Goal: Task Accomplishment & Management: Complete application form

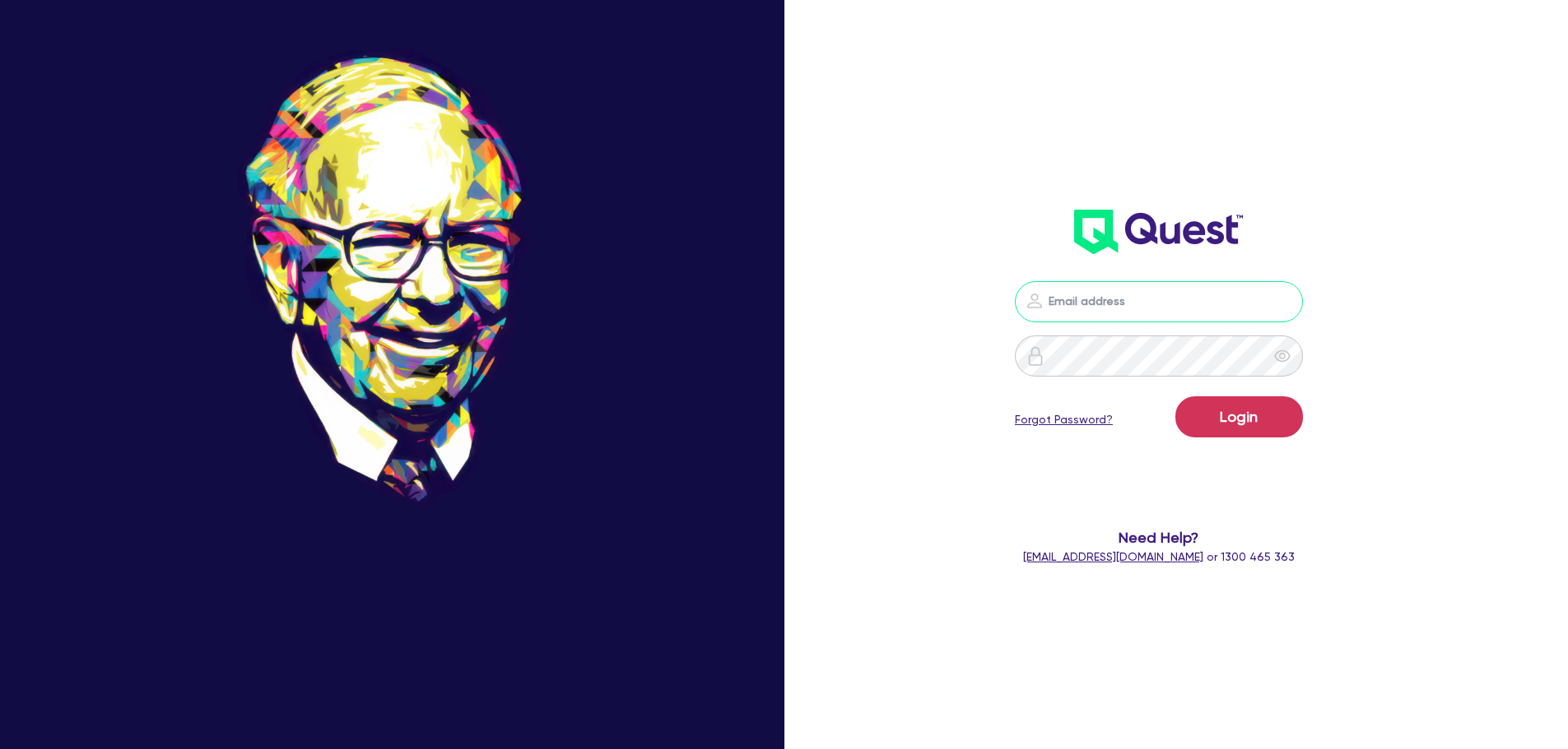
drag, startPoint x: 1150, startPoint y: 291, endPoint x: 1143, endPoint y: 305, distance: 15.7
click at [1147, 296] on input "email" at bounding box center [1158, 301] width 288 height 41
type input "jake.pointer@quest.finance"
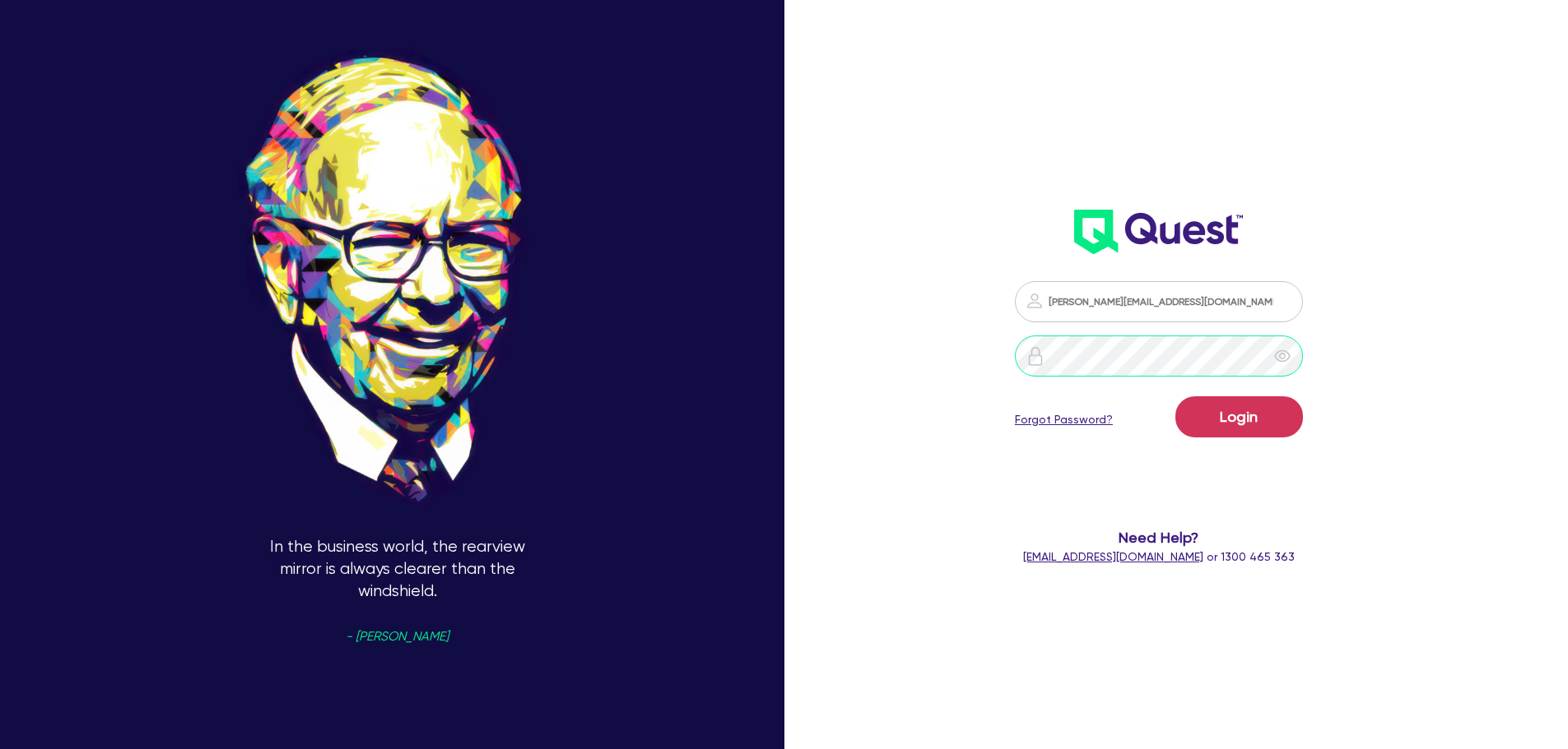
click at [1175, 396] on button "Login" at bounding box center [1239, 416] width 128 height 41
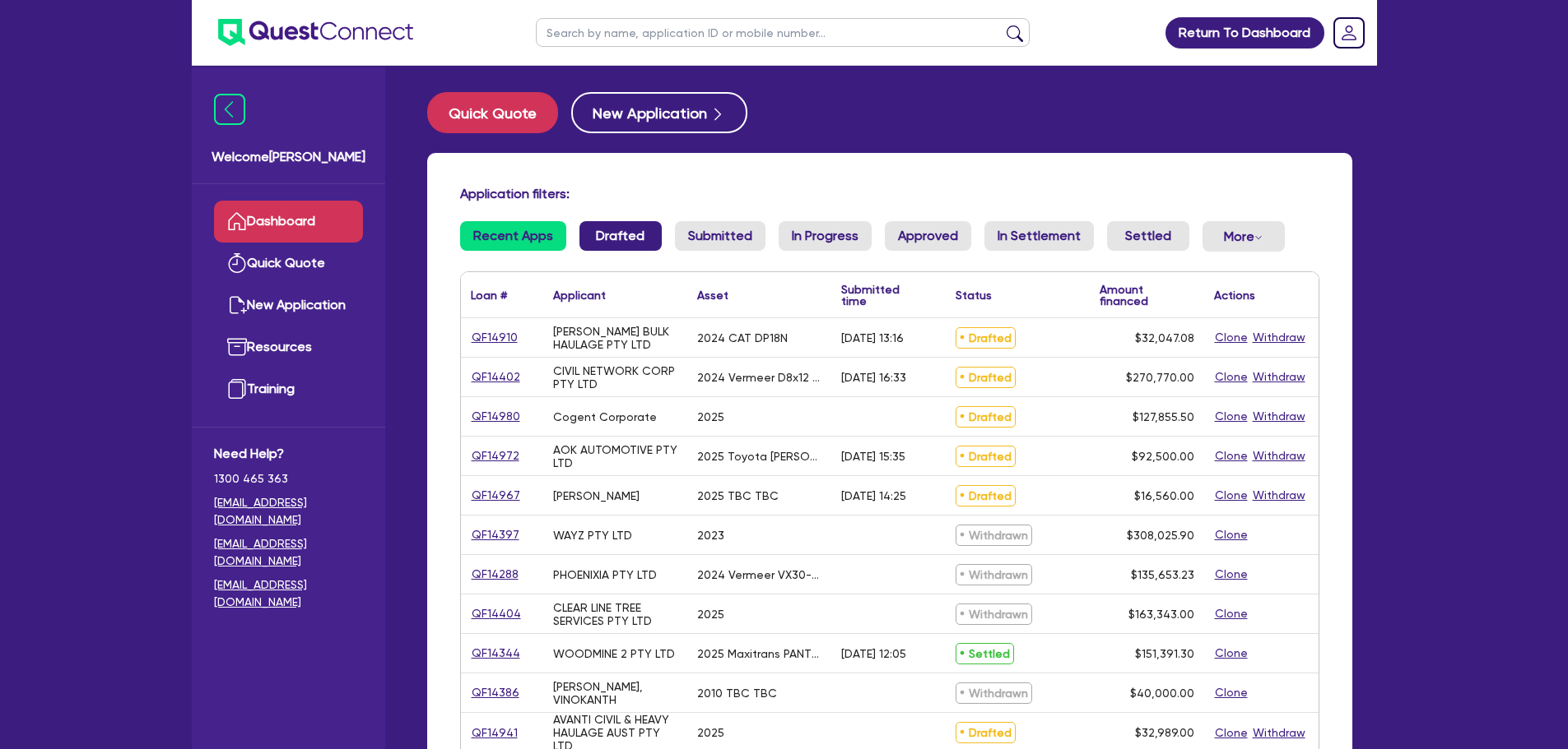
click at [622, 242] on link "Drafted" at bounding box center [621, 236] width 82 height 30
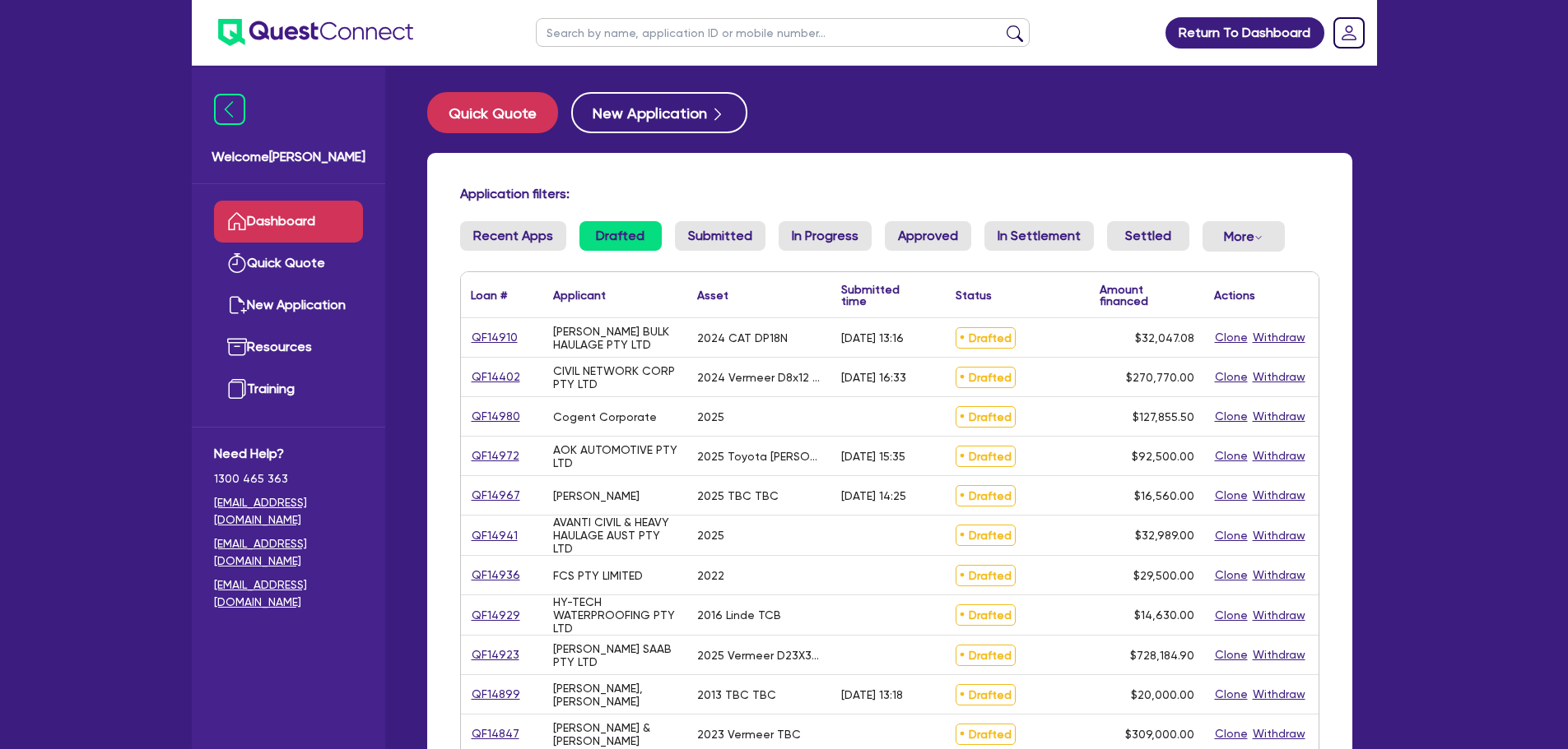
click at [595, 31] on input "text" at bounding box center [783, 32] width 494 height 29
type input "romain"
click at [1002, 24] on button "submit" at bounding box center [1015, 36] width 26 height 23
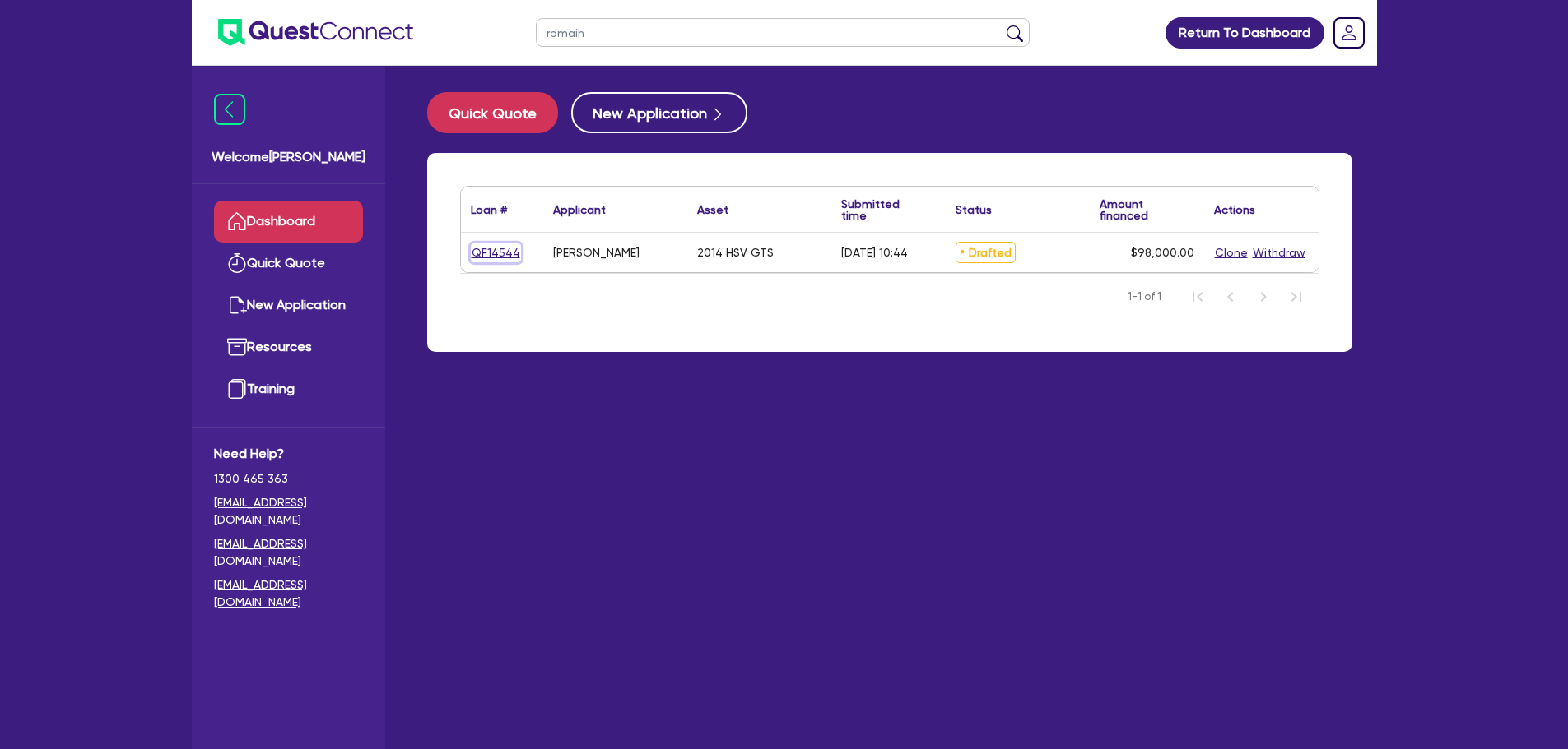
click at [491, 251] on link "QF14544" at bounding box center [496, 253] width 50 height 19
select select "CARS_AND_LIGHT_TRUCKS"
select select "PASSENGER_VEHICLES"
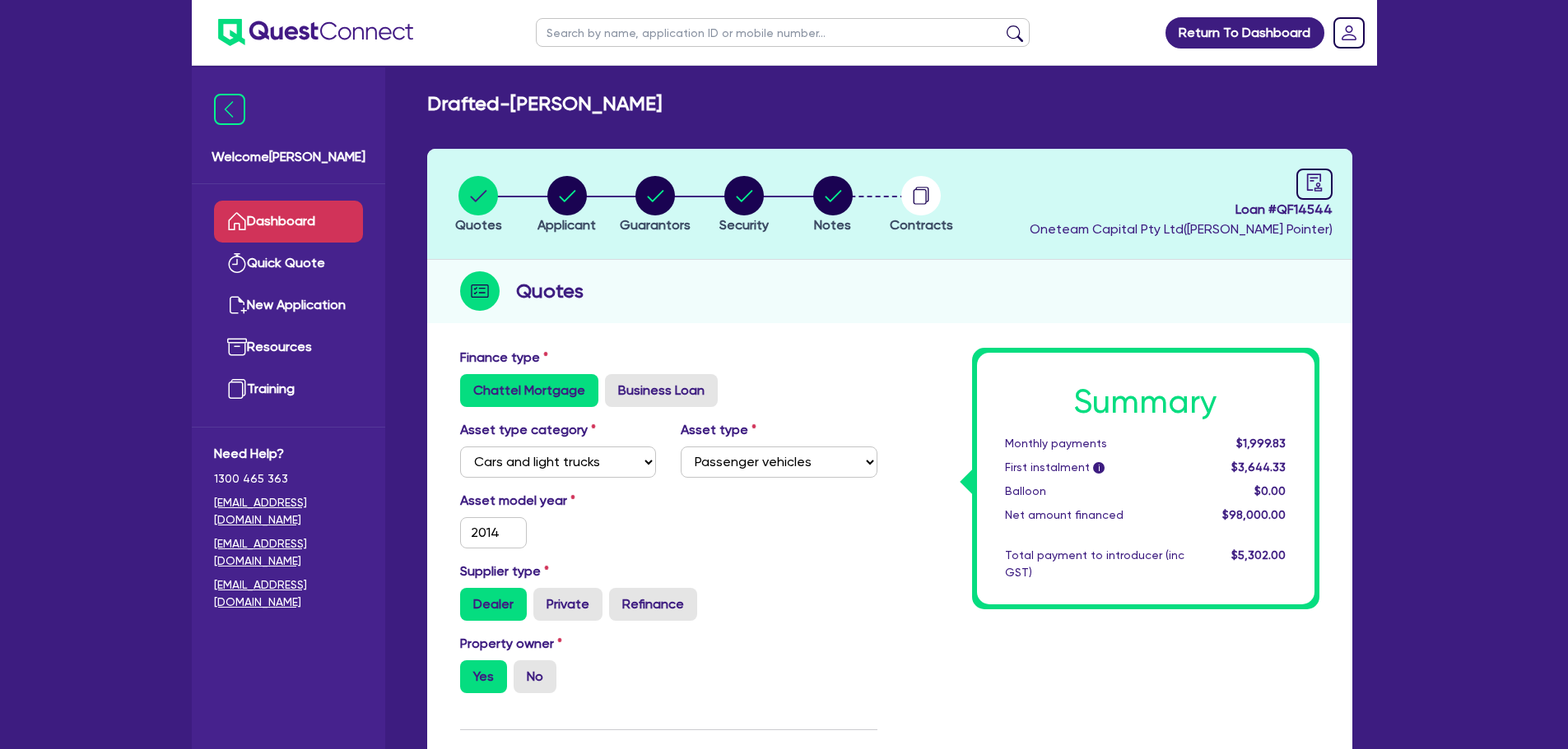
click at [320, 225] on link "Dashboard" at bounding box center [288, 221] width 149 height 42
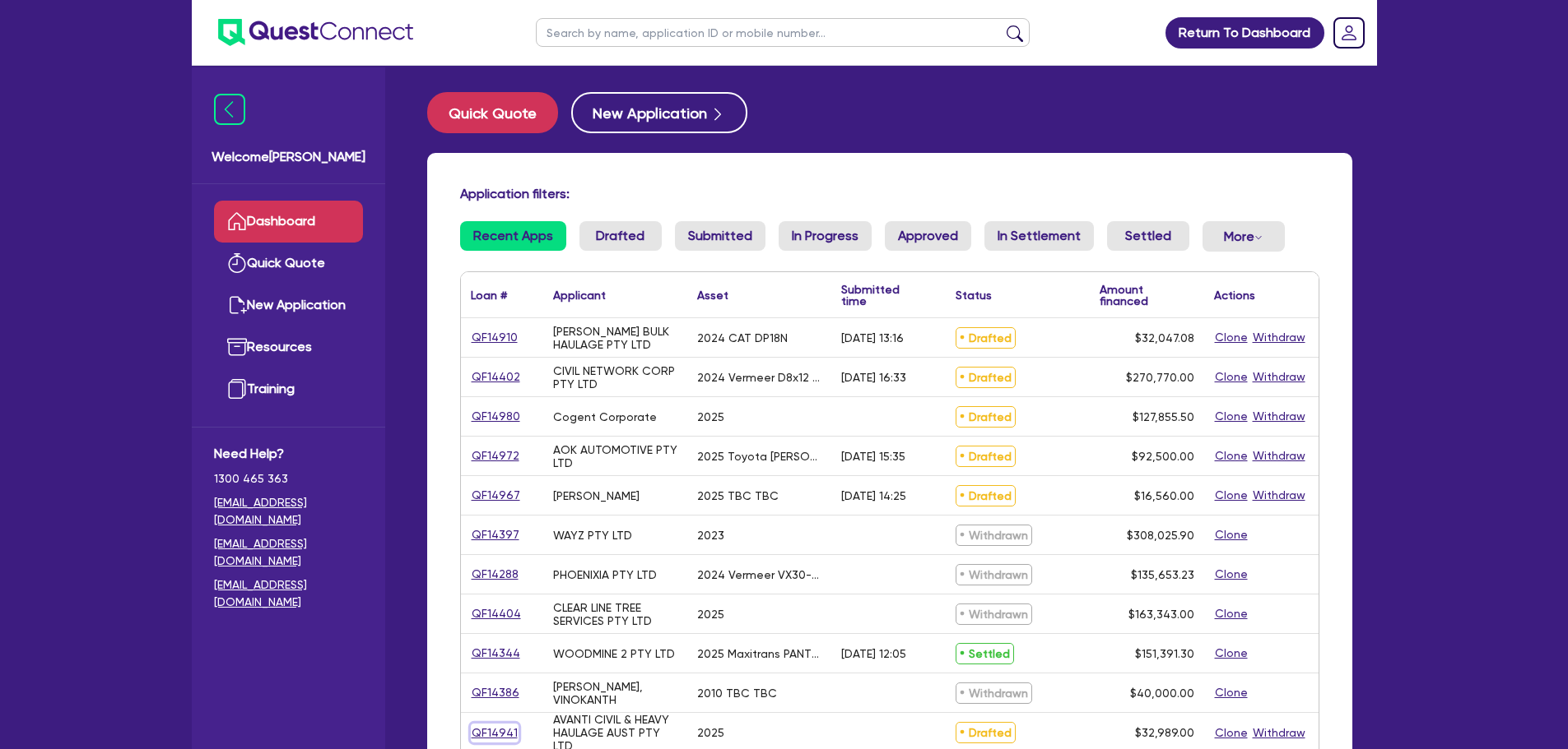
click at [491, 735] on link "QF14941" at bounding box center [495, 733] width 48 height 19
select select "PRIMARY_ASSETS"
select select "FORKLIFTS_AND_WAREHOUSING_EQUIPMENT"
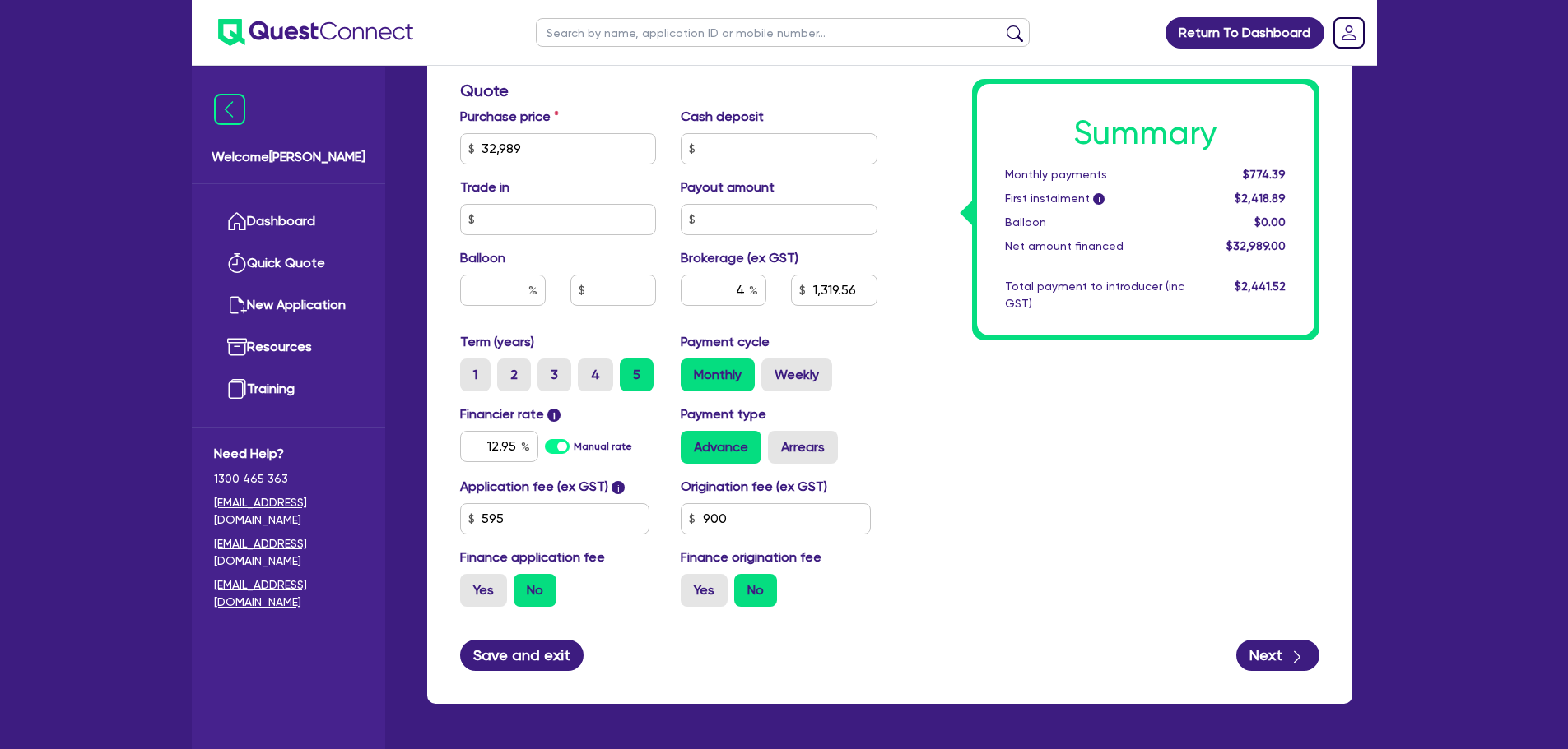
scroll to position [732, 0]
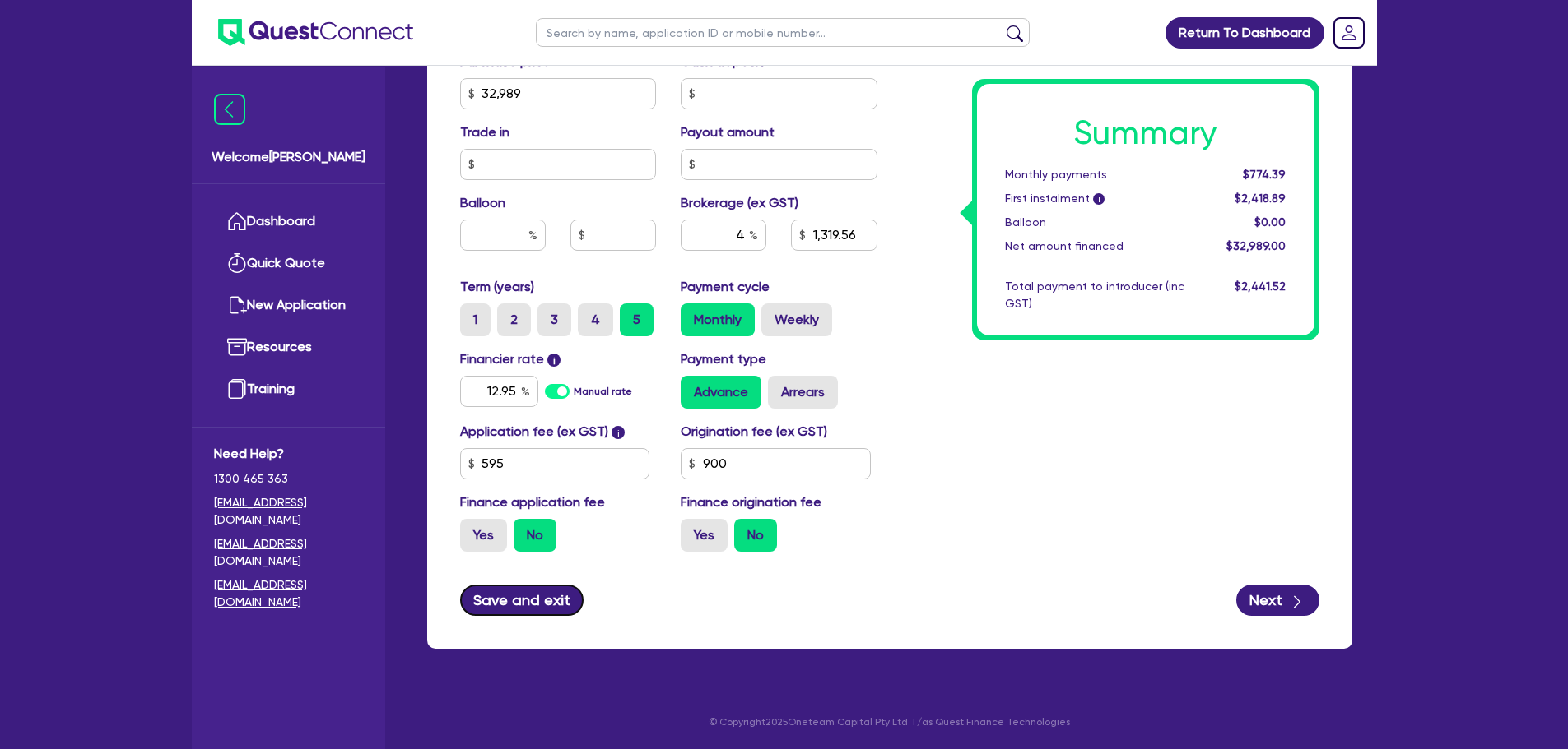
click at [539, 604] on button "Save and exit" at bounding box center [522, 600] width 124 height 32
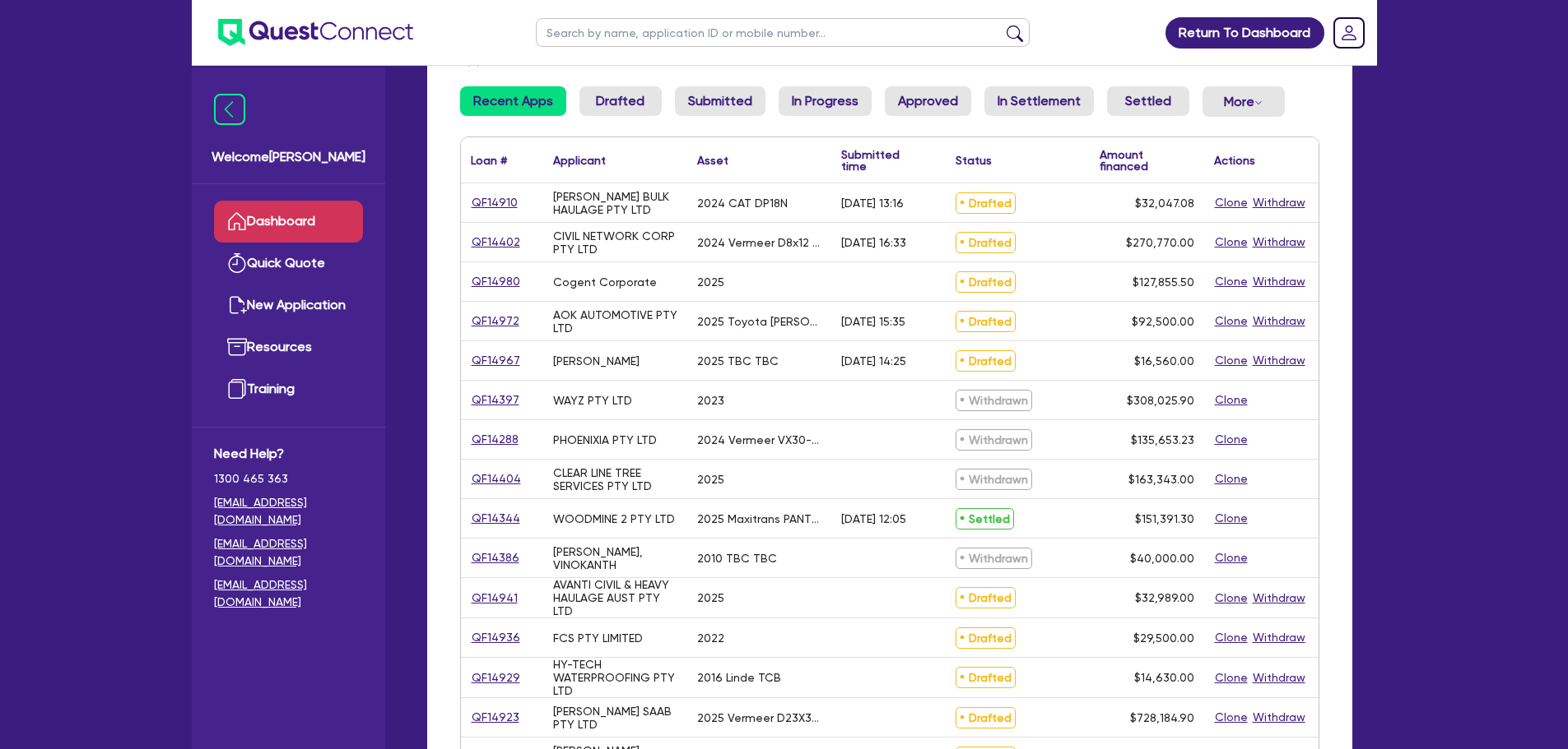
scroll to position [164, 0]
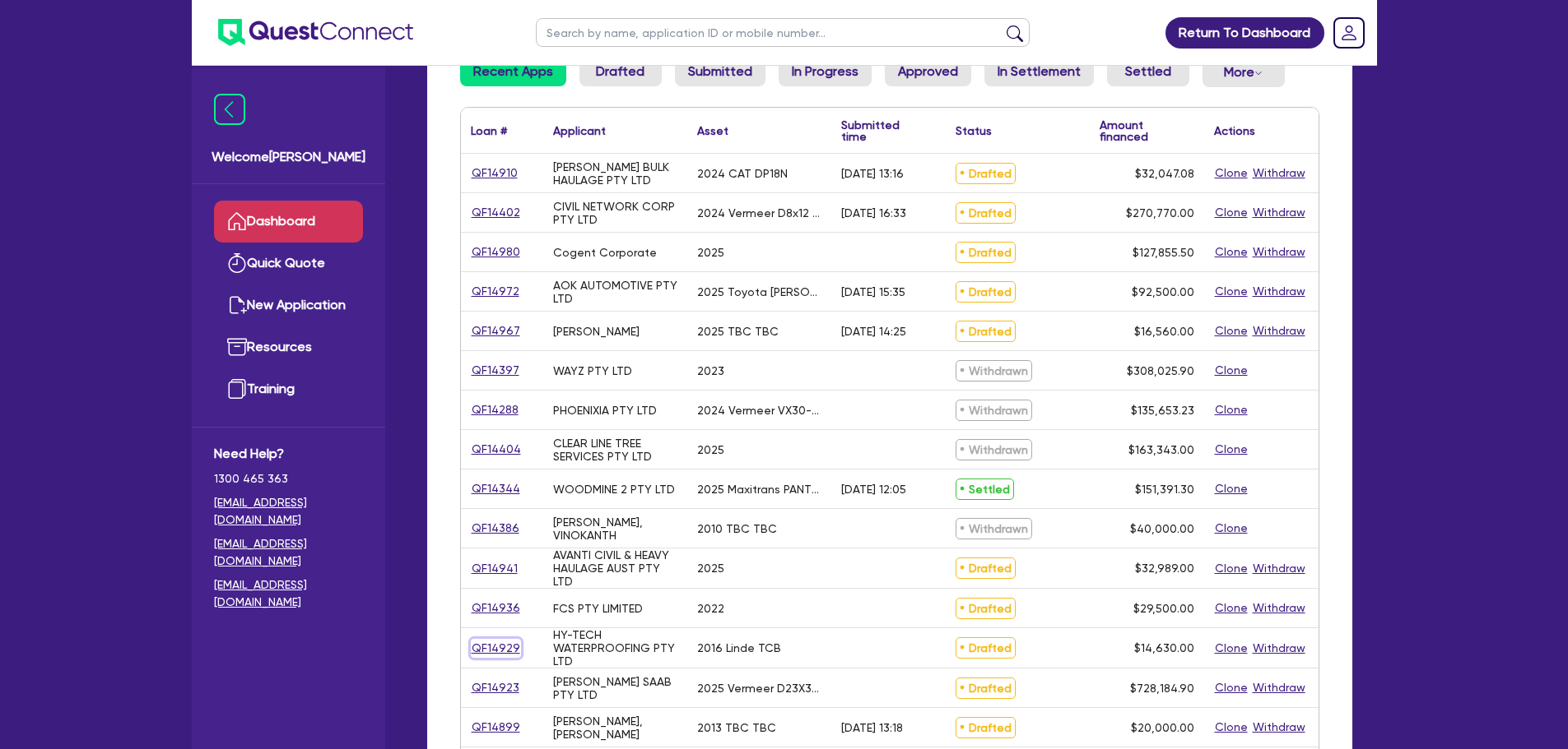
click at [504, 648] on link "QF14929" at bounding box center [496, 648] width 50 height 19
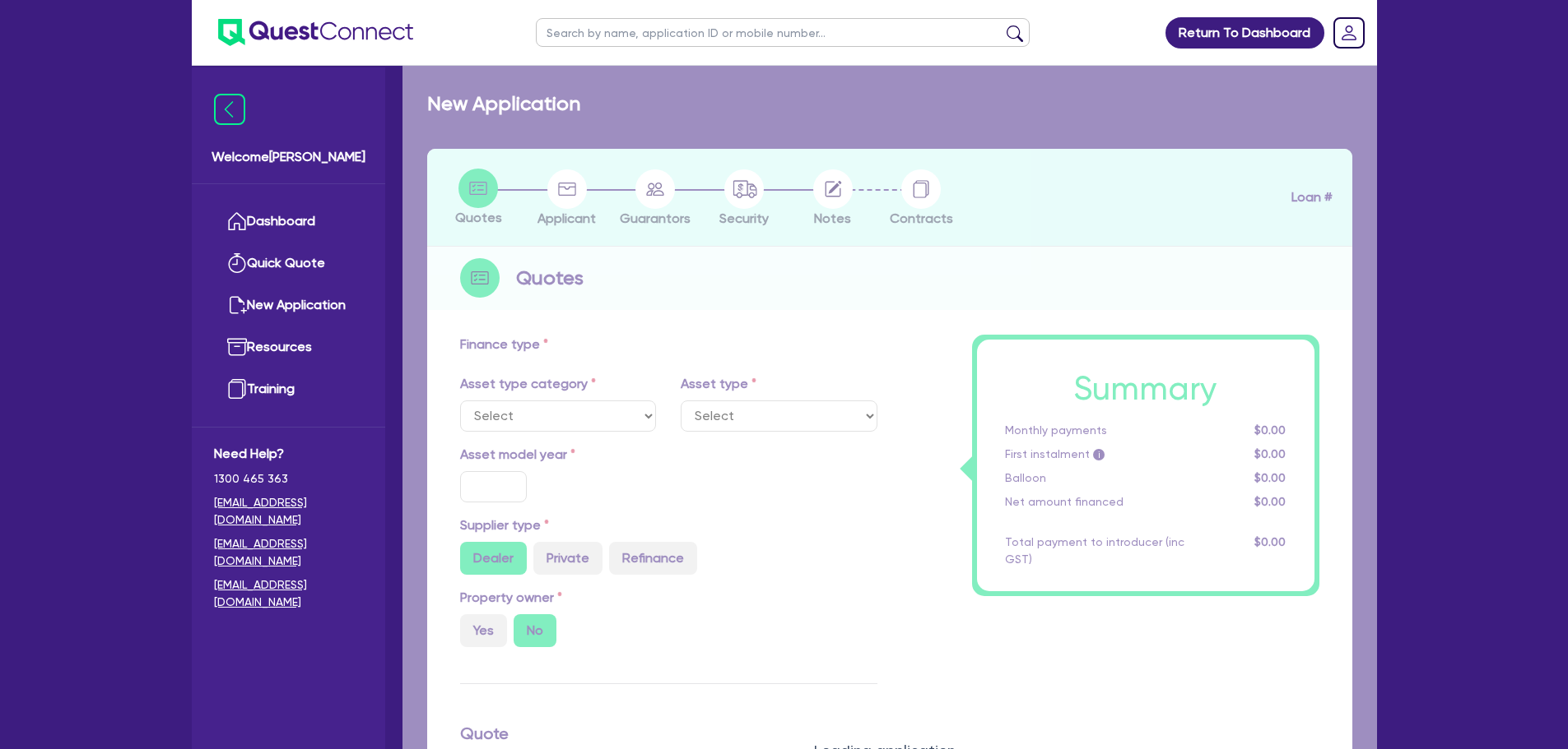
select select "PRIMARY_ASSETS"
type input "2016"
type input "14,630"
type input "8"
type input "1,170.4"
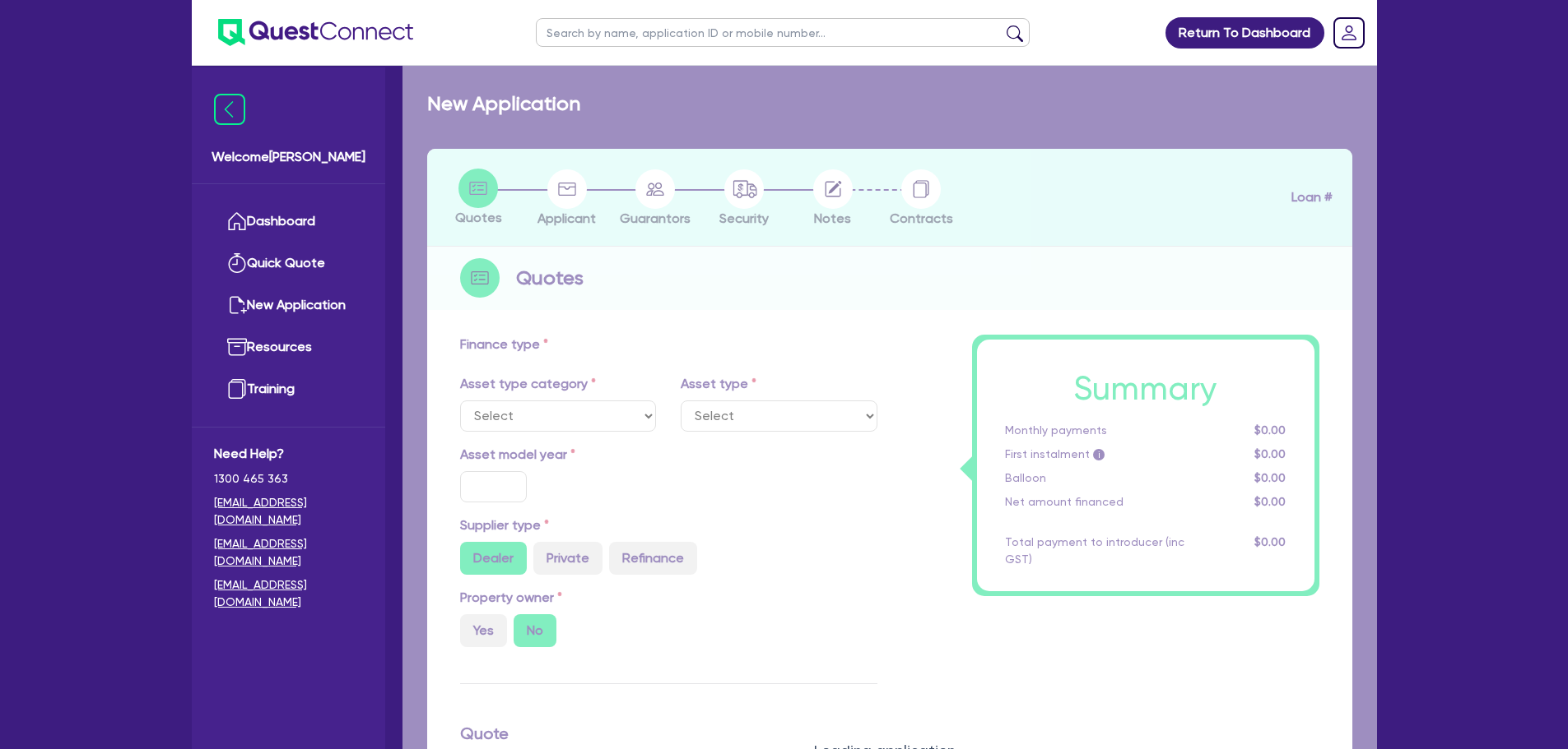
type input "17.95"
type input "900"
select select "FORKLIFTS_AND_WAREHOUSING_EQUIPMENT"
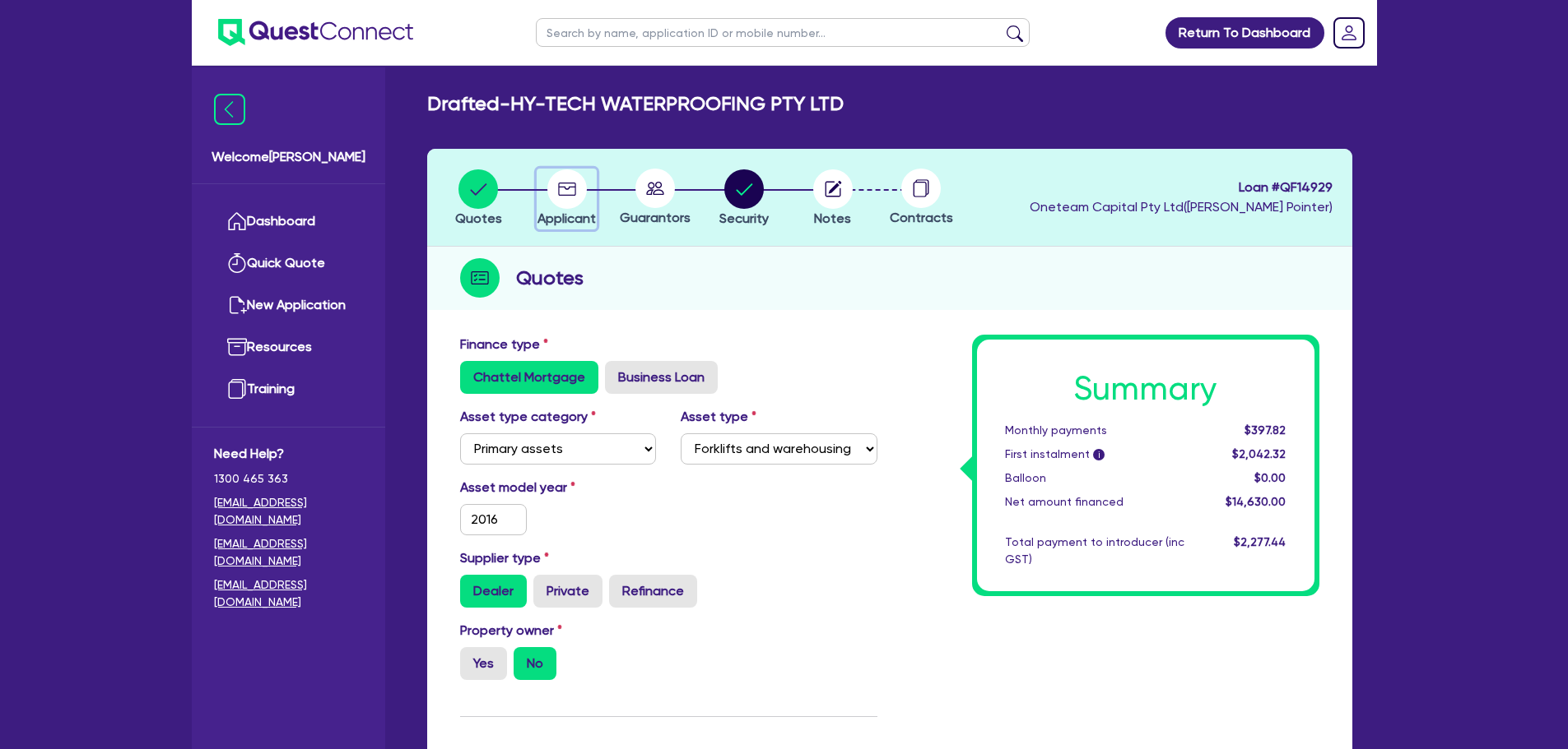
click at [567, 193] on circle "button" at bounding box center [566, 189] width 39 height 39
select select "COMPANY"
select select "BUILDING_CONSTRUCTION"
select select "TRADES_SERVICES_CONSUMERS"
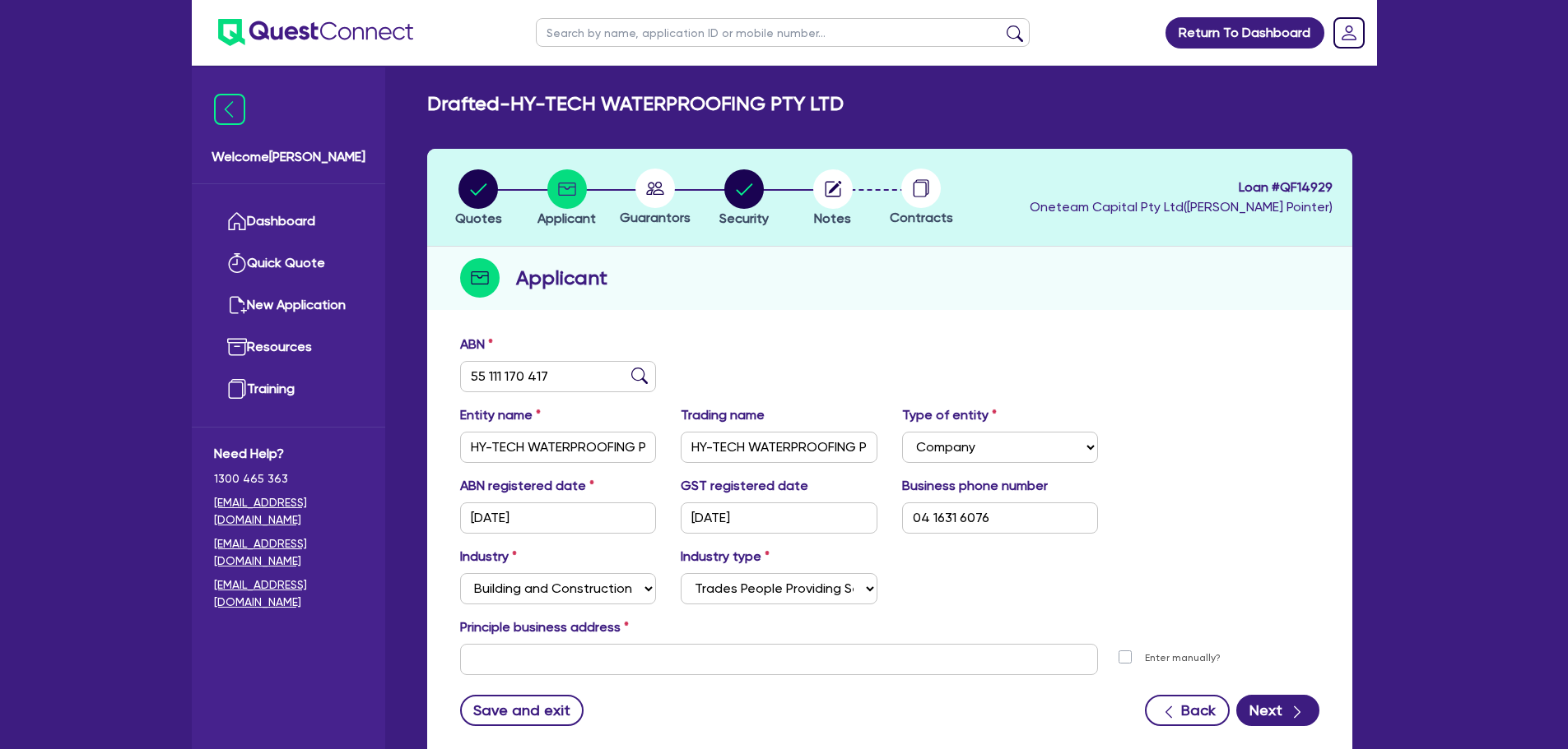
click at [650, 189] on circle at bounding box center [655, 188] width 39 height 39
click at [1300, 708] on icon "button" at bounding box center [1297, 712] width 17 height 17
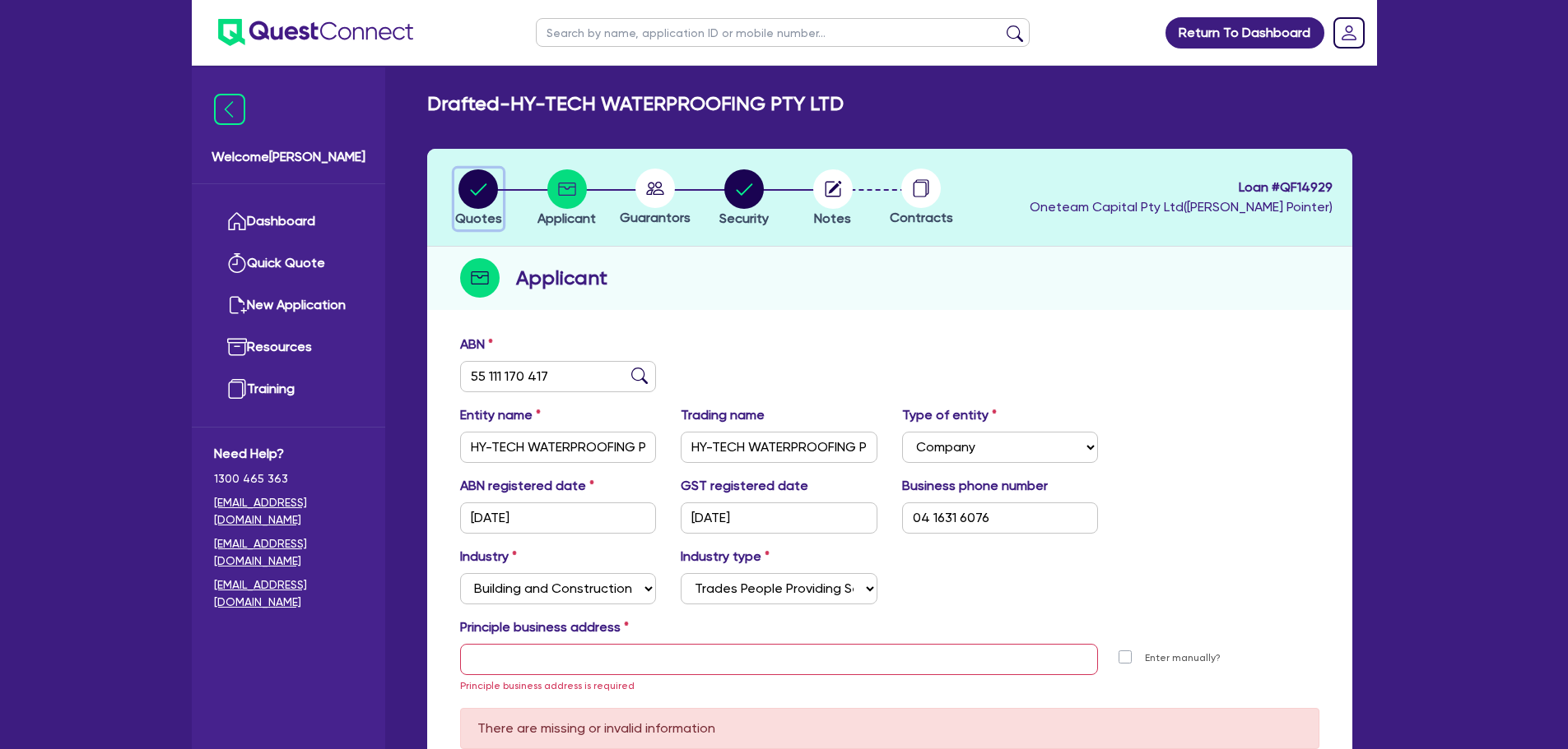
click at [468, 199] on circle "button" at bounding box center [478, 189] width 39 height 39
select select "PRIMARY_ASSETS"
select select "FORKLIFTS_AND_WAREHOUSING_EQUIPMENT"
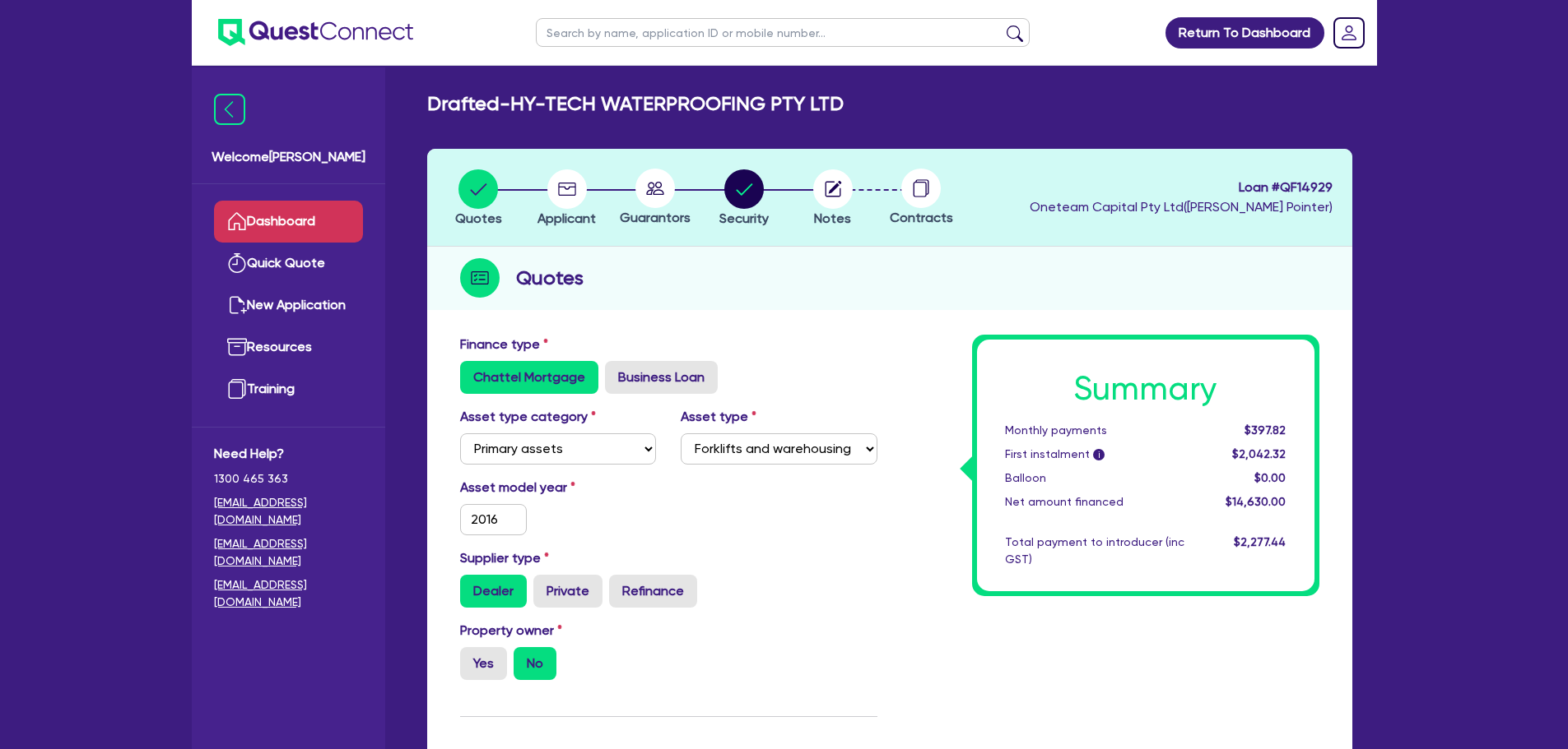
click at [299, 219] on link "Dashboard" at bounding box center [288, 221] width 149 height 42
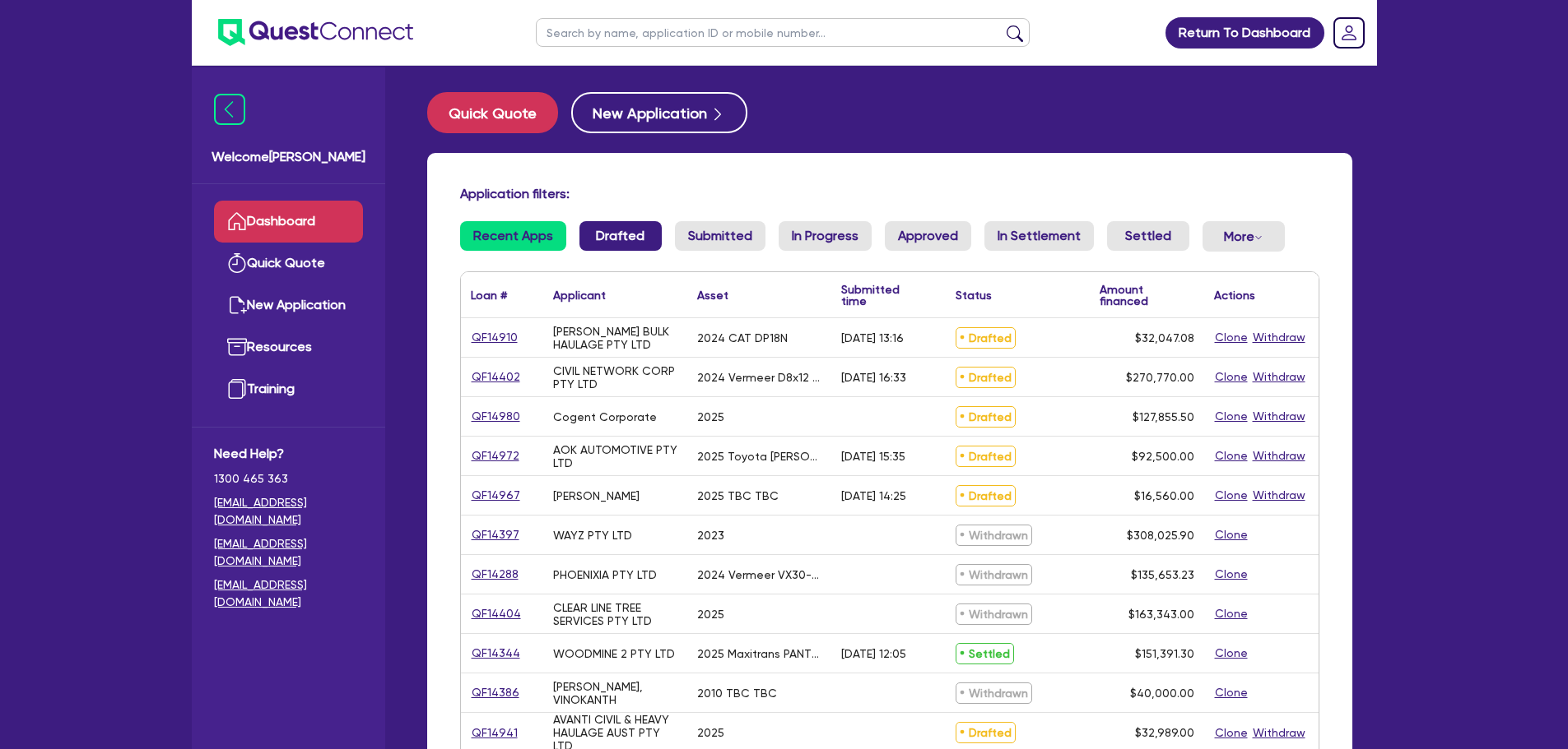
click at [614, 240] on link "Drafted" at bounding box center [621, 236] width 82 height 30
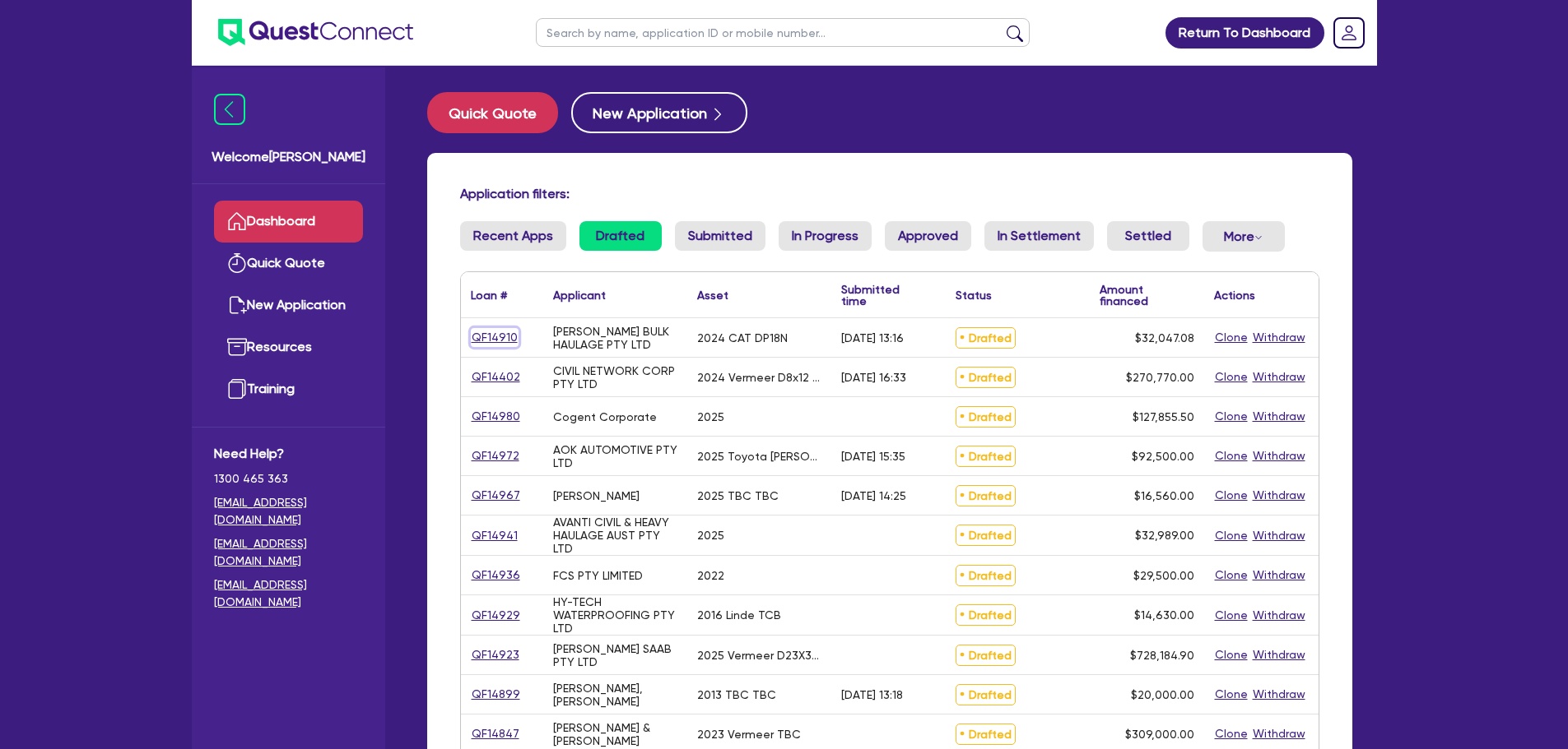
click at [491, 336] on link "QF14910" at bounding box center [495, 338] width 48 height 19
select select "PRIMARY_ASSETS"
select select "FORKLIFTS_AND_WAREHOUSING_EQUIPMENT"
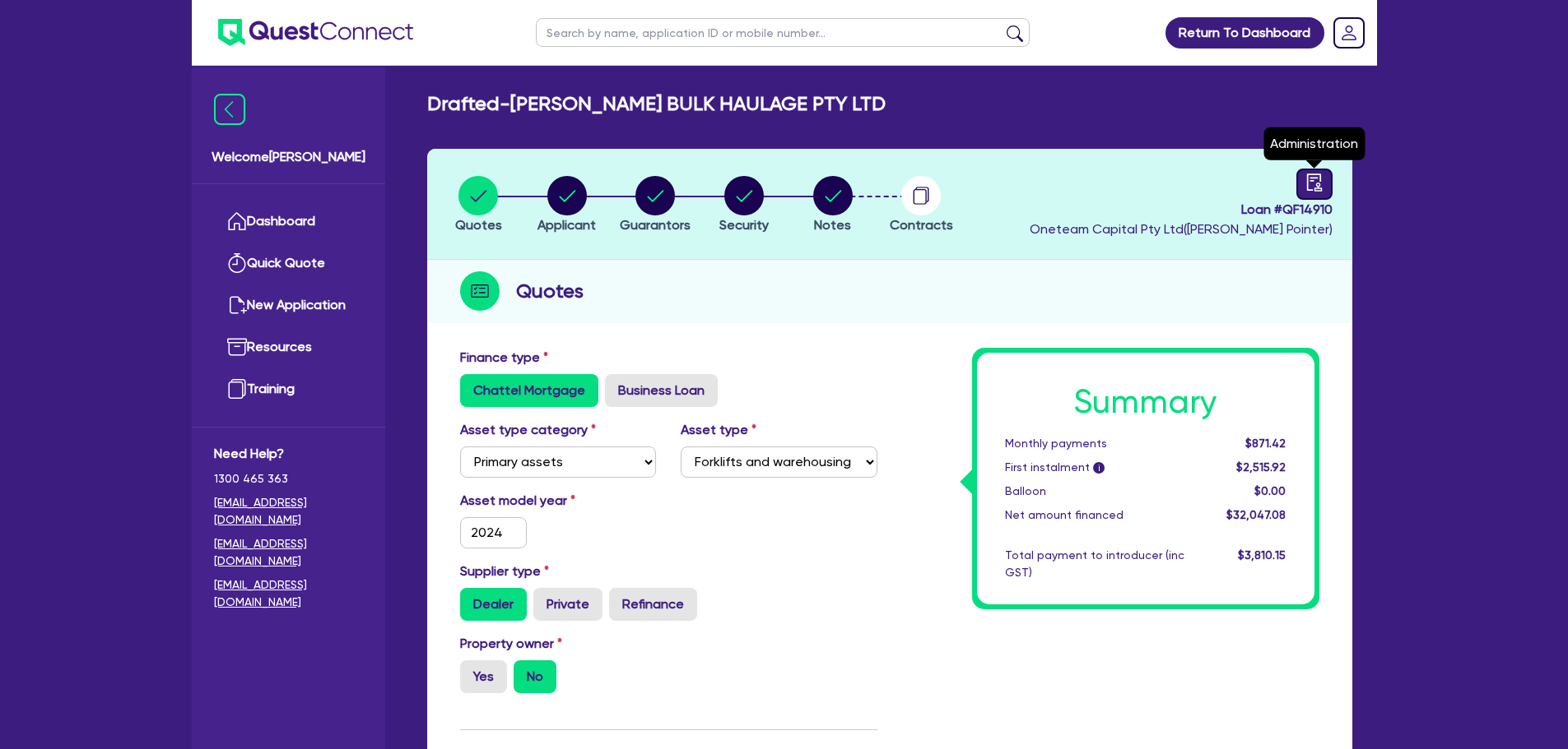
click at [1318, 188] on icon "audit" at bounding box center [1313, 182] width 15 height 18
select select "DRAFTED_AMENDED"
select select "Quest Finance - Own Book"
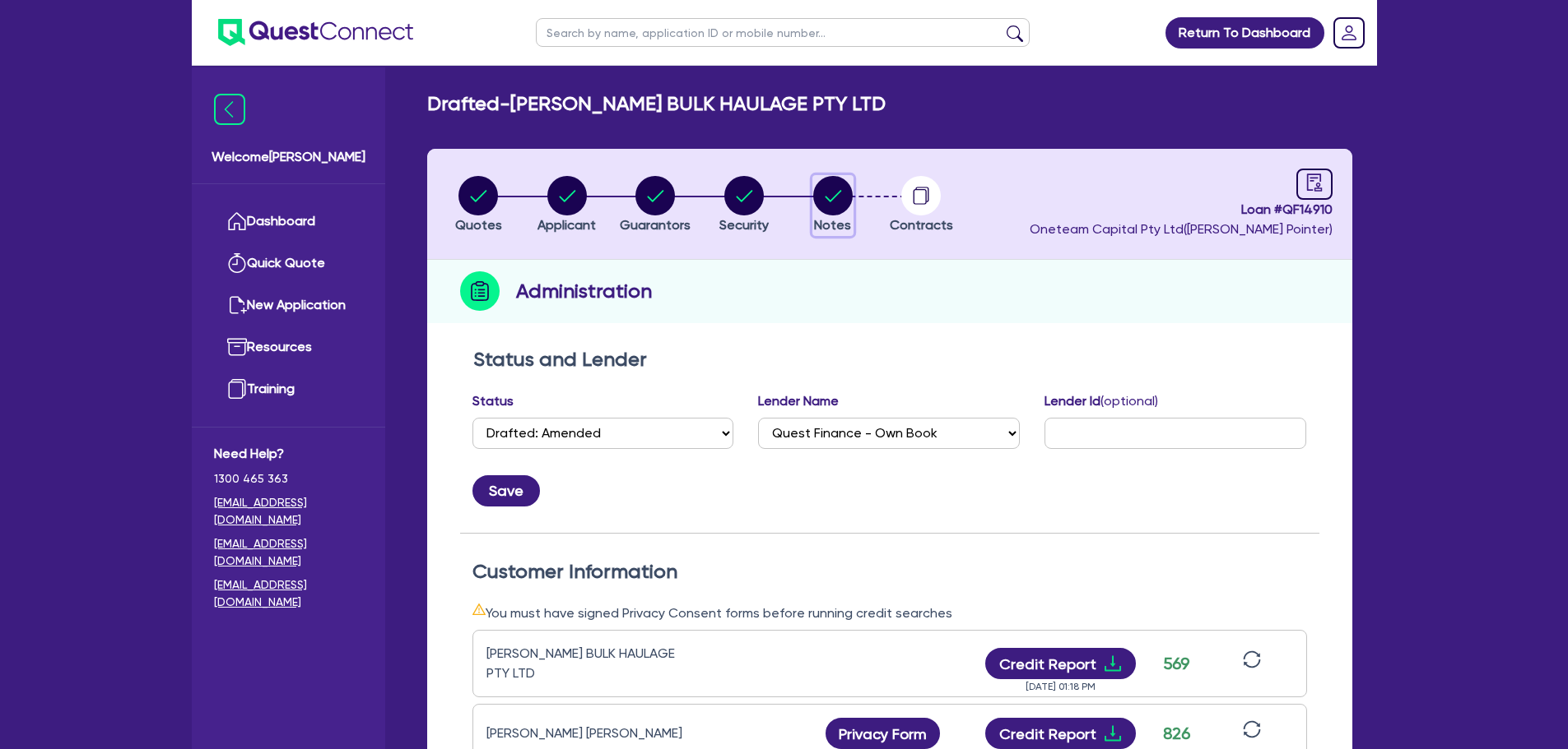
click at [831, 182] on circle "button" at bounding box center [833, 195] width 39 height 39
select select "Quest Finance - Own Book"
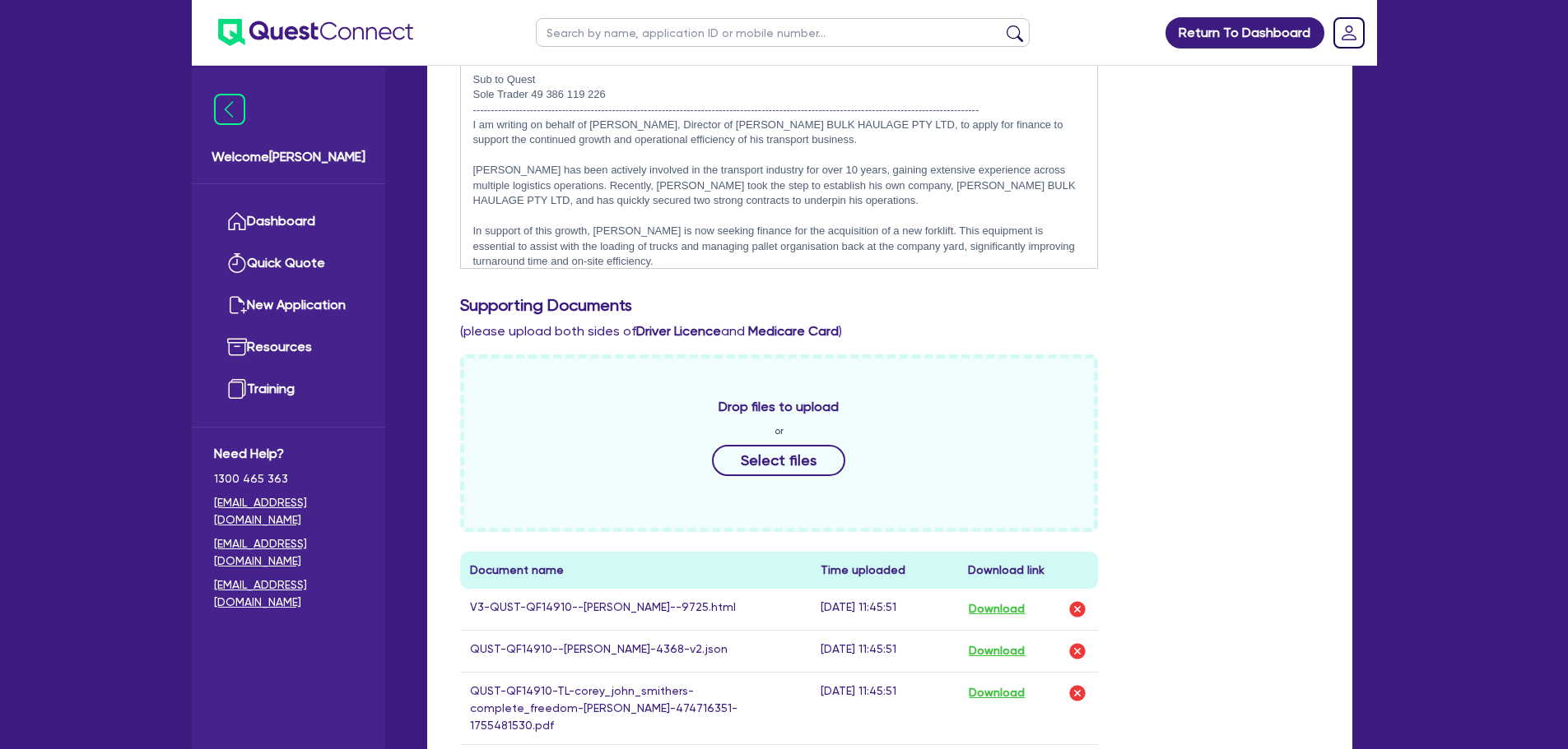
scroll to position [576, 0]
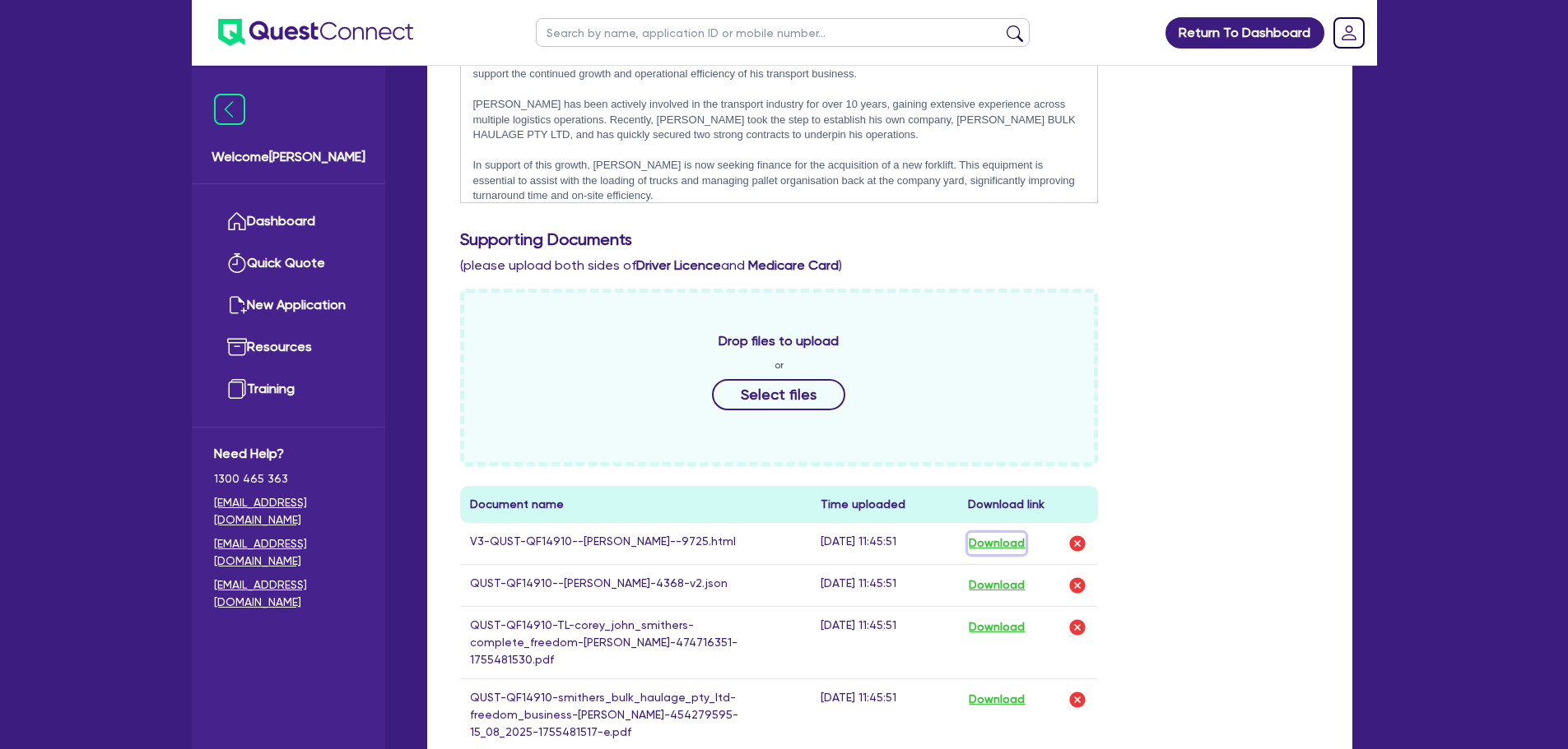
click at [1005, 545] on button "Download" at bounding box center [996, 543] width 58 height 21
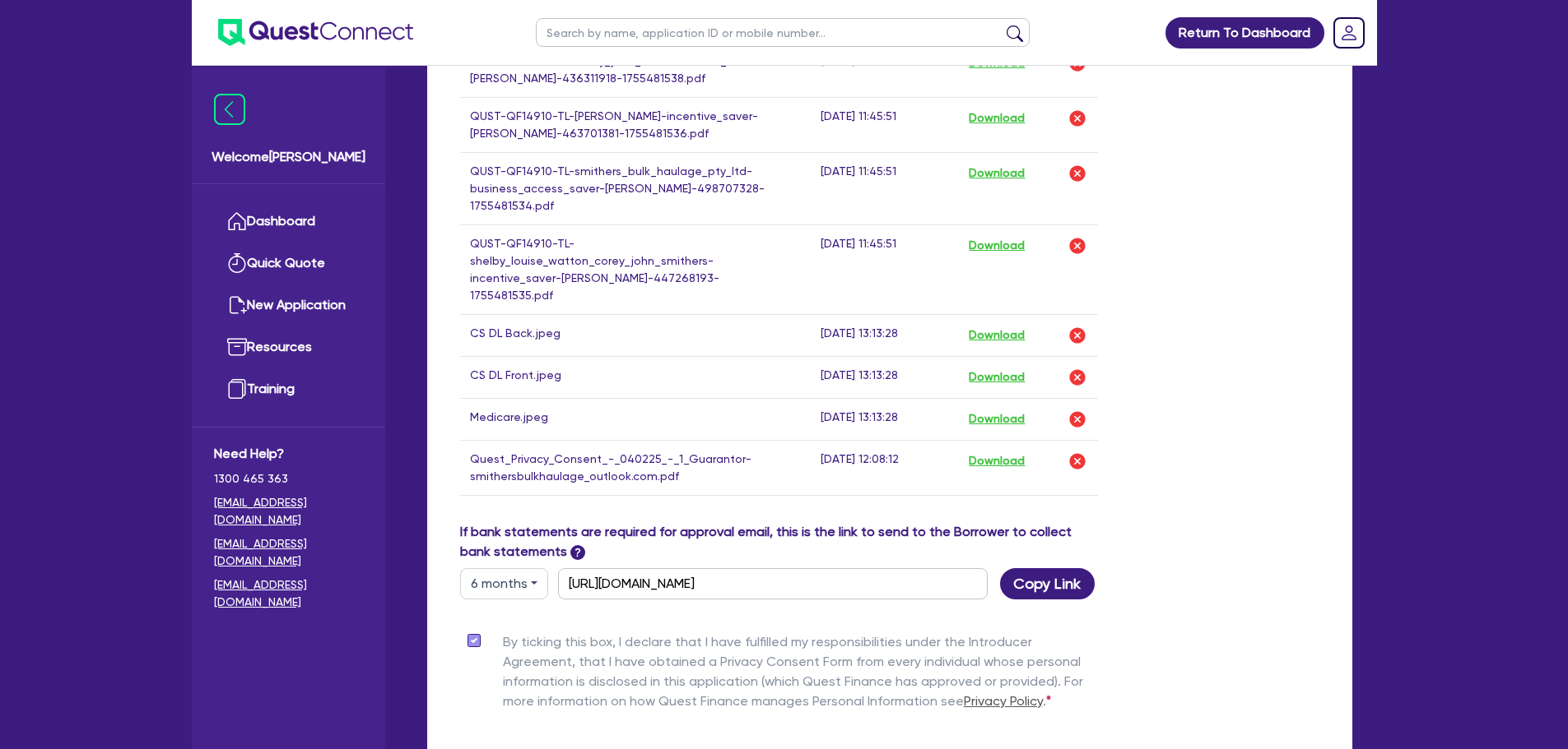
scroll to position [1682, 0]
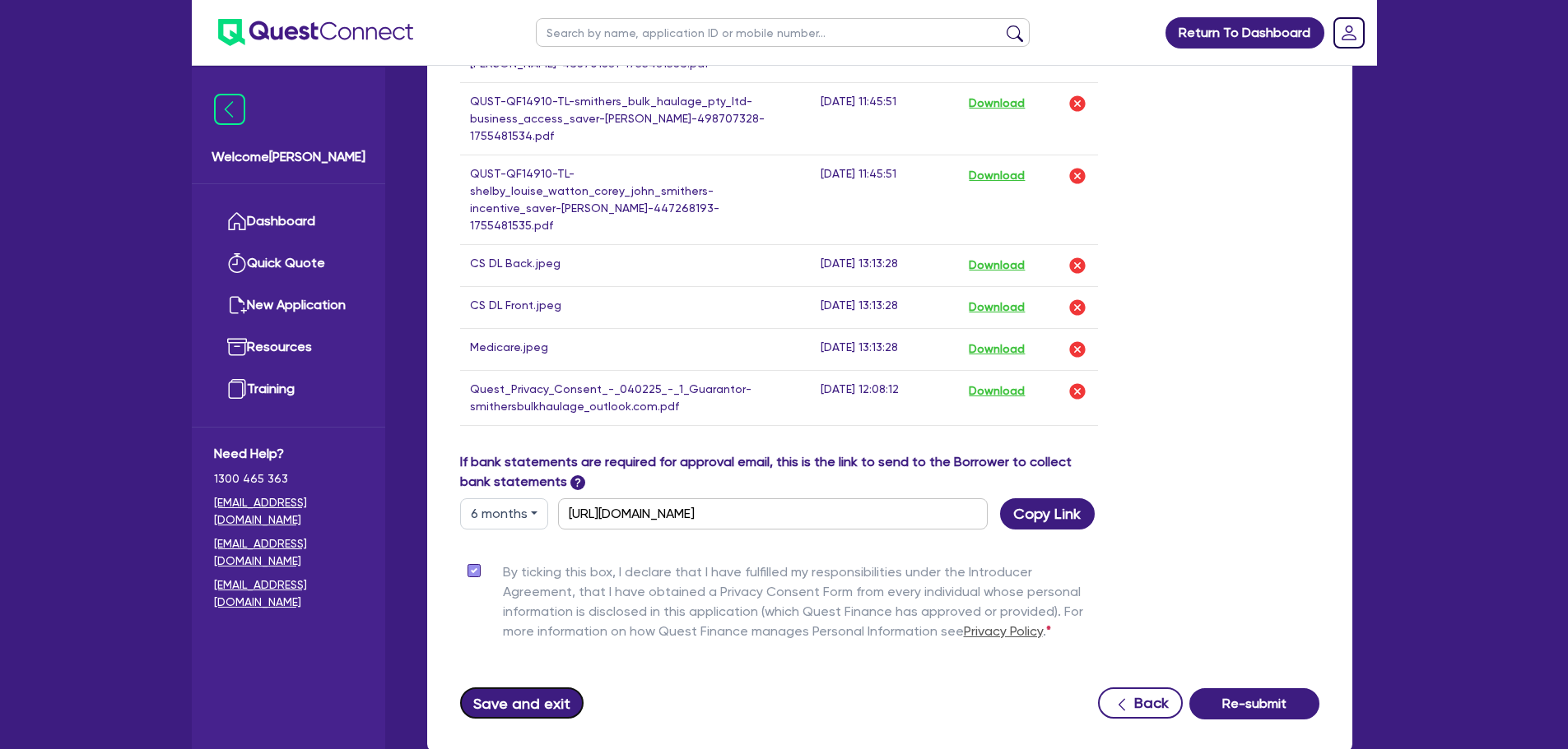
click at [531, 688] on button "Save and exit" at bounding box center [522, 704] width 124 height 32
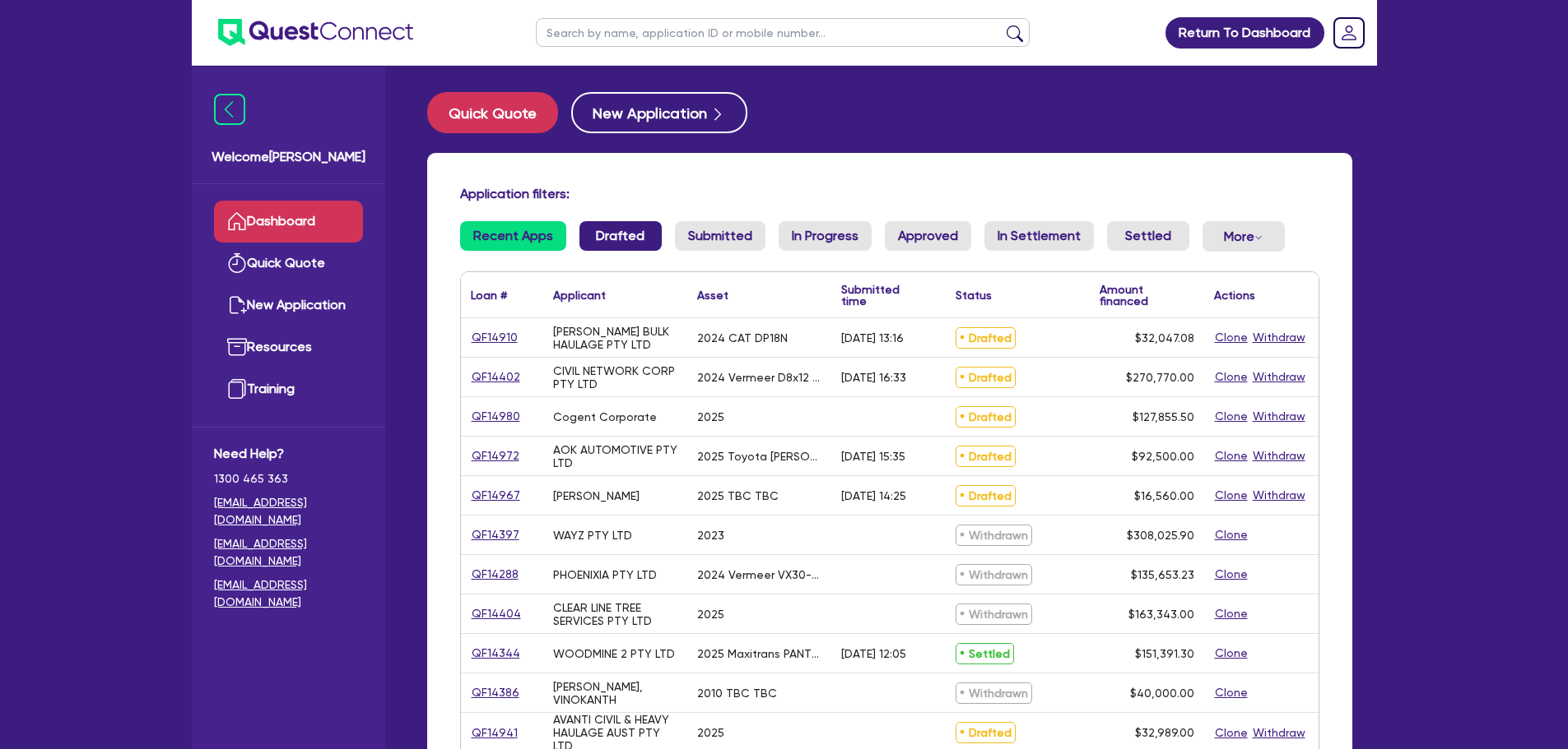
click at [624, 230] on link "Drafted" at bounding box center [621, 236] width 82 height 30
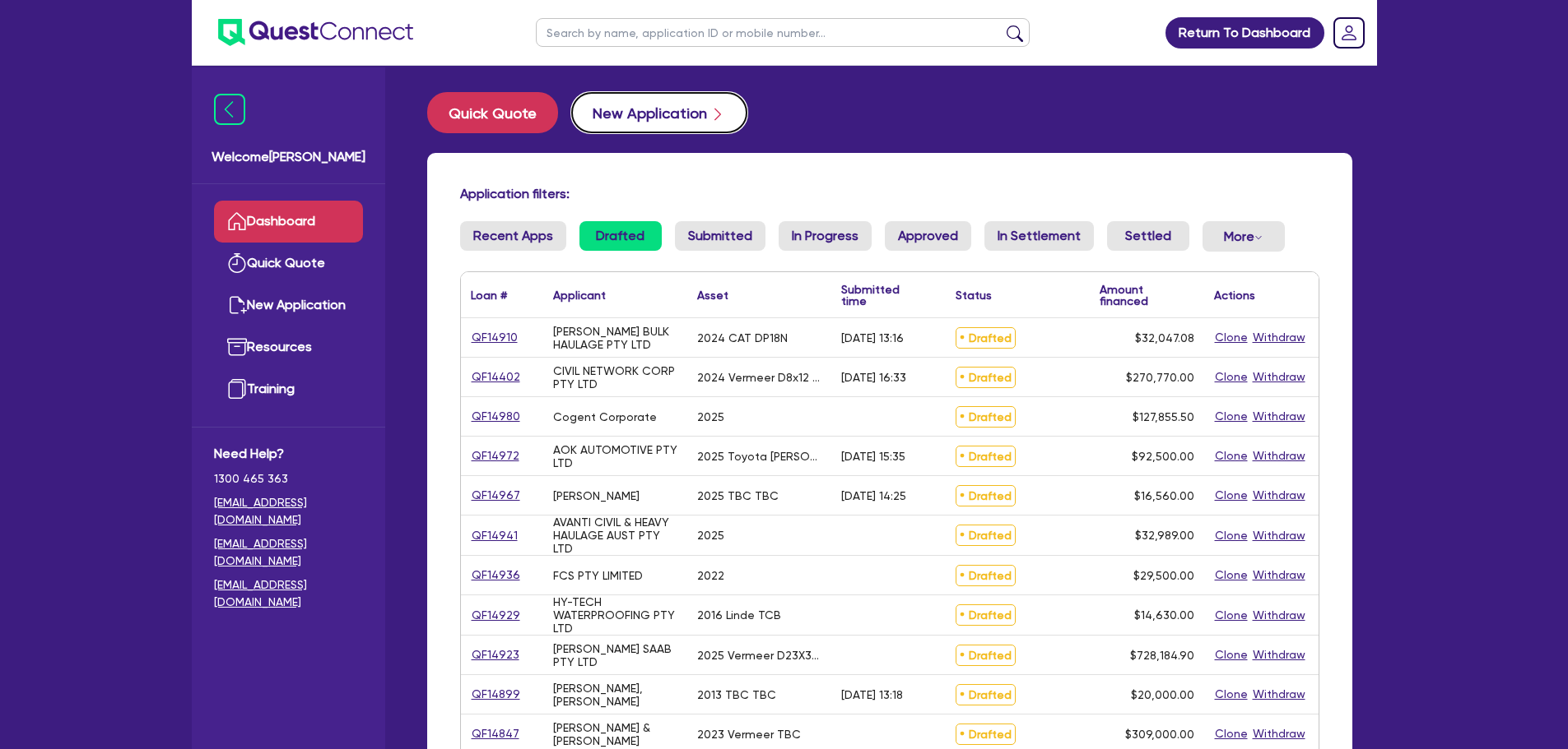
click at [635, 122] on button "New Application" at bounding box center [658, 112] width 176 height 41
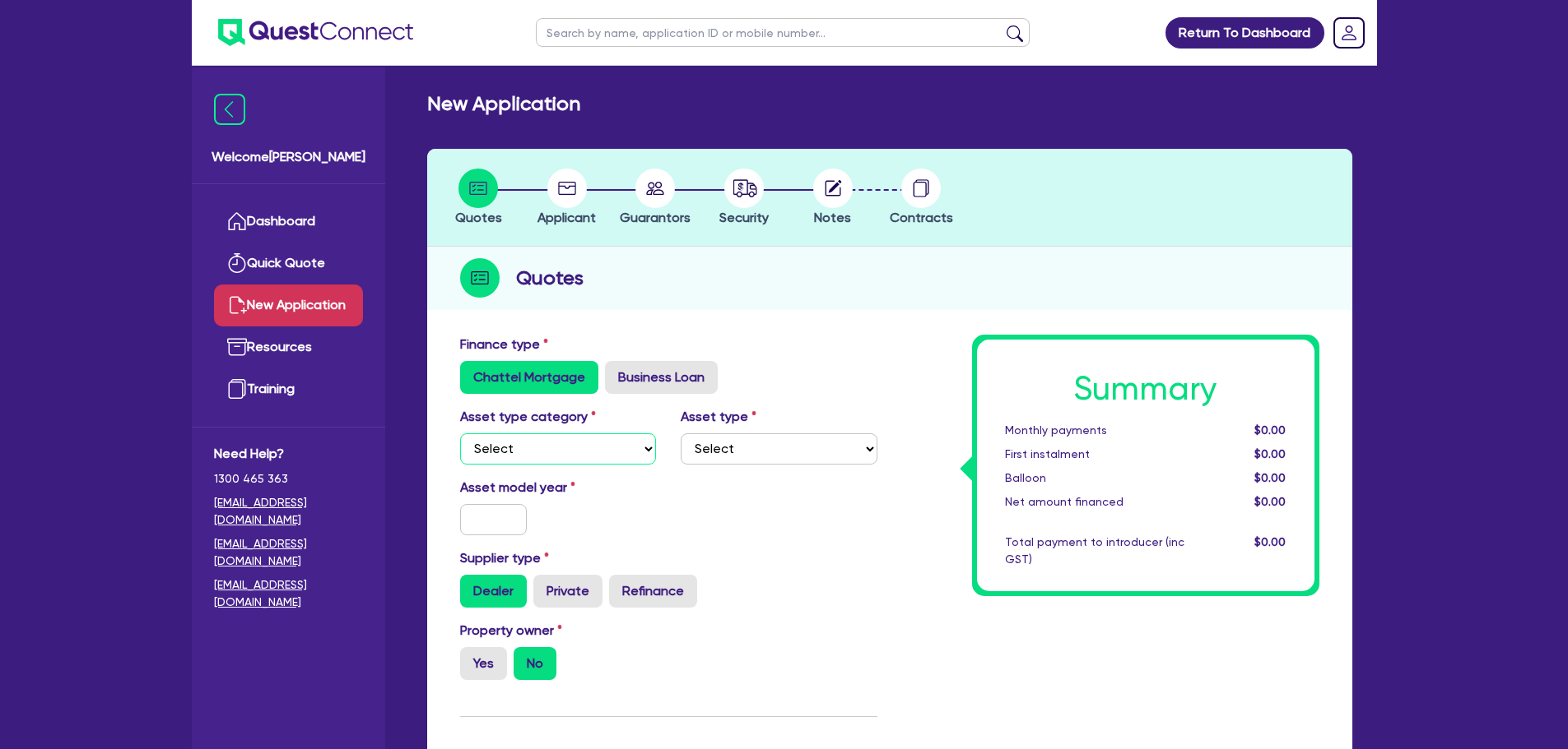
click at [584, 452] on select "Select Cars and light trucks Primary assets Secondary assets Tertiary assets" at bounding box center [558, 449] width 197 height 32
select select "PRIMARY_ASSETS"
click at [460, 433] on select "Select Cars and light trucks Primary assets Secondary assets Tertiary assets" at bounding box center [558, 449] width 197 height 32
click at [699, 445] on select "Select Heavy trucks over 4.5 tonne Trailers Bus and coaches Yellow goods and ex…" at bounding box center [778, 449] width 197 height 32
select select "CONSTRUCTION_AND_EARTHMOVING_EQUIPMENT"
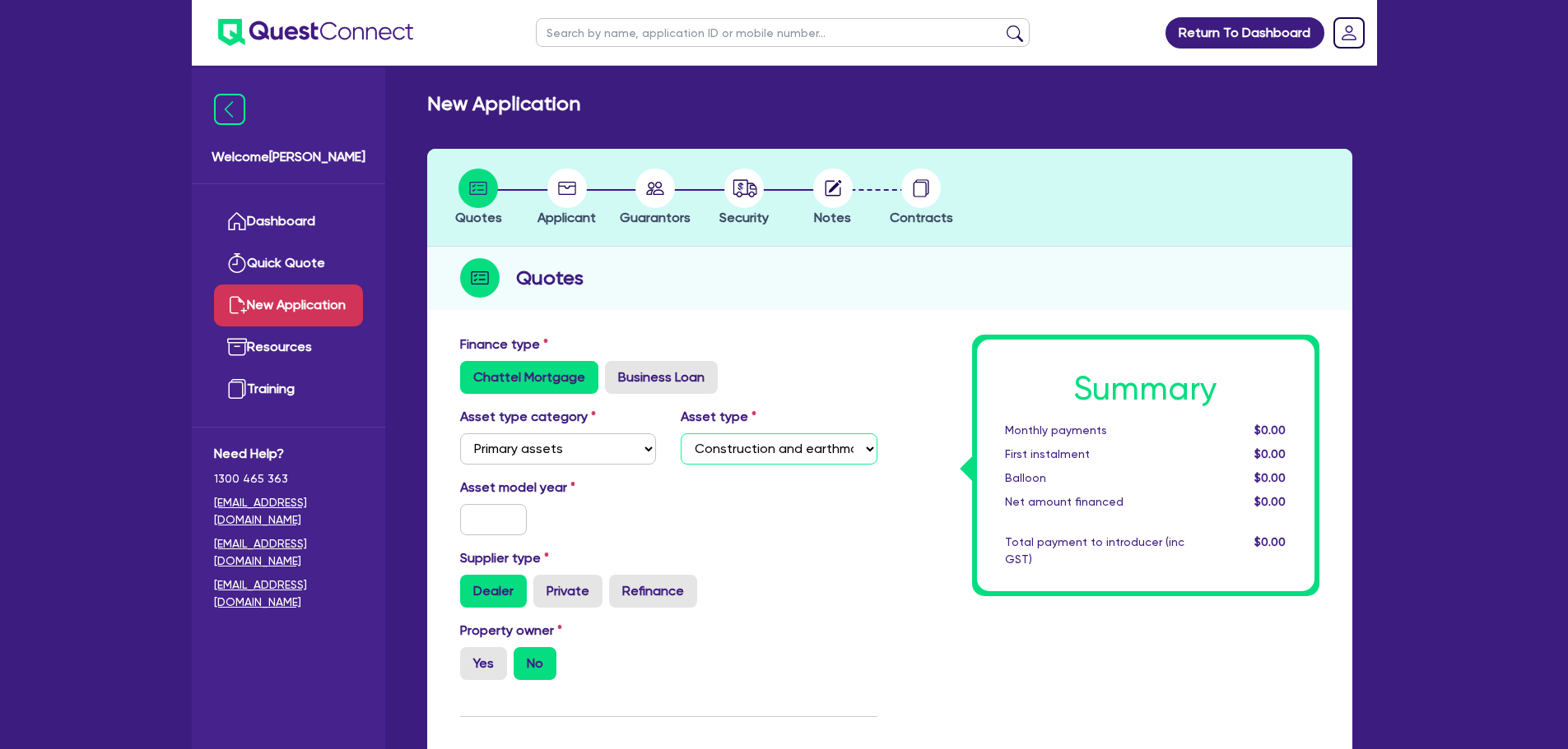
click at [680, 433] on select "Select Heavy trucks over 4.5 tonne Trailers Bus and coaches Yellow goods and ex…" at bounding box center [778, 449] width 197 height 32
click at [506, 516] on input "text" at bounding box center [493, 520] width 67 height 32
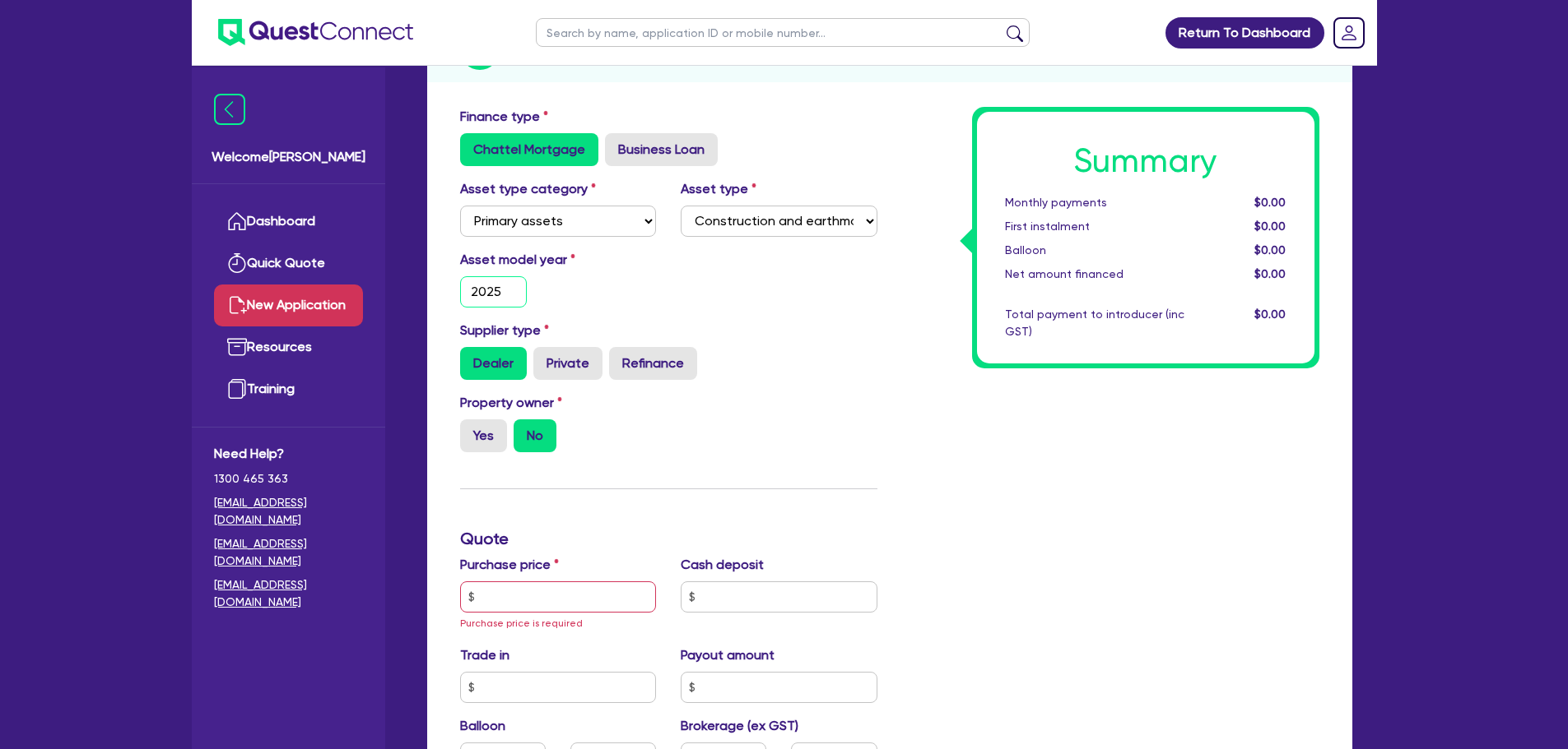
scroll to position [247, 0]
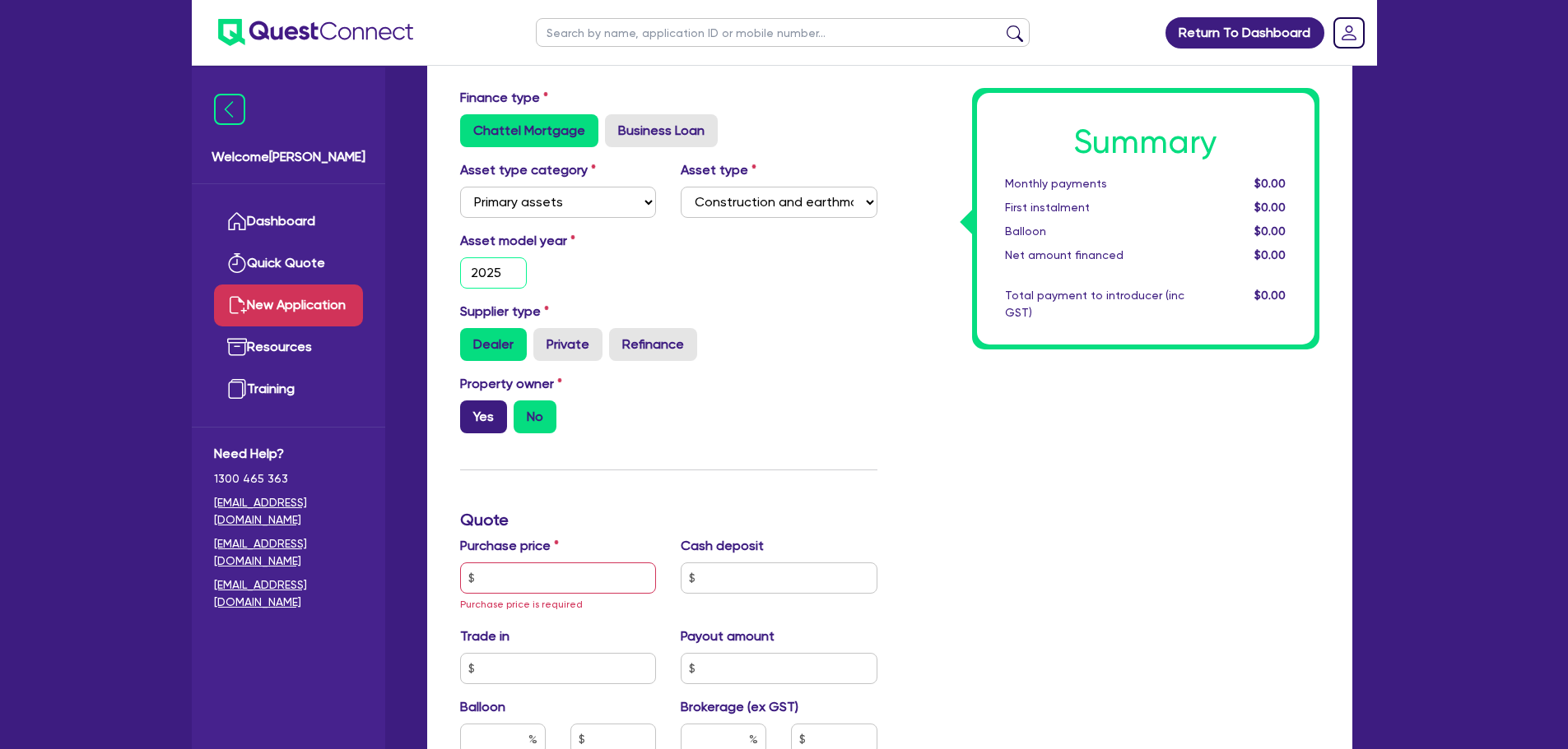
type input "2025"
click at [491, 420] on label "Yes" at bounding box center [483, 417] width 47 height 33
click at [471, 411] on input "Yes" at bounding box center [465, 406] width 11 height 10
radio input "true"
click at [543, 581] on input "text" at bounding box center [558, 578] width 197 height 32
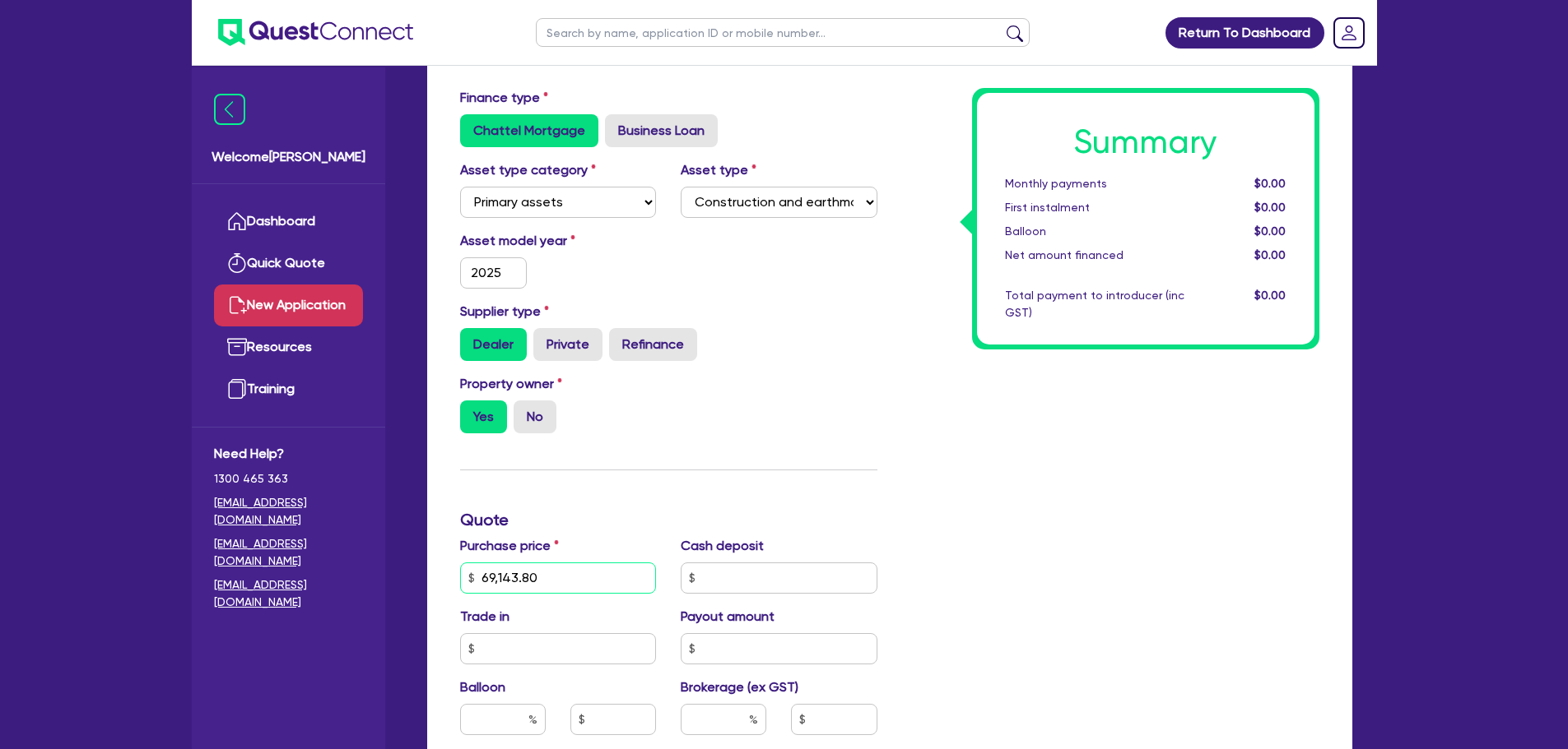
type input "69,143.80"
click at [776, 584] on input "text" at bounding box center [778, 578] width 197 height 32
type input "1,000"
click at [1115, 428] on div "Summary Monthly payments $0.00 First instalment $0.00 Balloon $0.00 Net amount …" at bounding box center [1110, 578] width 442 height 979
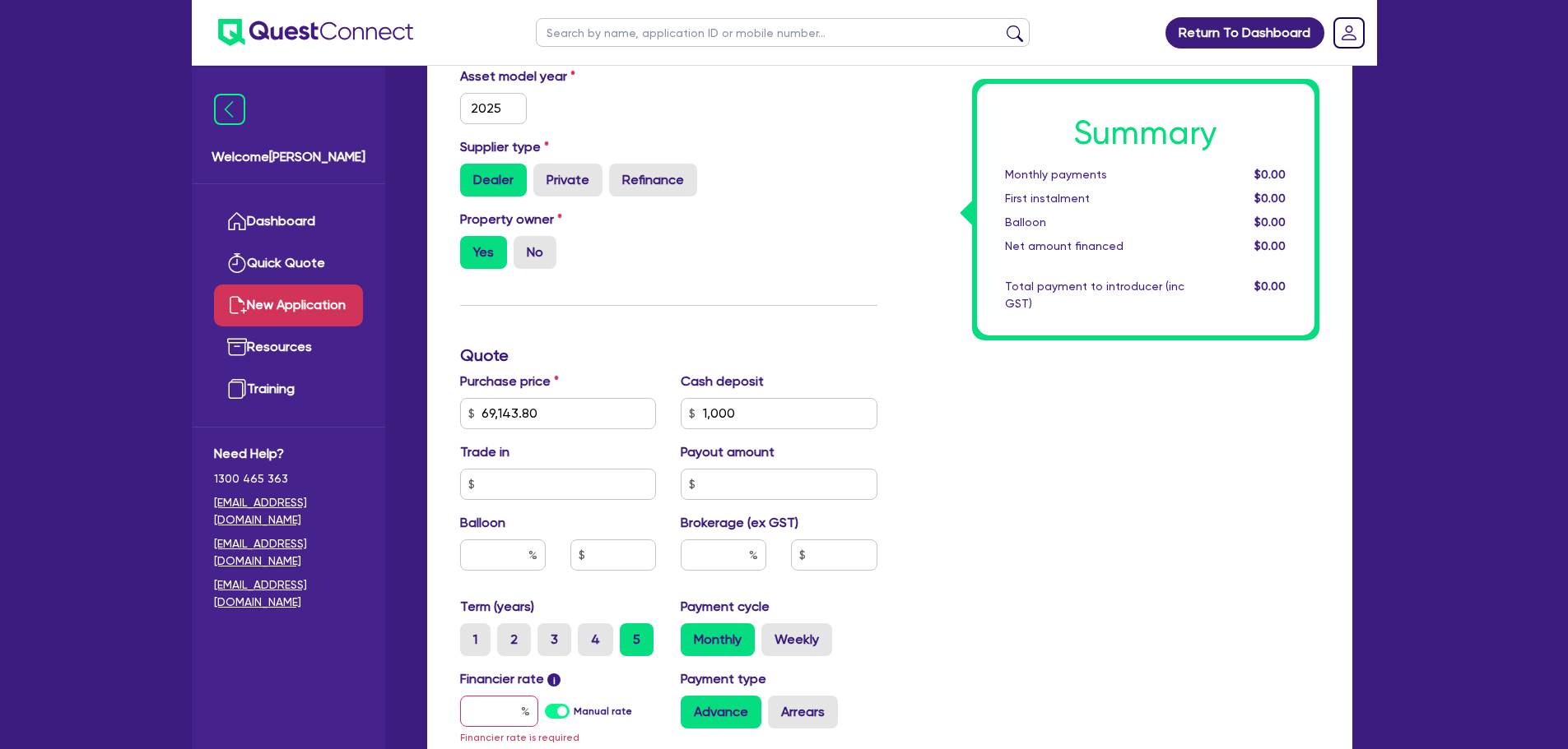
scroll to position [494, 0]
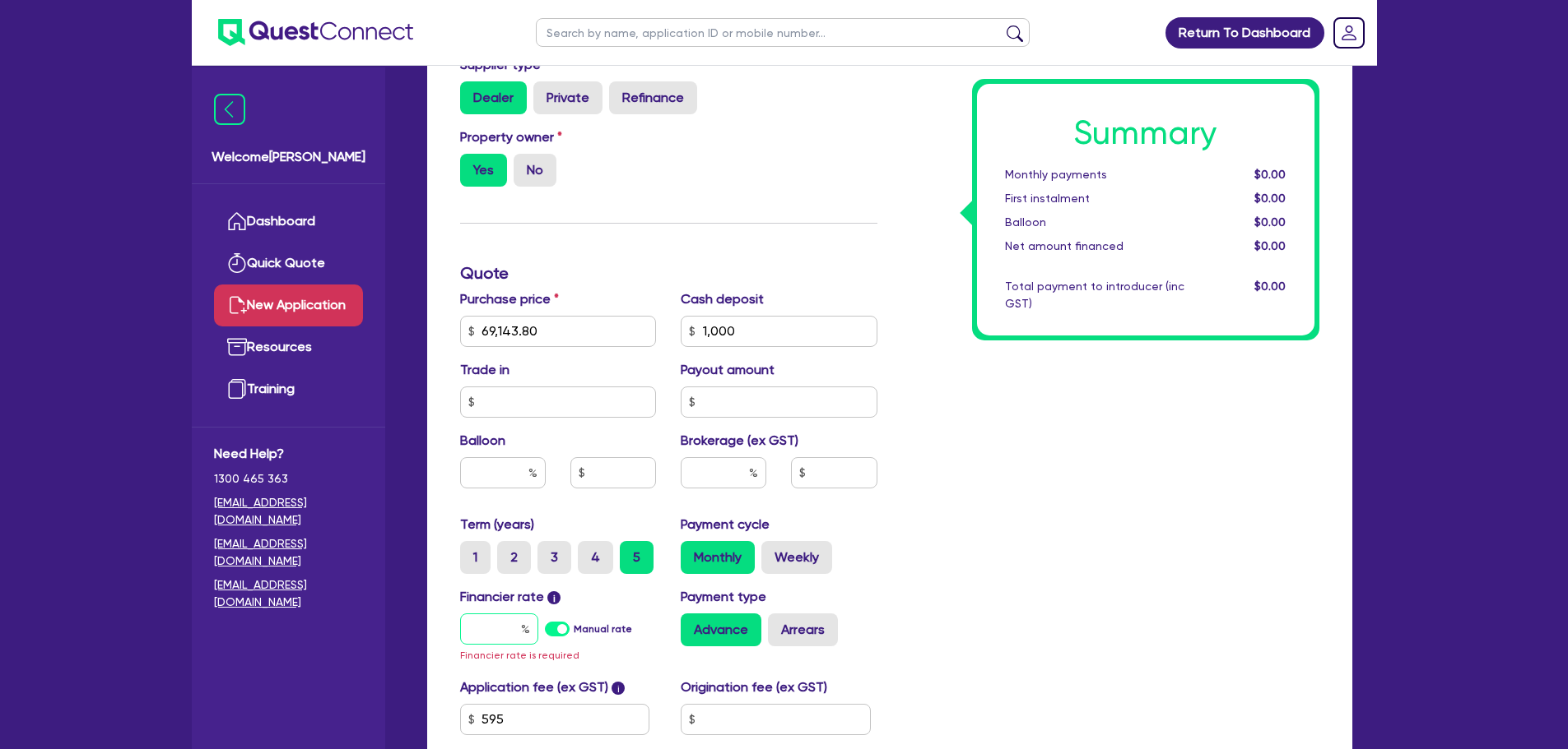
click at [493, 634] on input "text" at bounding box center [498, 629] width 78 height 32
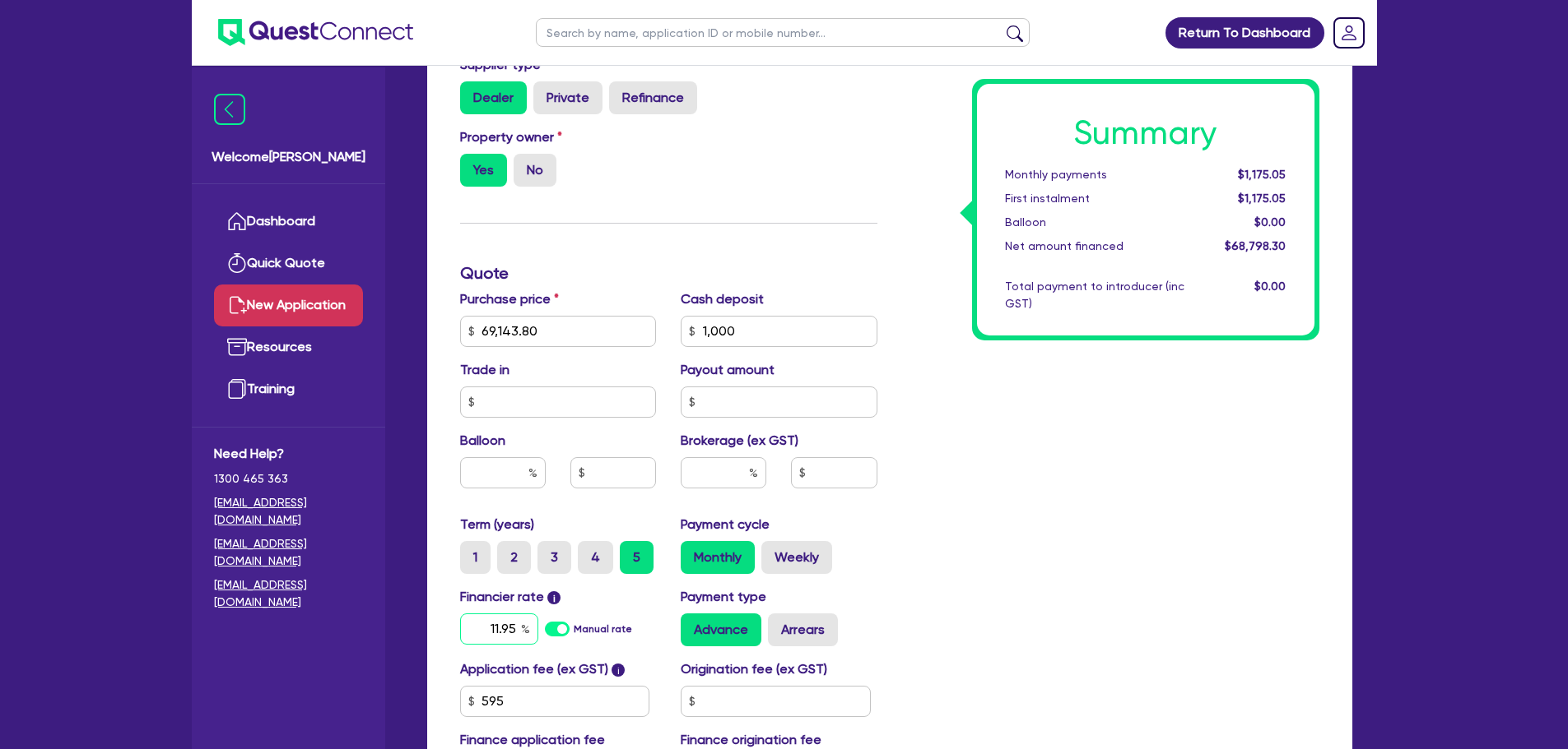
type input "11.95"
click at [726, 482] on input "text" at bounding box center [723, 473] width 86 height 32
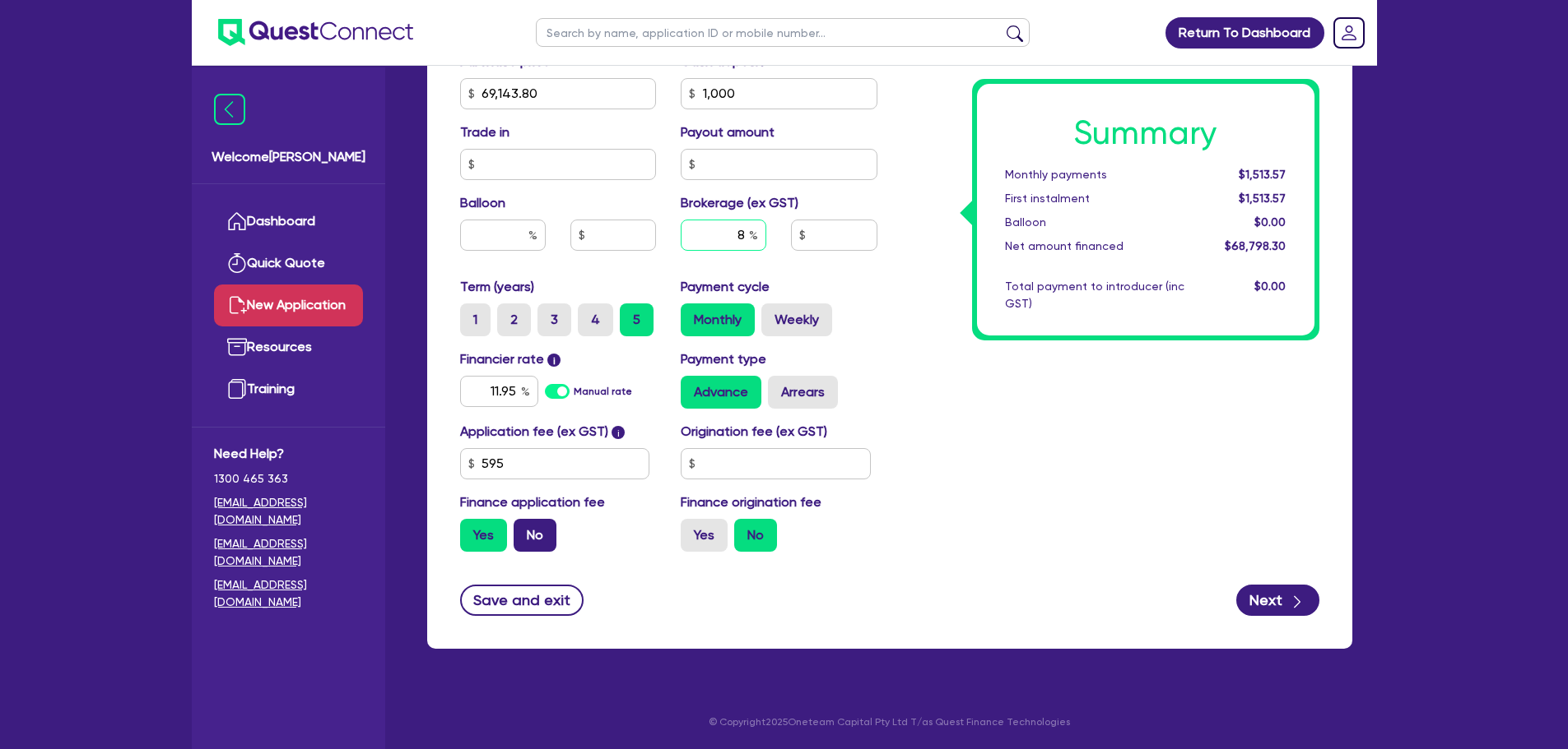
type input "8"
type input "5,503.86"
click at [540, 544] on label "No" at bounding box center [535, 536] width 43 height 33
click at [524, 529] on input "No" at bounding box center [519, 524] width 11 height 10
radio input "true"
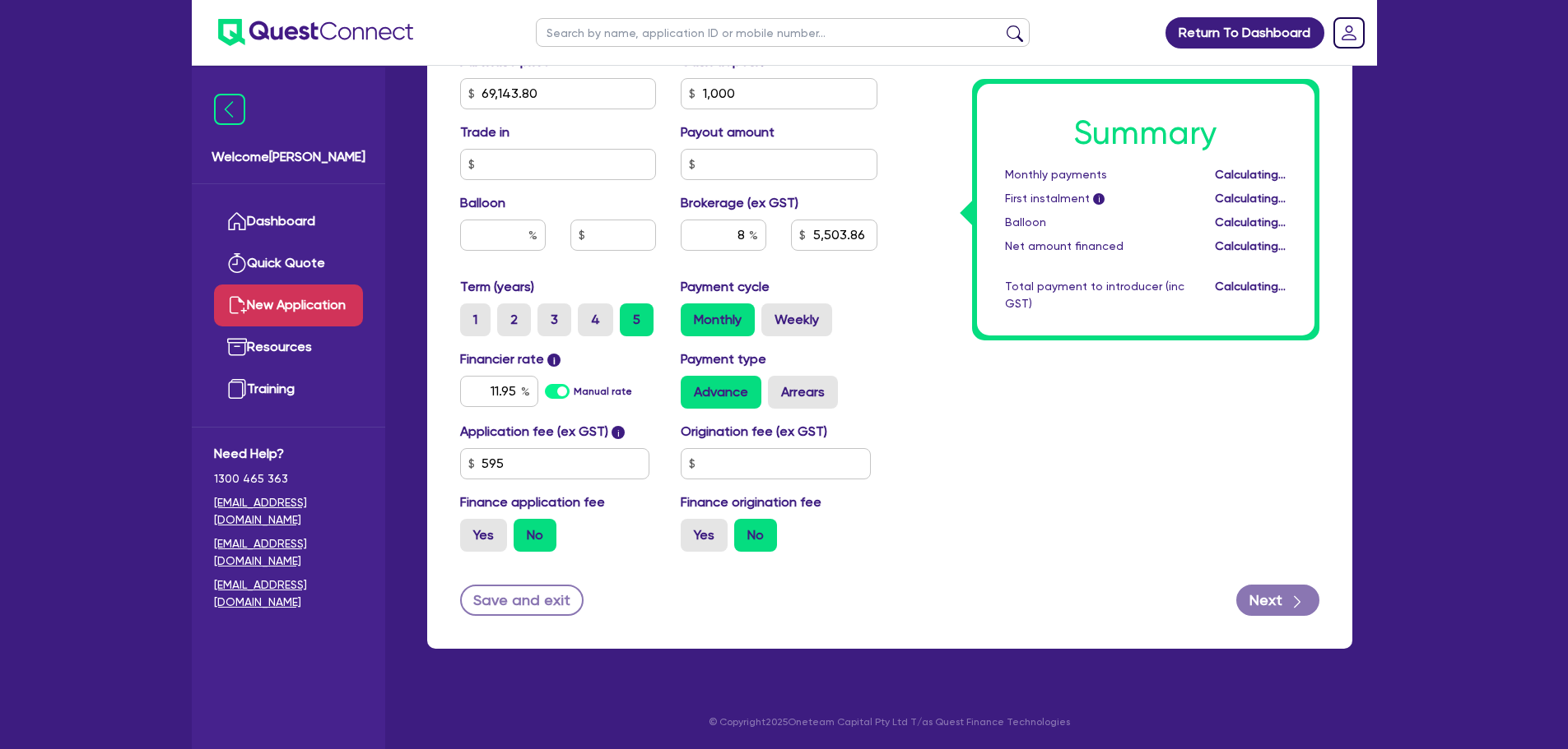
type input "5,451.5"
click at [728, 462] on input "text" at bounding box center [775, 464] width 190 height 32
type input "900"
click at [927, 382] on div "Summary Monthly payments Calculating... First instalment i Calculating... Ballo…" at bounding box center [1110, 84] width 442 height 962
type input "5,451.5"
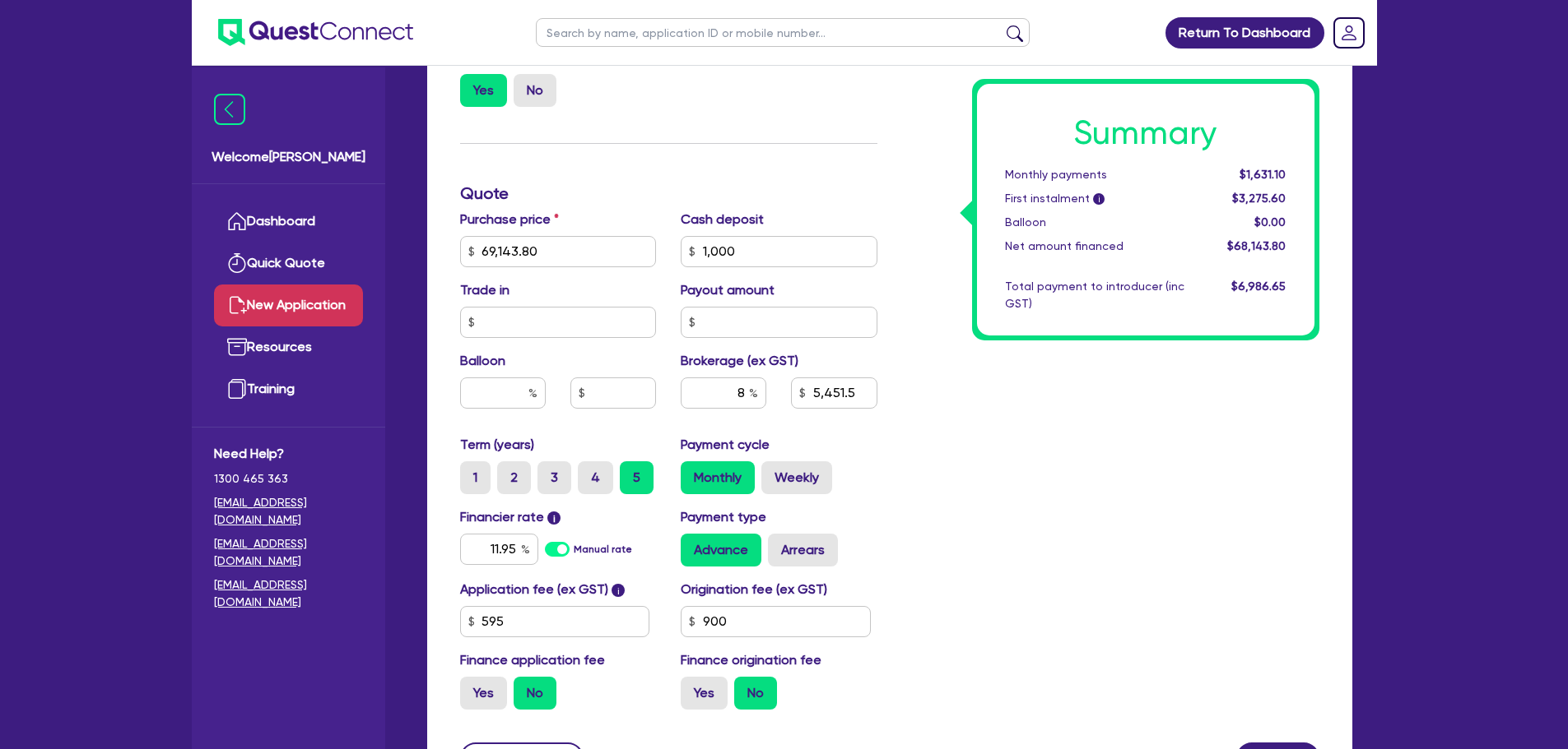
scroll to position [567, 0]
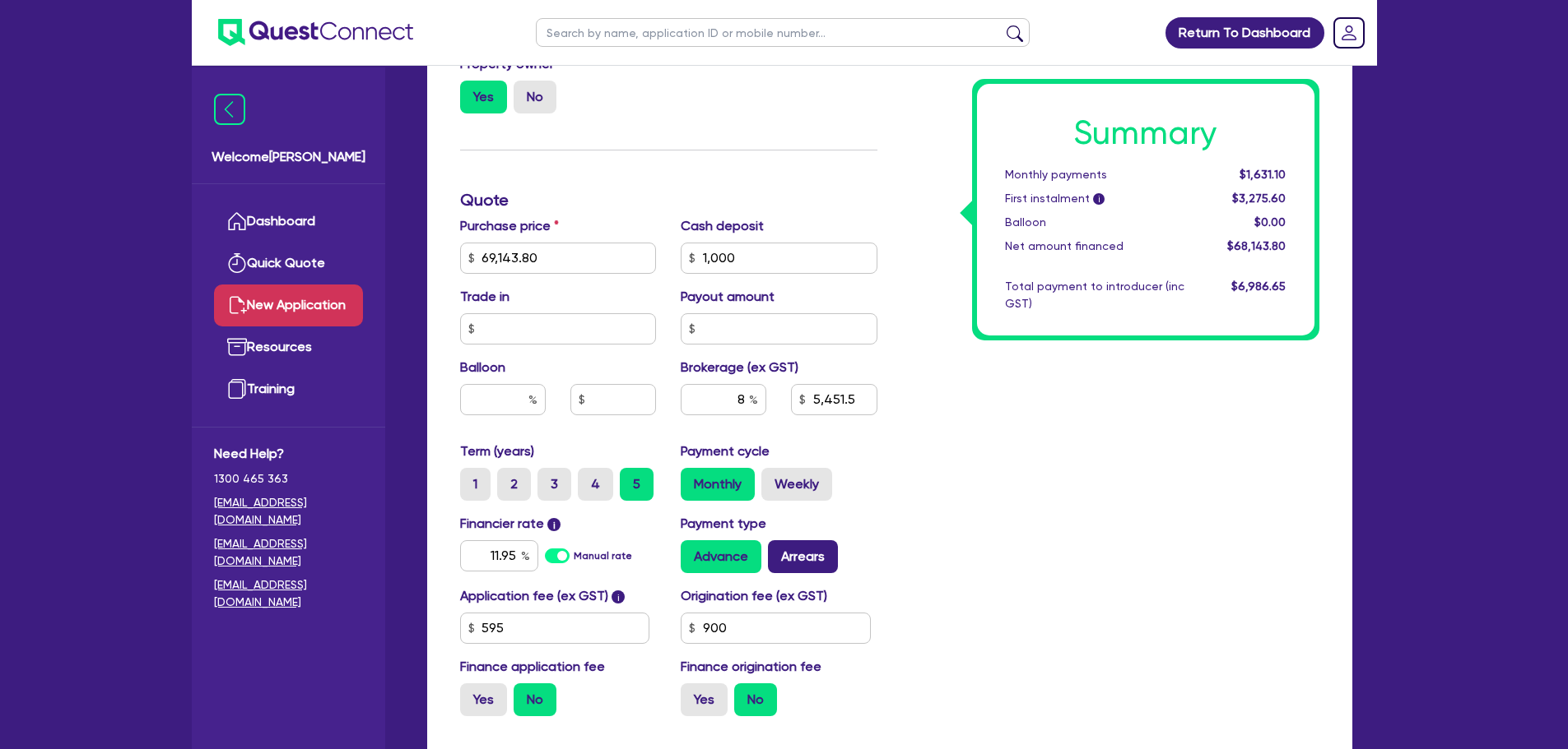
click at [790, 558] on label "Arrears" at bounding box center [803, 557] width 70 height 33
click at [778, 551] on input "Arrears" at bounding box center [773, 546] width 11 height 10
radio input "true"
type input "5,451.5"
click at [498, 408] on input "text" at bounding box center [503, 400] width 86 height 32
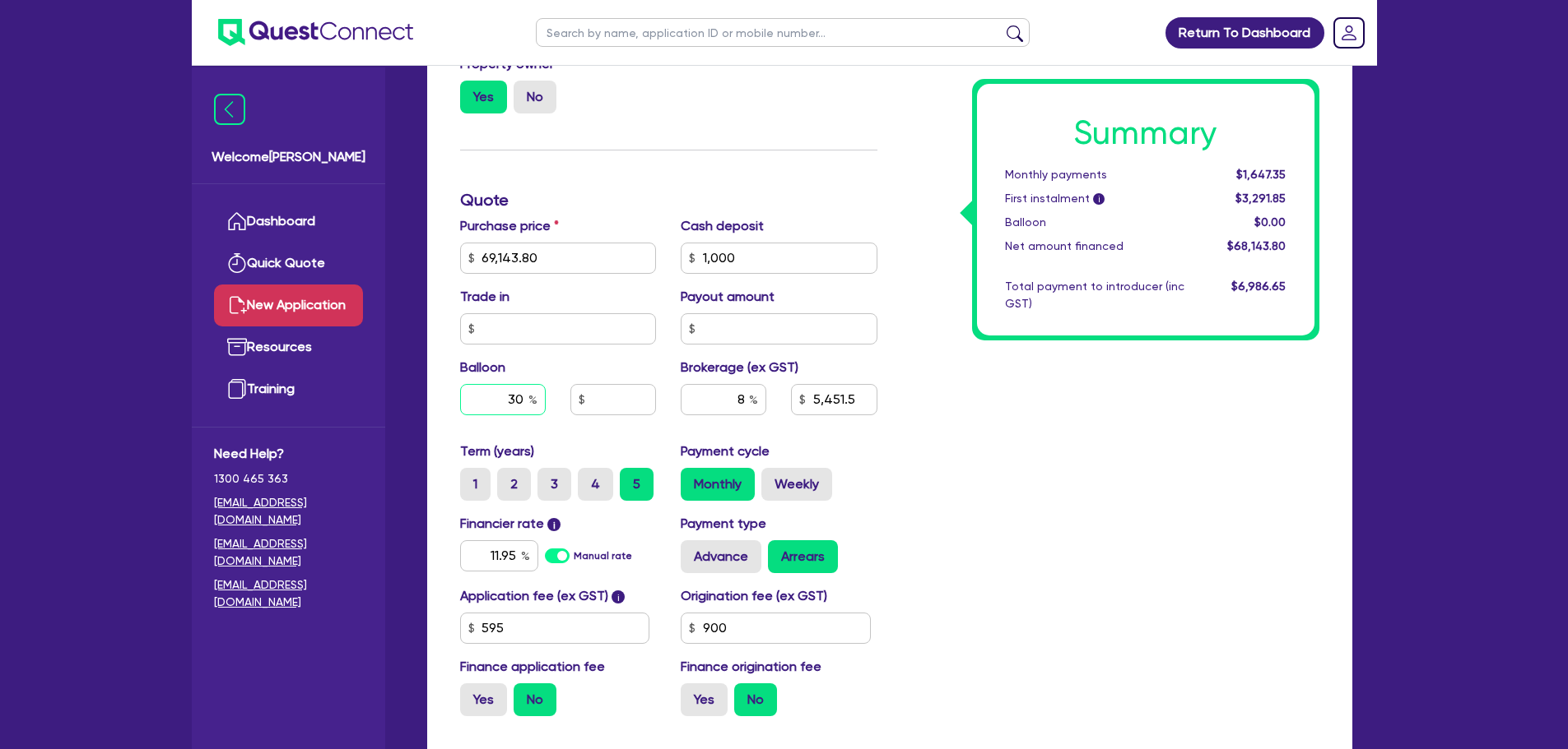
type input "30"
type input "5,451.5"
type input "20,743.14"
type input "5,451.5"
click at [962, 451] on div "Summary Monthly payments $1,393.02 First instalment i $3,037.52 Balloon $20,743…" at bounding box center [1110, 248] width 442 height 962
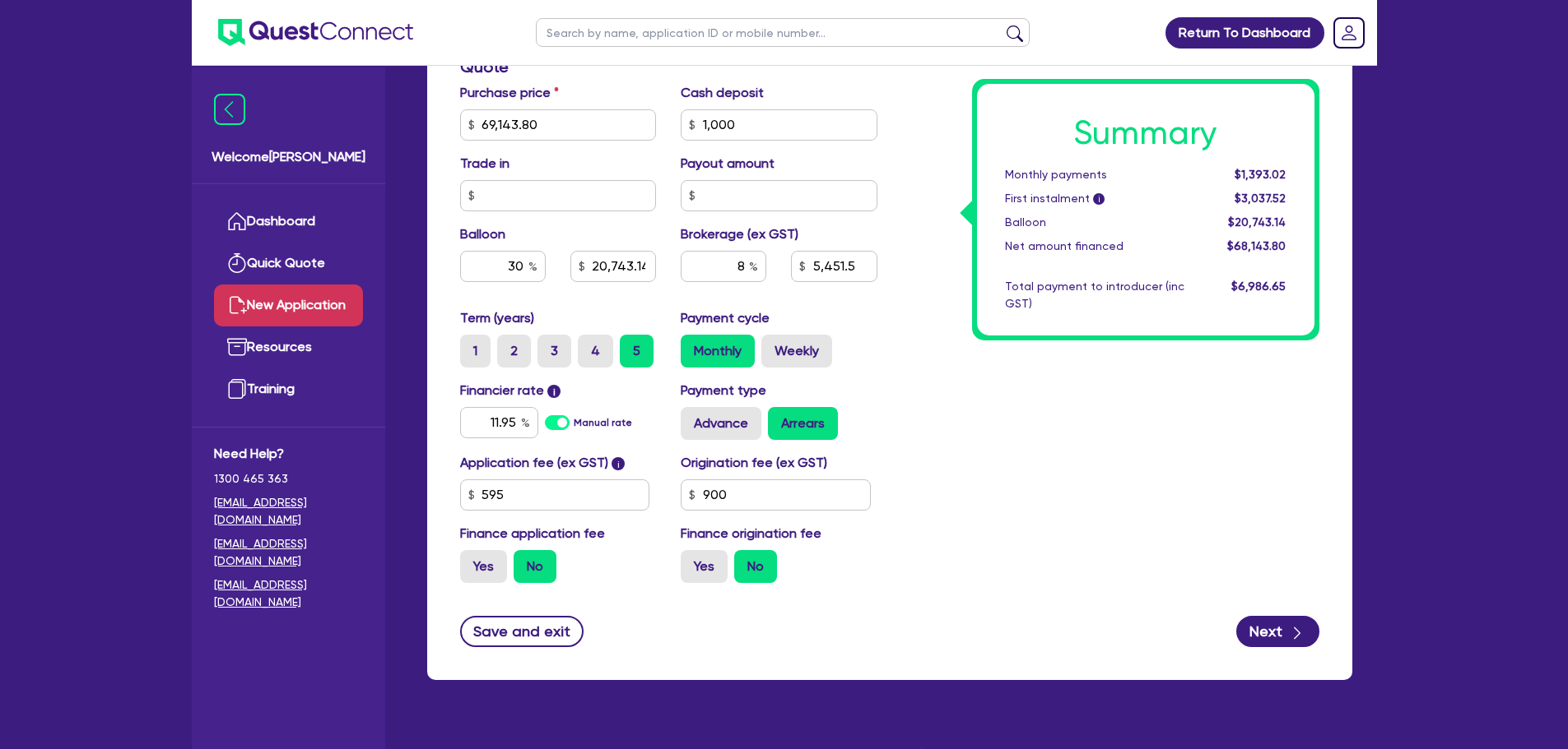
scroll to position [732, 0]
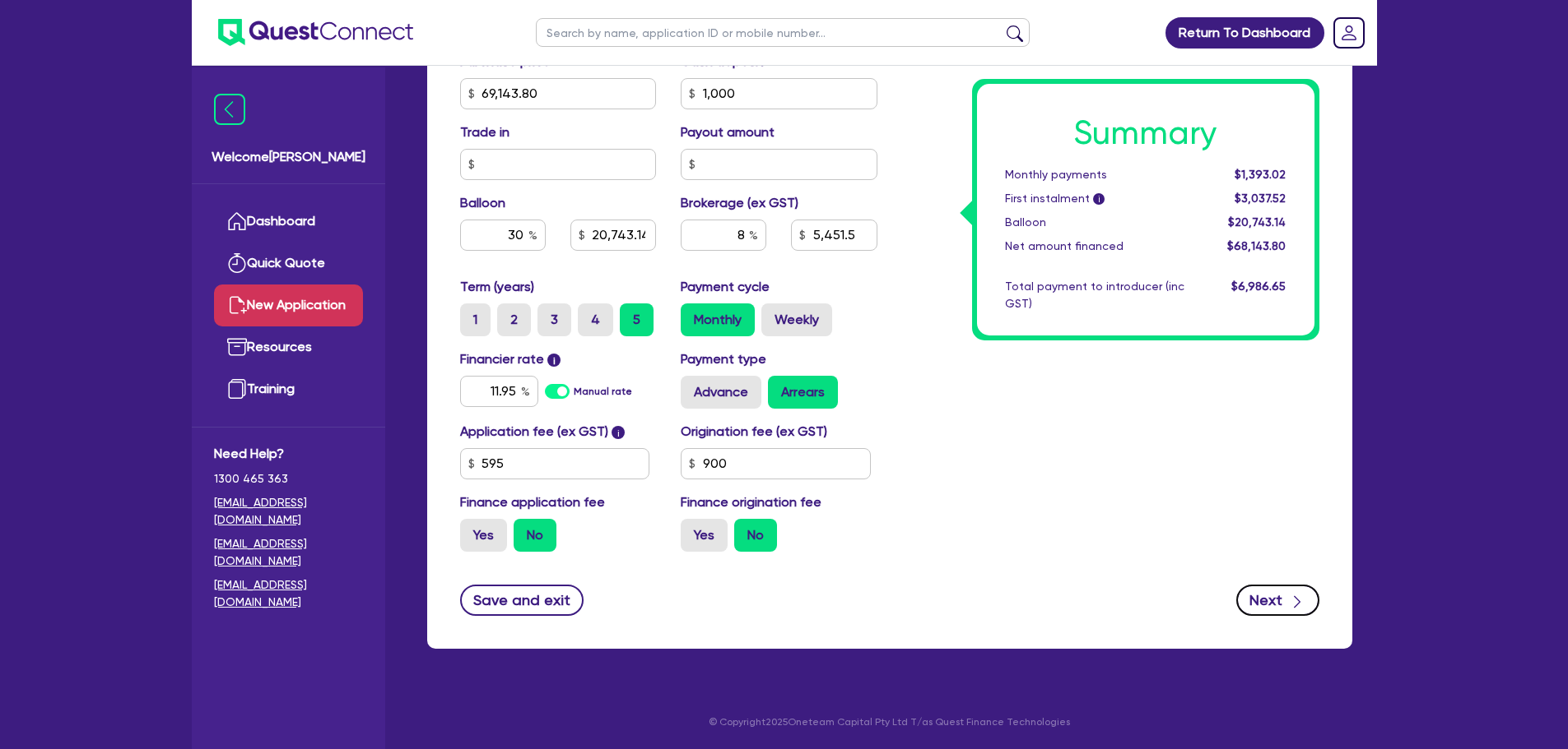
click at [1269, 601] on button "Next" at bounding box center [1277, 600] width 83 height 32
type input "20,743.14"
type input "5,451.5"
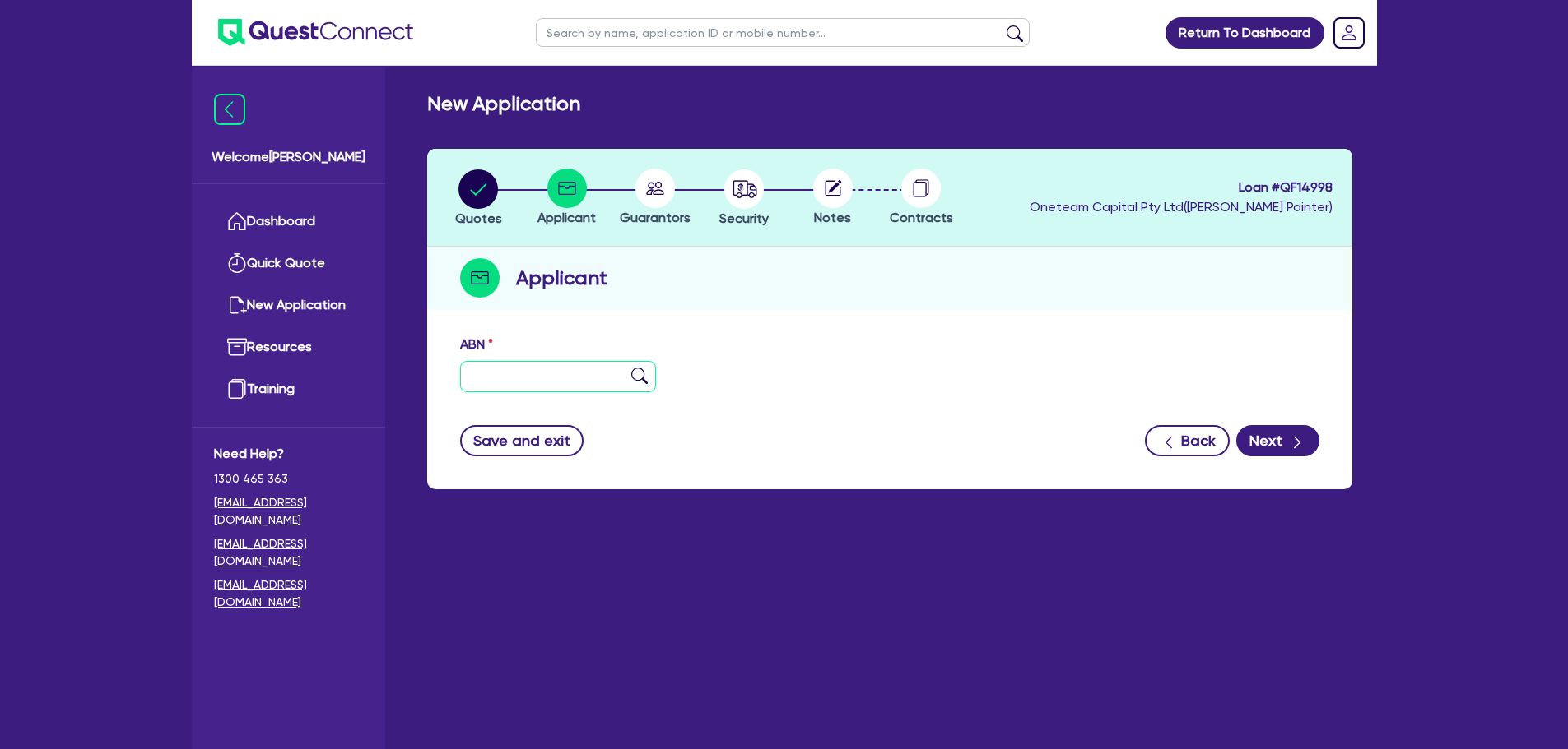
click at [573, 375] on input "text" at bounding box center [558, 377] width 197 height 32
paste input "92 885 415 780"
type input "92 885 415 780"
click at [645, 374] on img at bounding box center [639, 375] width 17 height 17
type input "T DAVIS & W DAVIS"
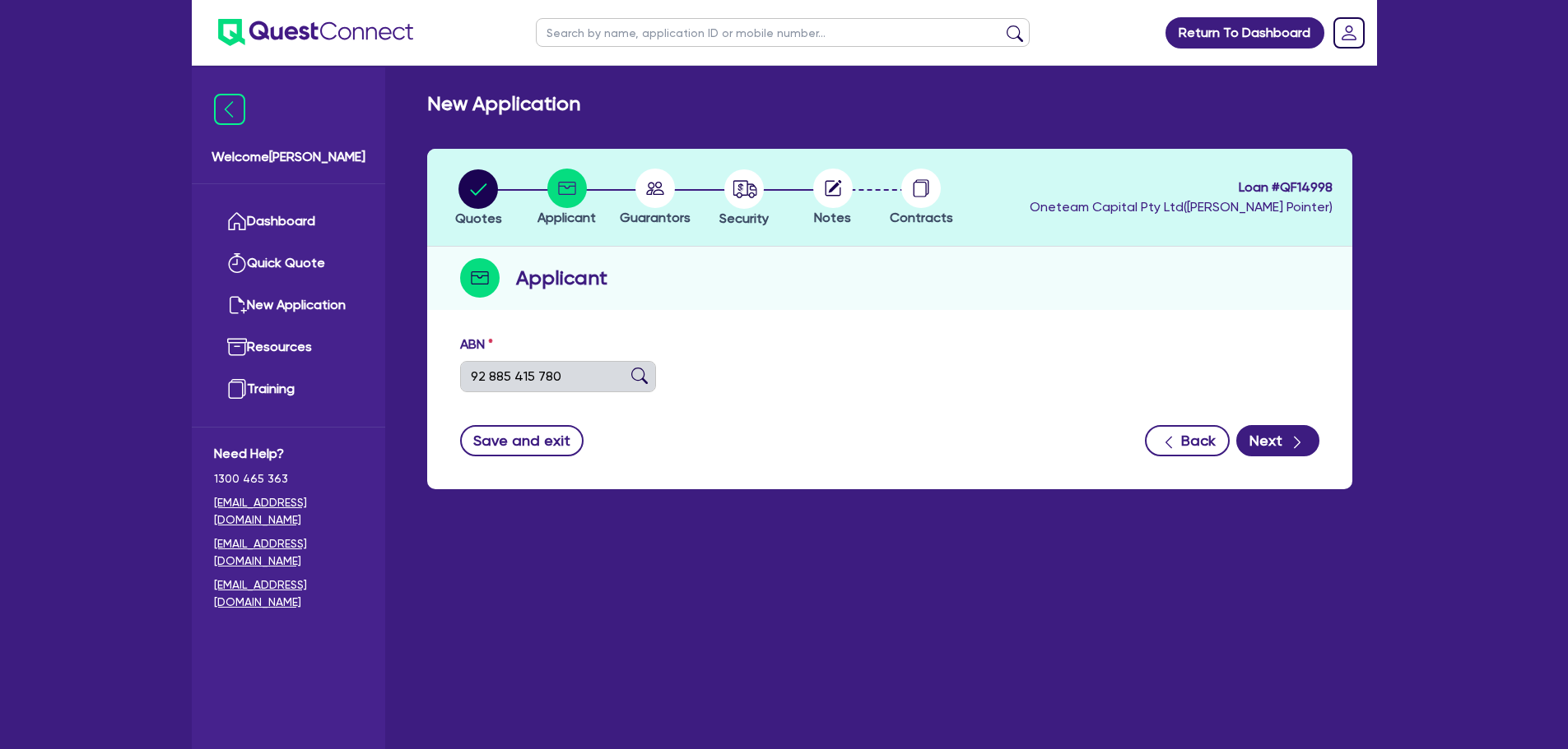
type input "COGENT CORPORATE"
select select "PARTNERSHIP"
type input "27/06/2023"
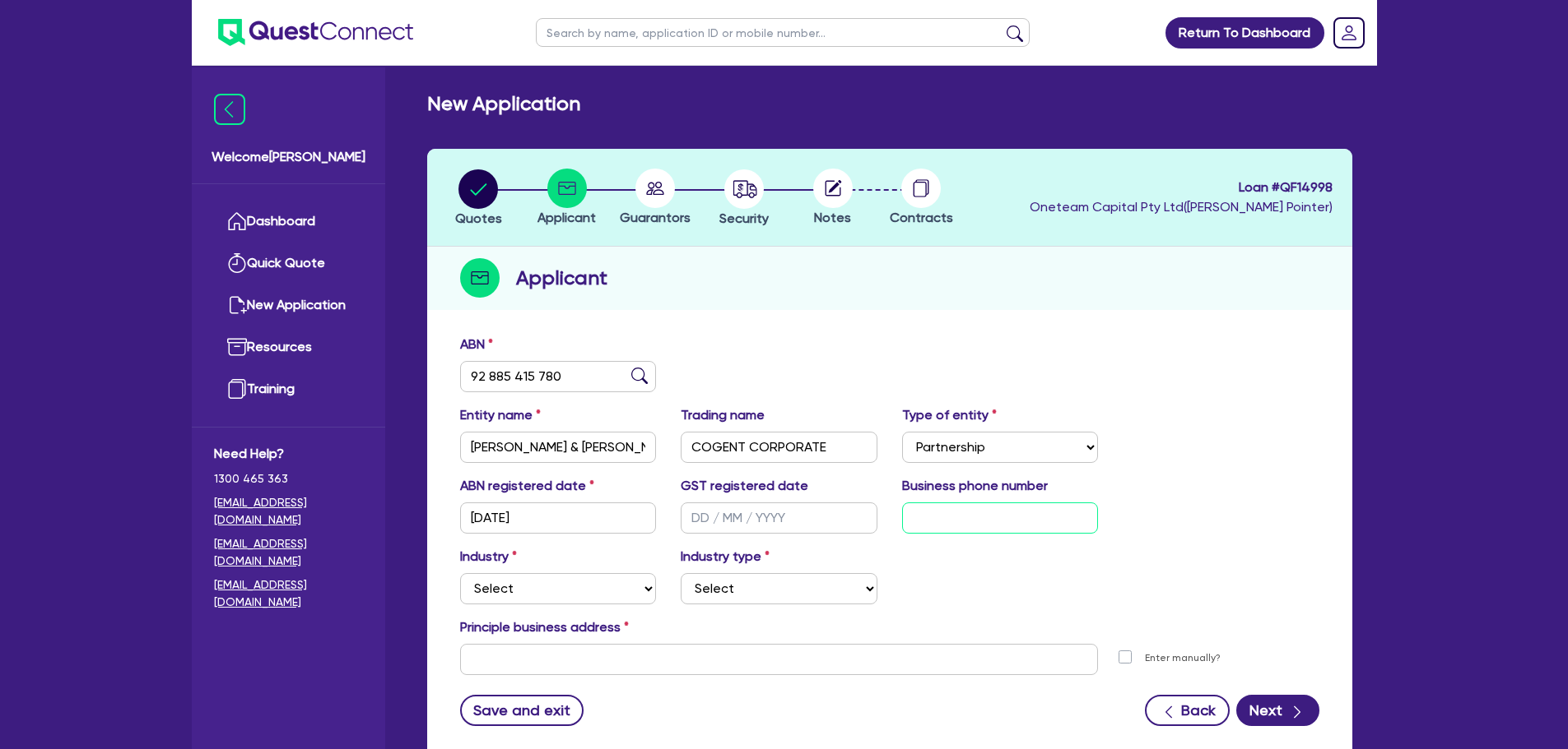
click at [954, 519] on input "text" at bounding box center [1000, 518] width 197 height 32
type input "04 4807 5661"
click at [576, 580] on select "Select Accomodation & Food Services Administrative & Support Services Agricultu…" at bounding box center [558, 589] width 197 height 32
select select "BUILDING_CONSTRUCTION"
click at [460, 573] on select "Select Accomodation & Food Services Administrative & Support Services Agricultu…" at bounding box center [558, 589] width 197 height 32
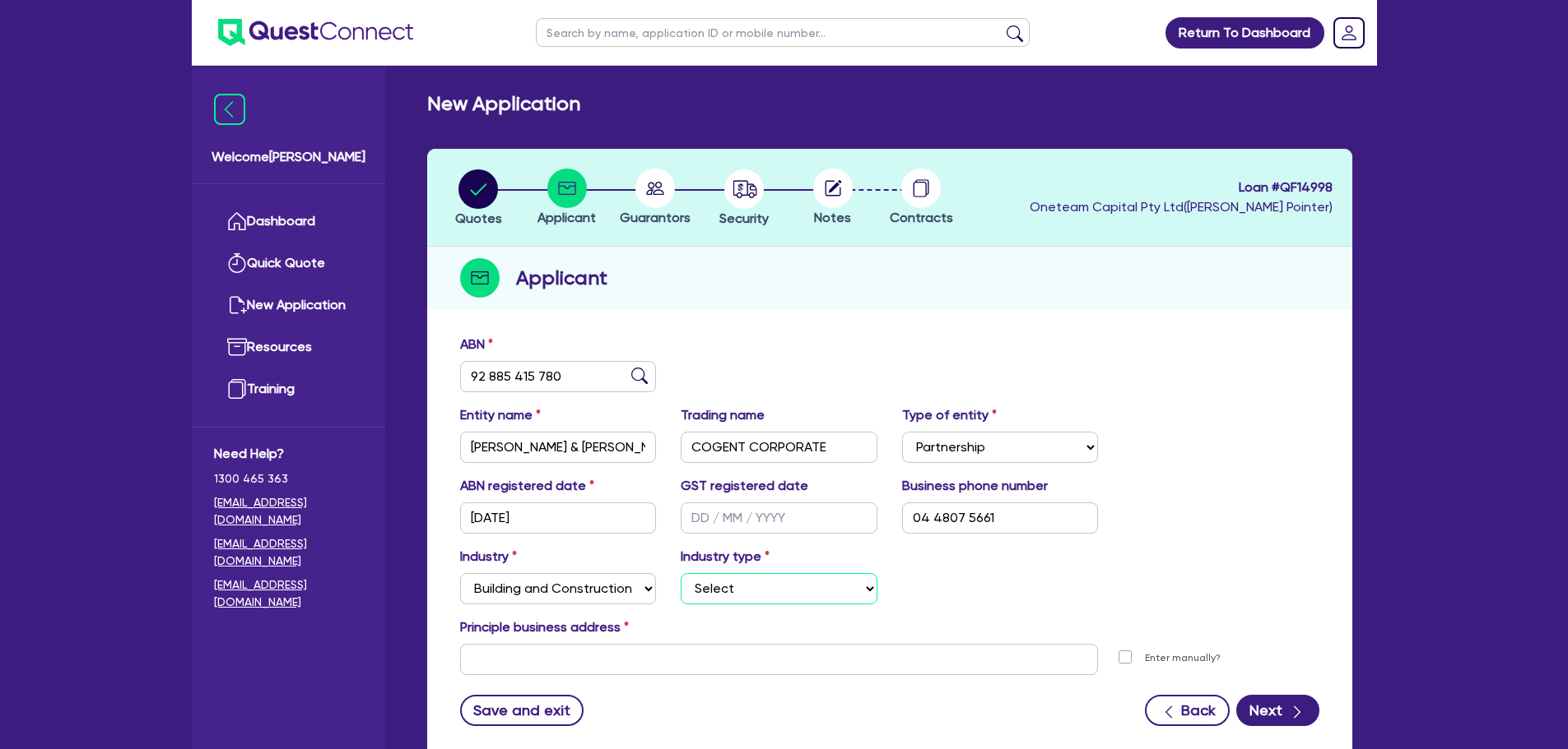
click at [705, 581] on select "Select Trades People Providing Services Direct to Consumers Trades People Provi…" at bounding box center [778, 589] width 197 height 32
select select "TRADES_SERVICES_CONSUMERS"
click at [680, 573] on select "Select Trades People Providing Services Direct to Consumers Trades People Provi…" at bounding box center [778, 589] width 197 height 32
click at [694, 651] on input "text" at bounding box center [778, 660] width 638 height 32
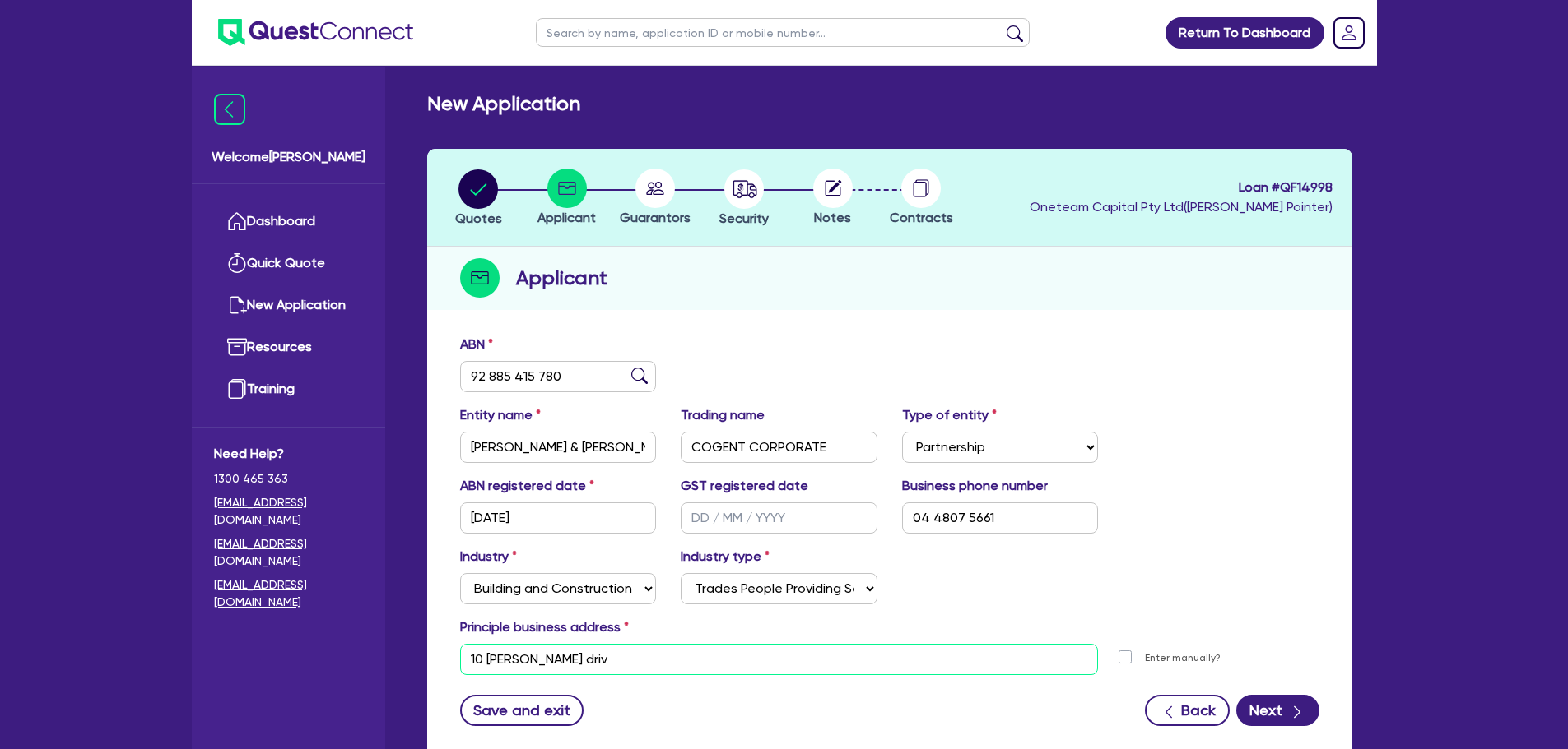
type input "10 herb elliot drive"
click at [680, 665] on input "10 herb elliot drive" at bounding box center [778, 660] width 638 height 32
type input "10 Herb Elliot Drive Newington NSW 2127"
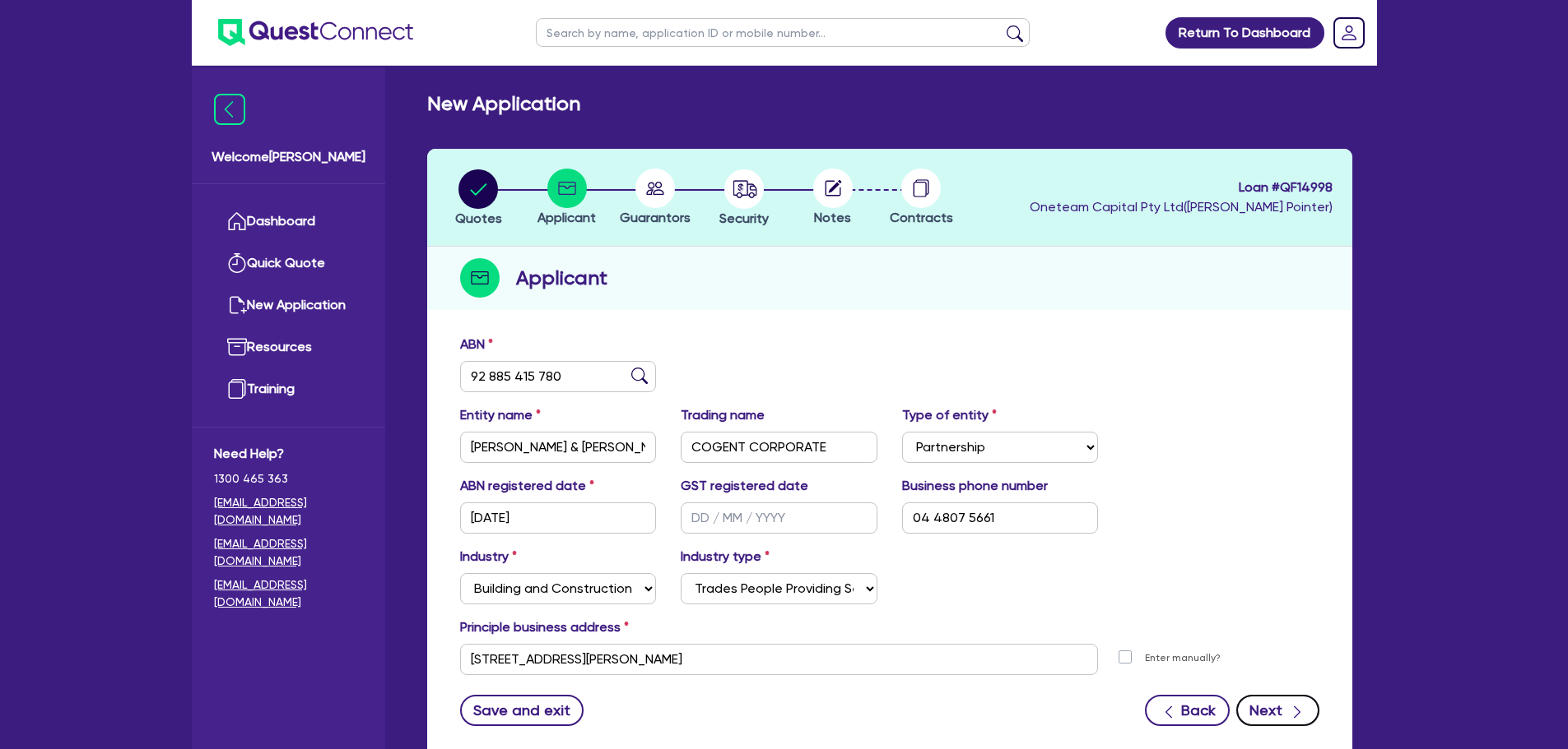
click at [1305, 704] on icon "button" at bounding box center [1297, 712] width 17 height 17
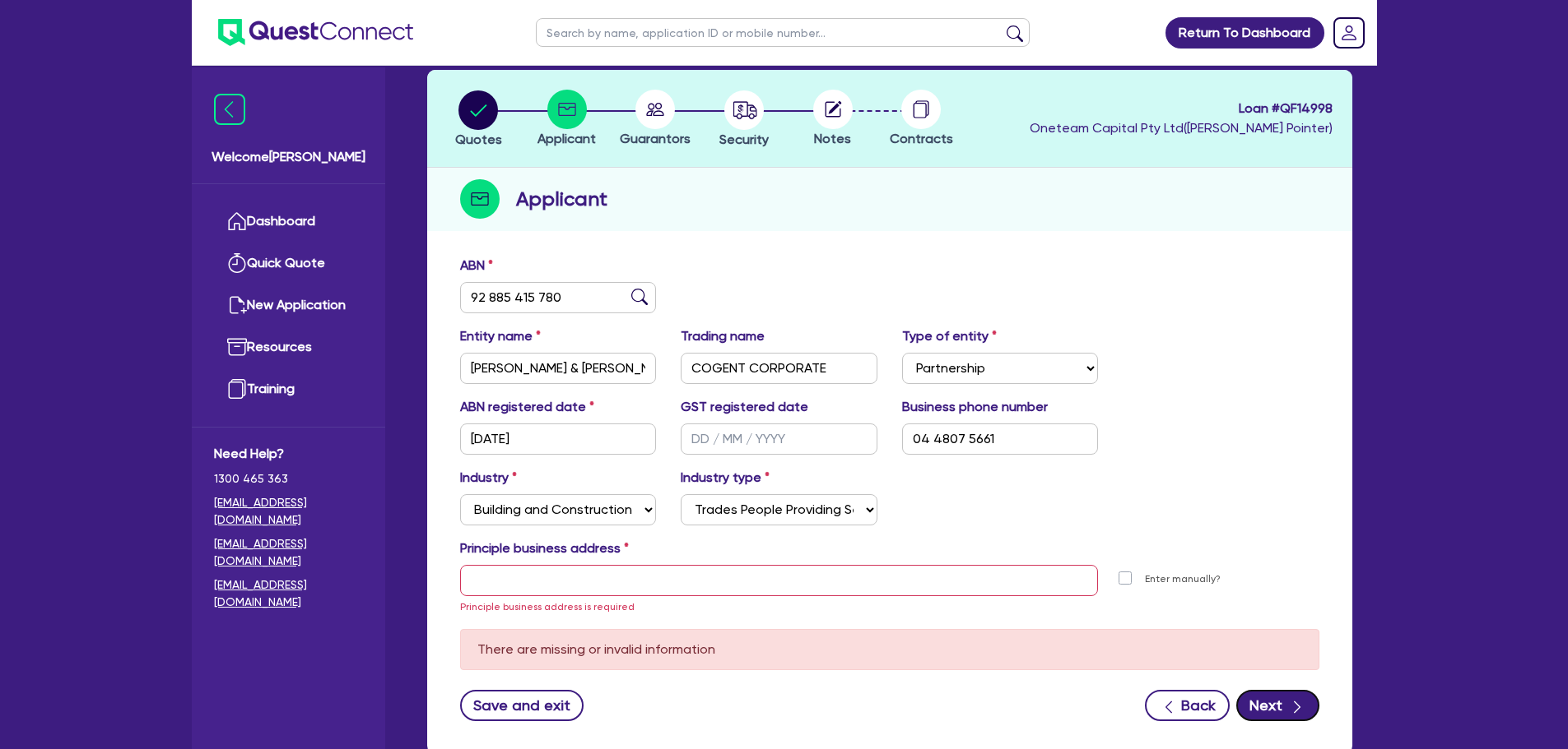
scroll to position [185, 0]
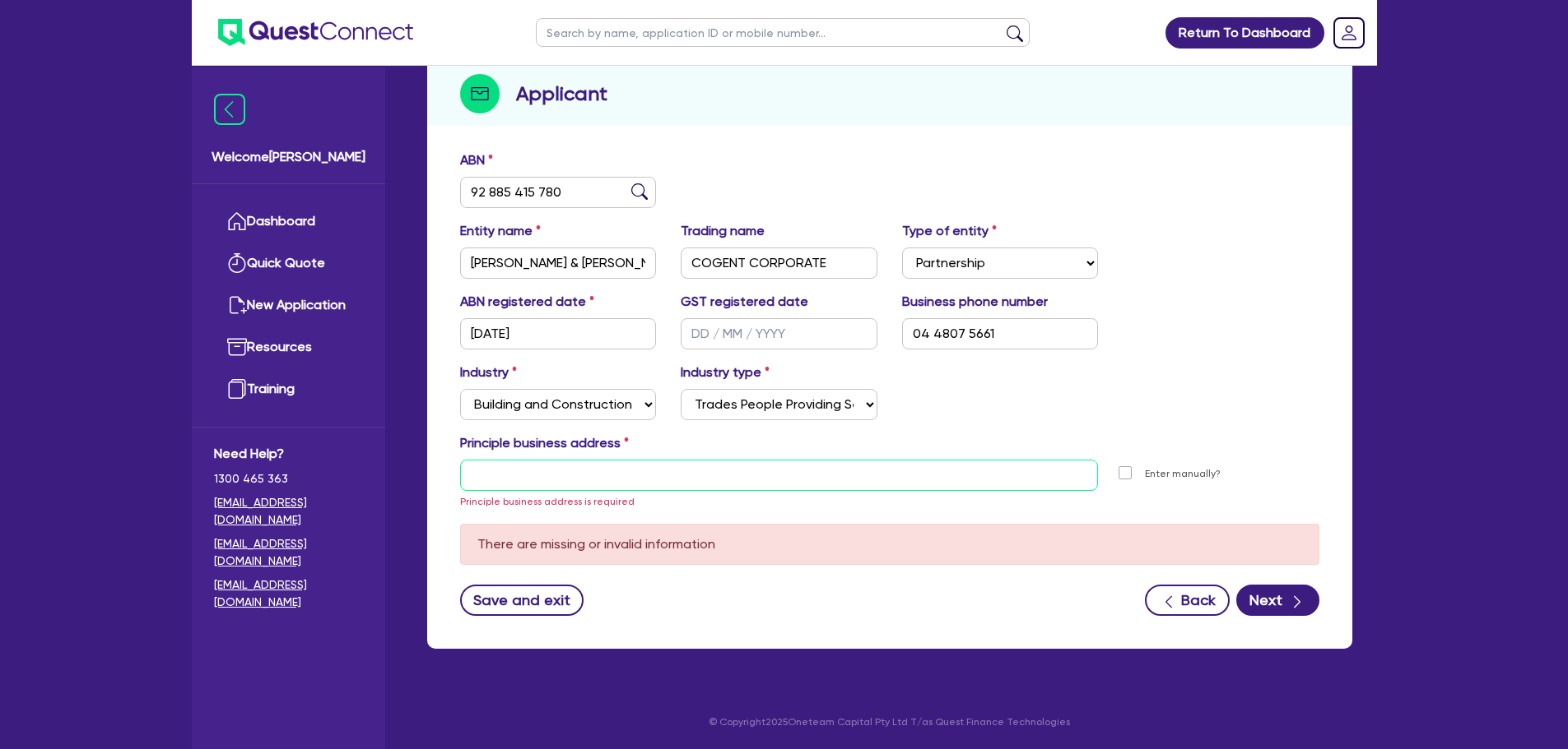
click at [934, 480] on input "text" at bounding box center [778, 475] width 638 height 32
type input "1"
click at [552, 603] on button "Save and exit" at bounding box center [522, 600] width 124 height 32
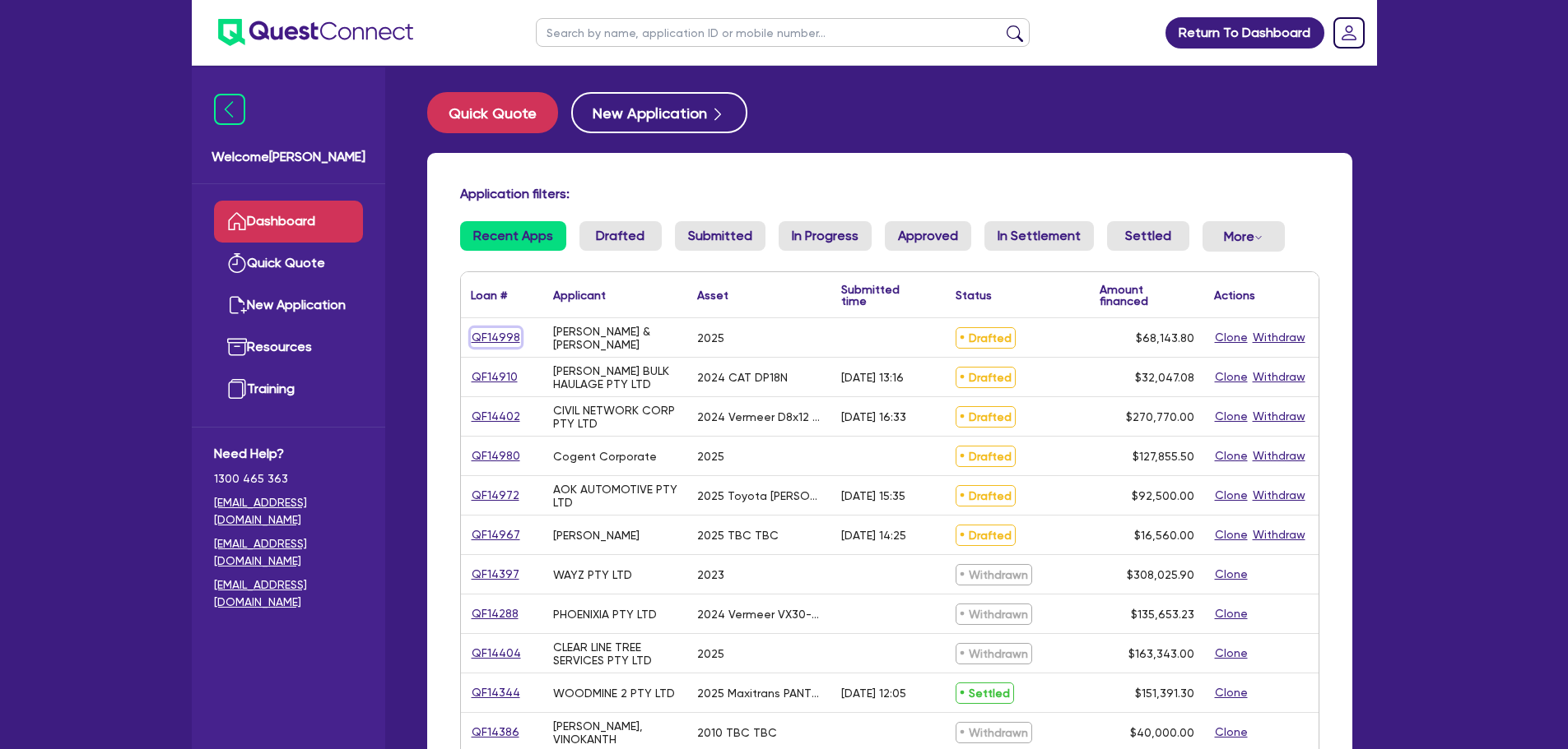
click at [493, 331] on link "QF14998" at bounding box center [496, 338] width 50 height 19
select select "PRIMARY_ASSETS"
select select "CONSTRUCTION_AND_EARTHMOVING_EQUIPMENT"
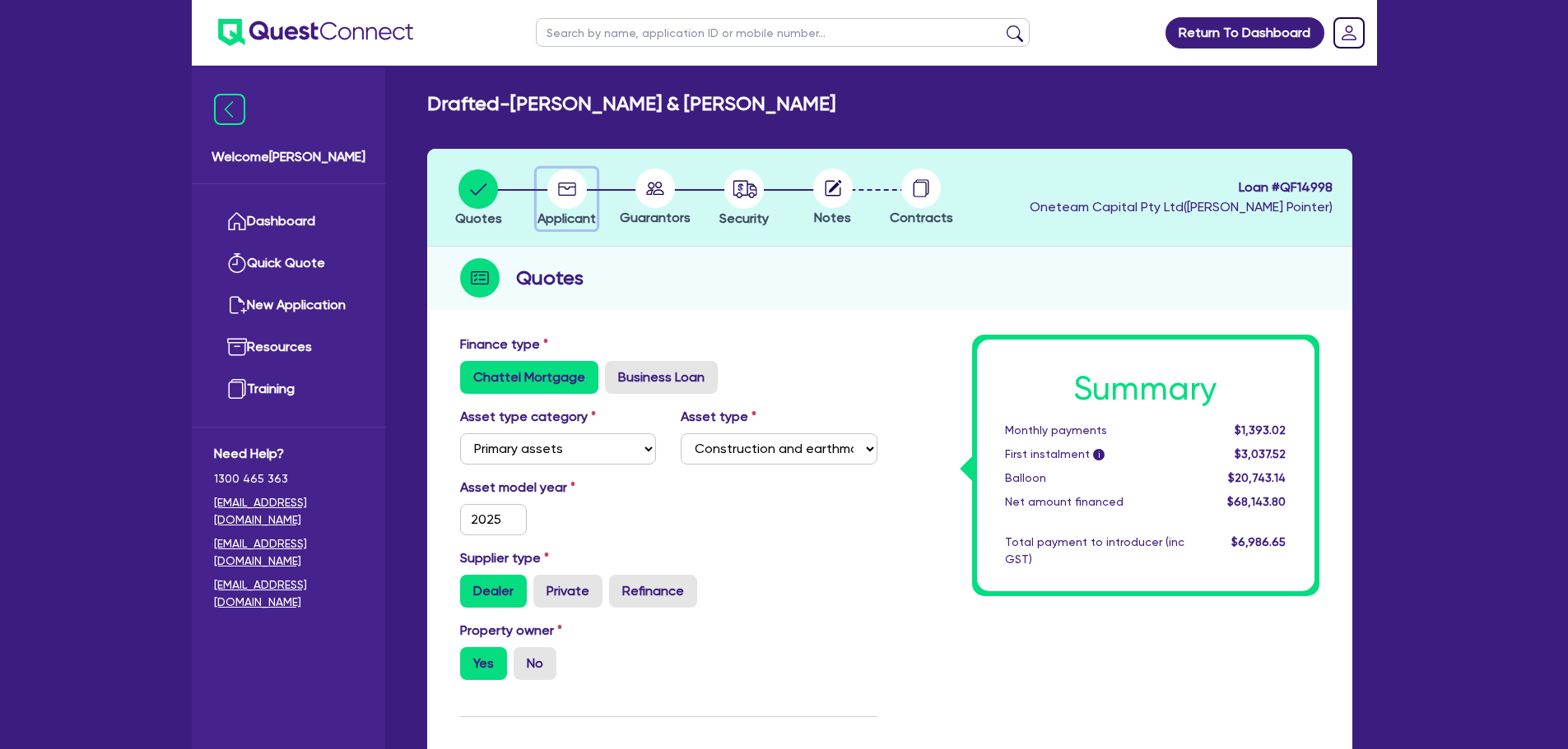
click at [569, 189] on circle "button" at bounding box center [566, 189] width 39 height 39
select select "PARTNERSHIP"
select select "BUILDING_CONSTRUCTION"
select select "TRADES_SERVICES_CONSUMERS"
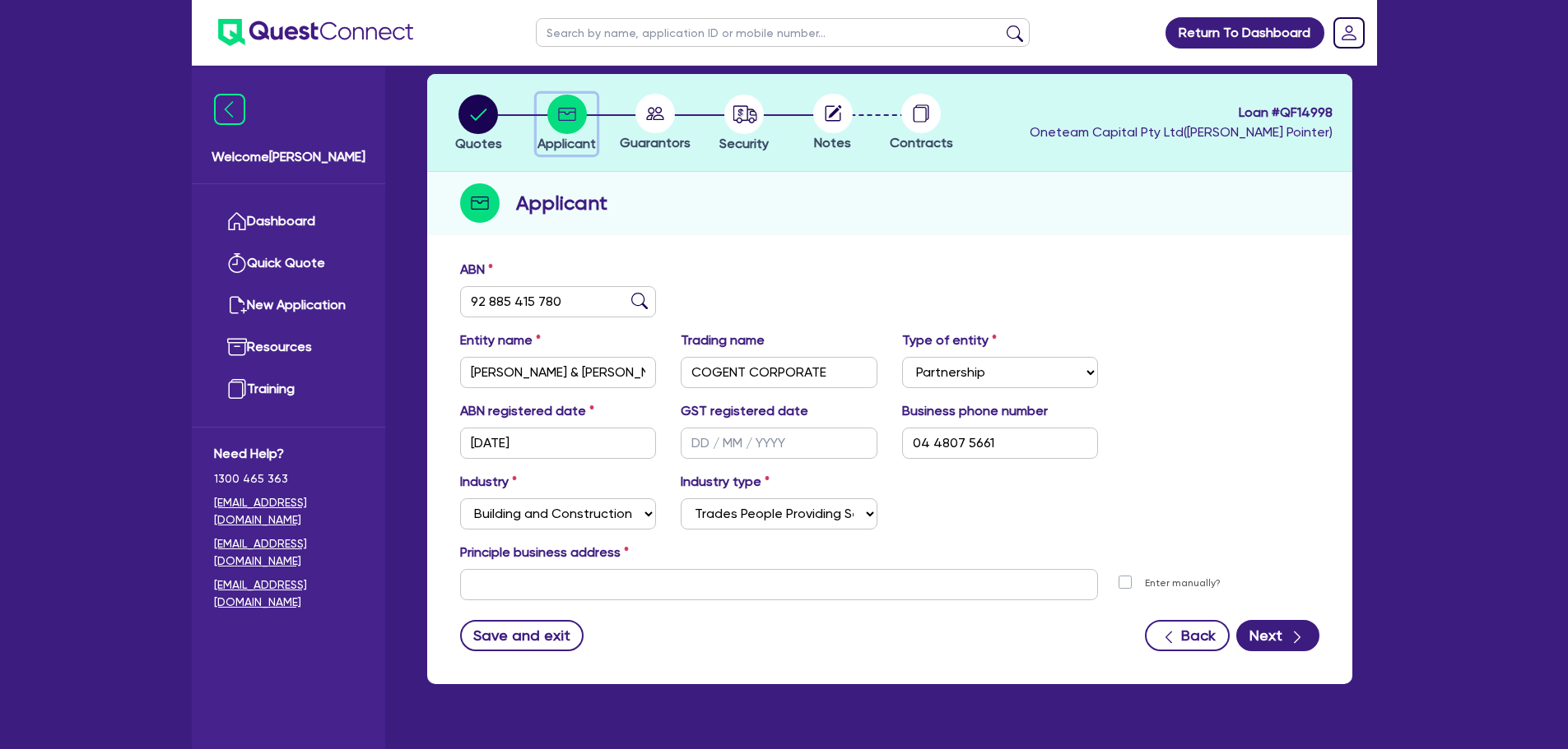
scroll to position [110, 0]
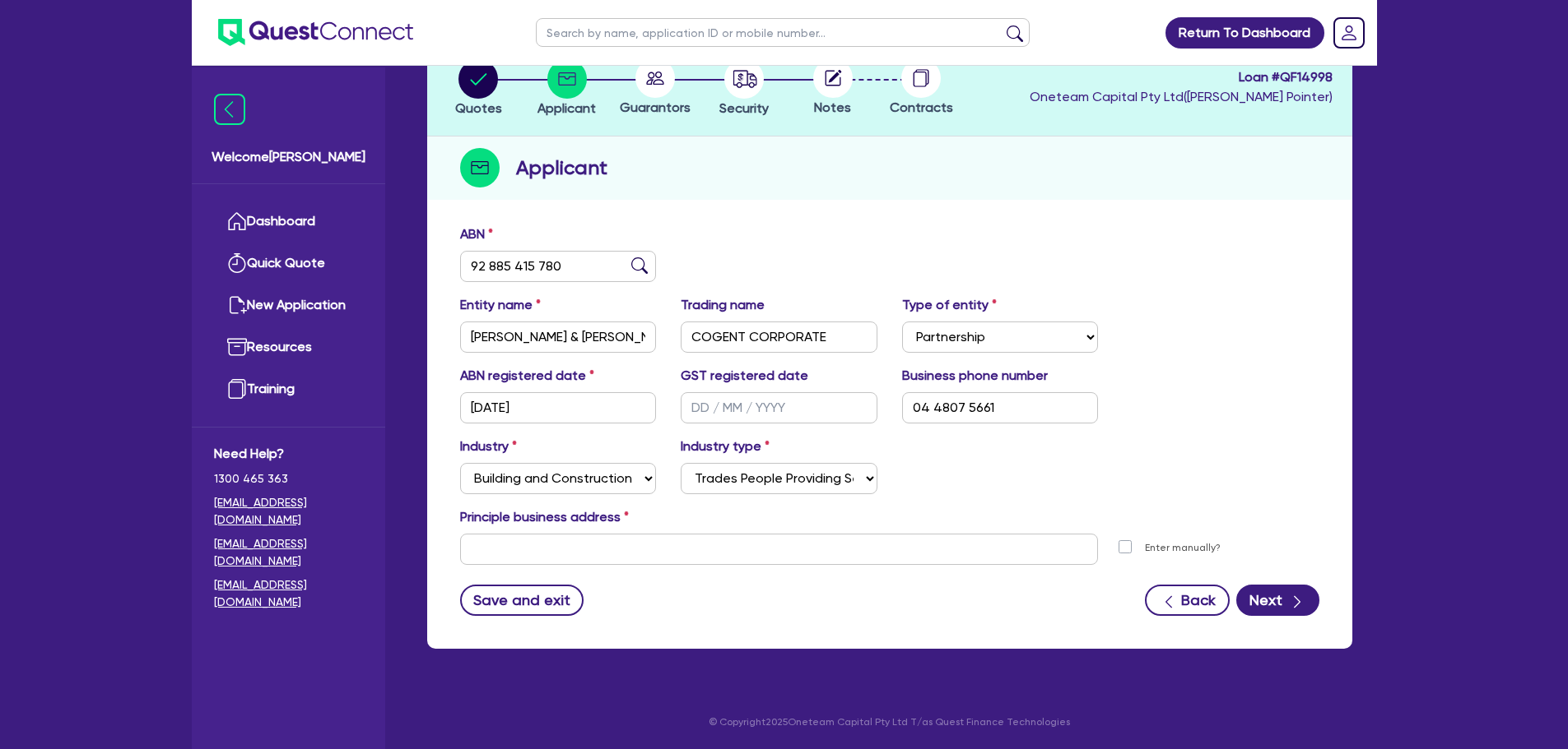
click at [523, 530] on div "Principle business address" at bounding box center [889, 521] width 884 height 26
click at [521, 550] on input "text" at bounding box center [778, 550] width 638 height 32
type input "1"
click at [1144, 547] on label "Enter manually?" at bounding box center [1182, 549] width 75 height 16
click at [1129, 547] on input "Enter manually?" at bounding box center [1129, 547] width 13 height 16
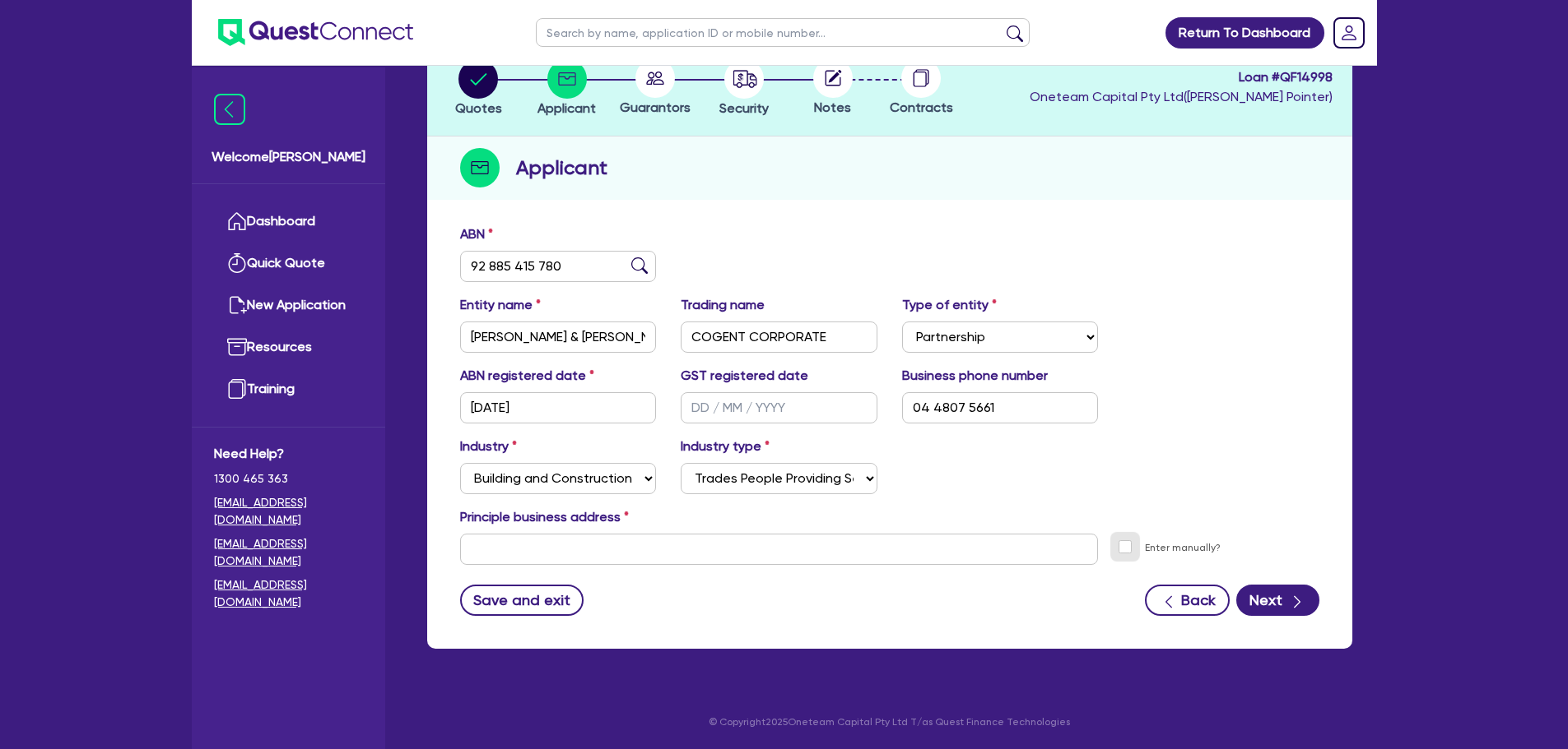
checkbox input "true"
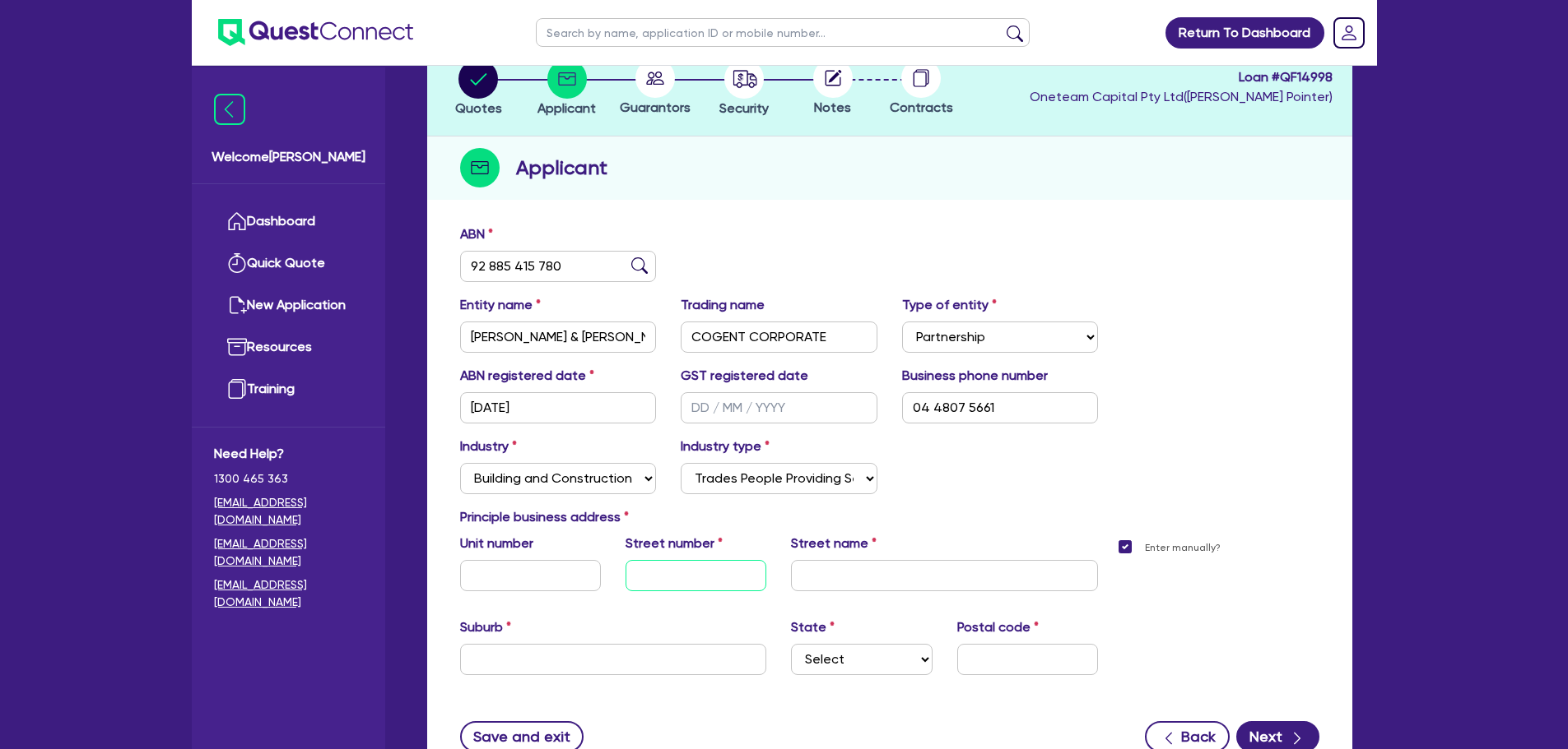
click at [650, 575] on input "text" at bounding box center [695, 576] width 141 height 32
type input "0"
type input "10"
type input "Herb Elliot Drive"
type input "Newington"
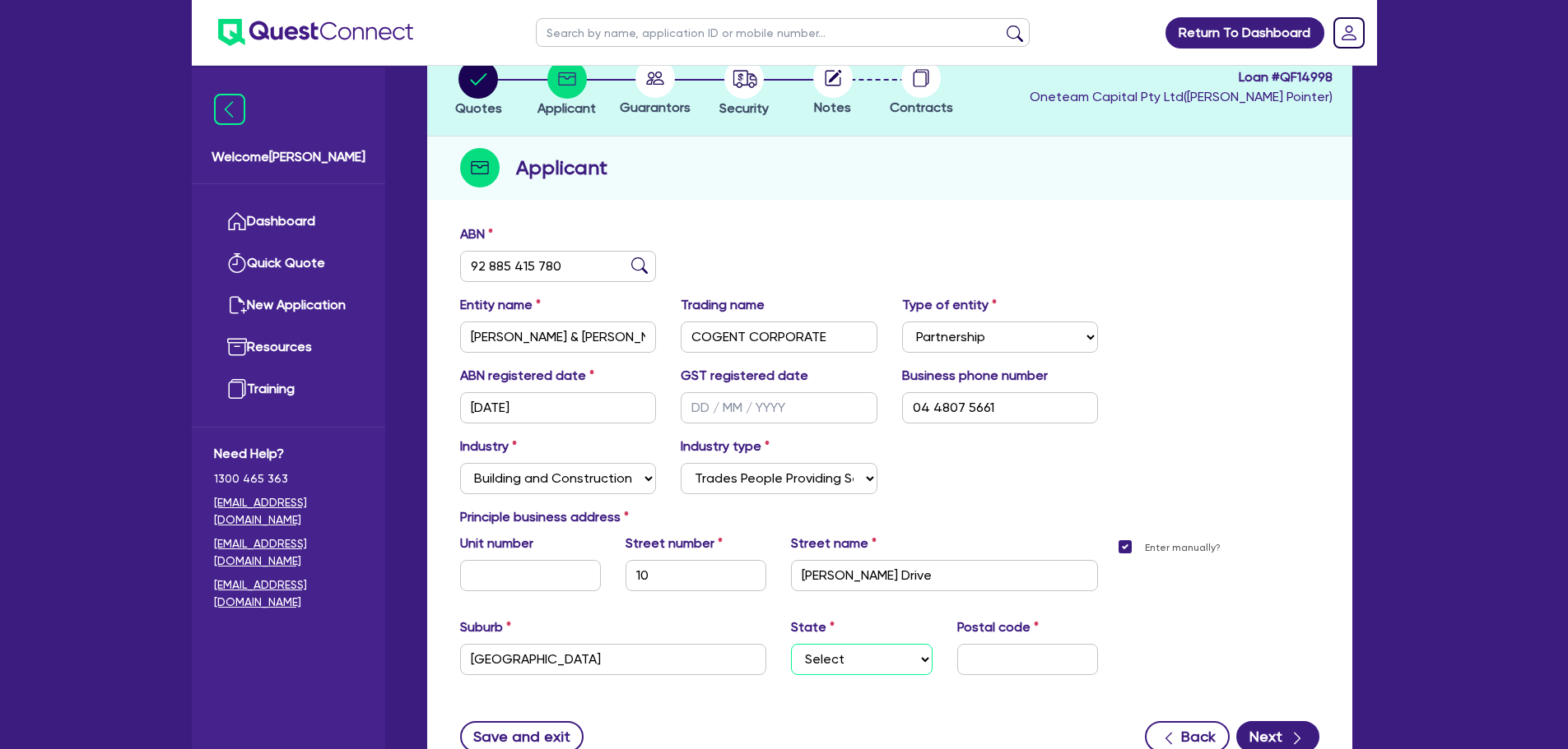
click at [849, 667] on select "Select NSW VIC QLD TAS ACT SA NT WA" at bounding box center [861, 660] width 141 height 32
select select "NSW"
click at [791, 644] on select "Select NSW VIC QLD TAS ACT SA NT WA" at bounding box center [861, 660] width 141 height 32
click at [999, 663] on input "text" at bounding box center [1027, 660] width 141 height 32
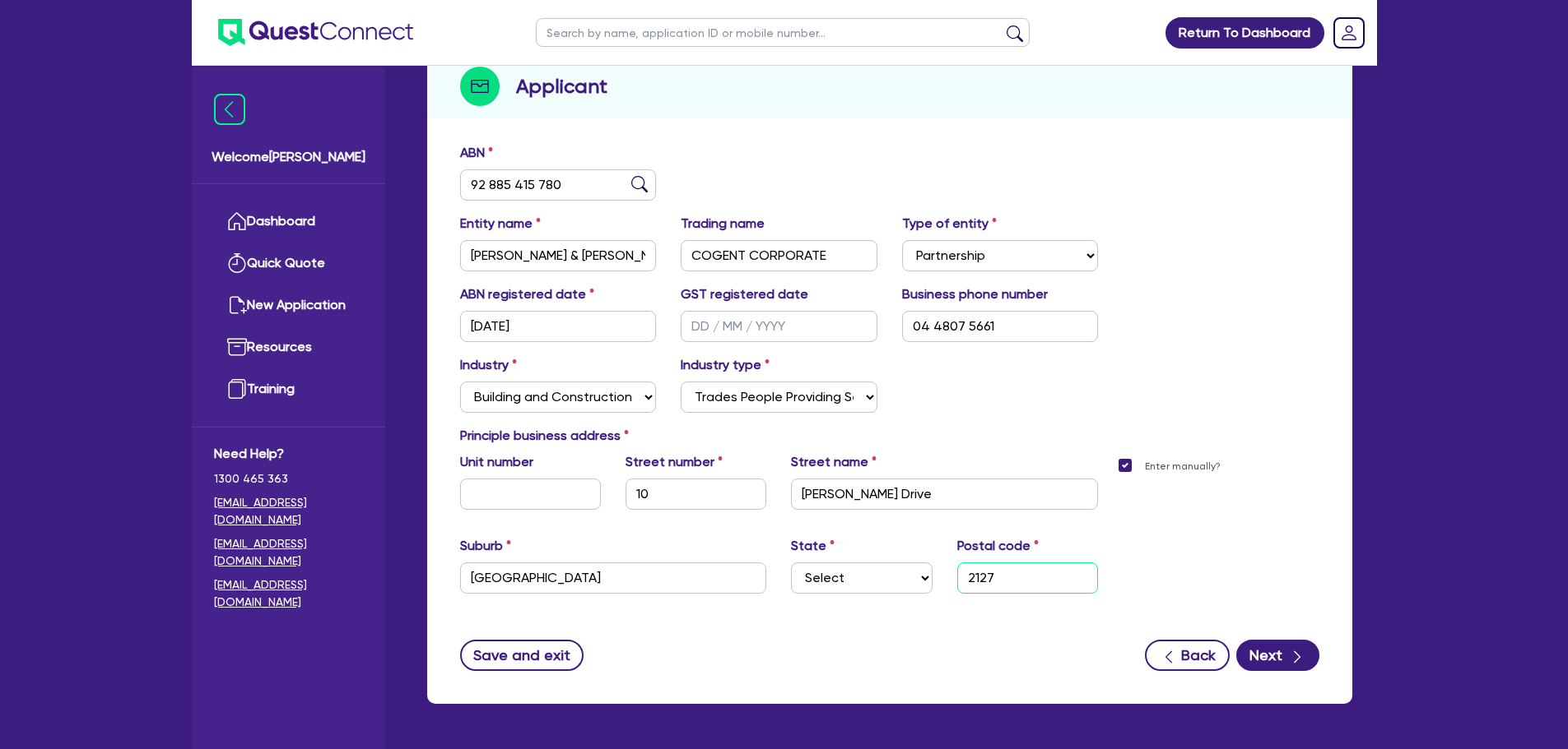
scroll to position [192, 0]
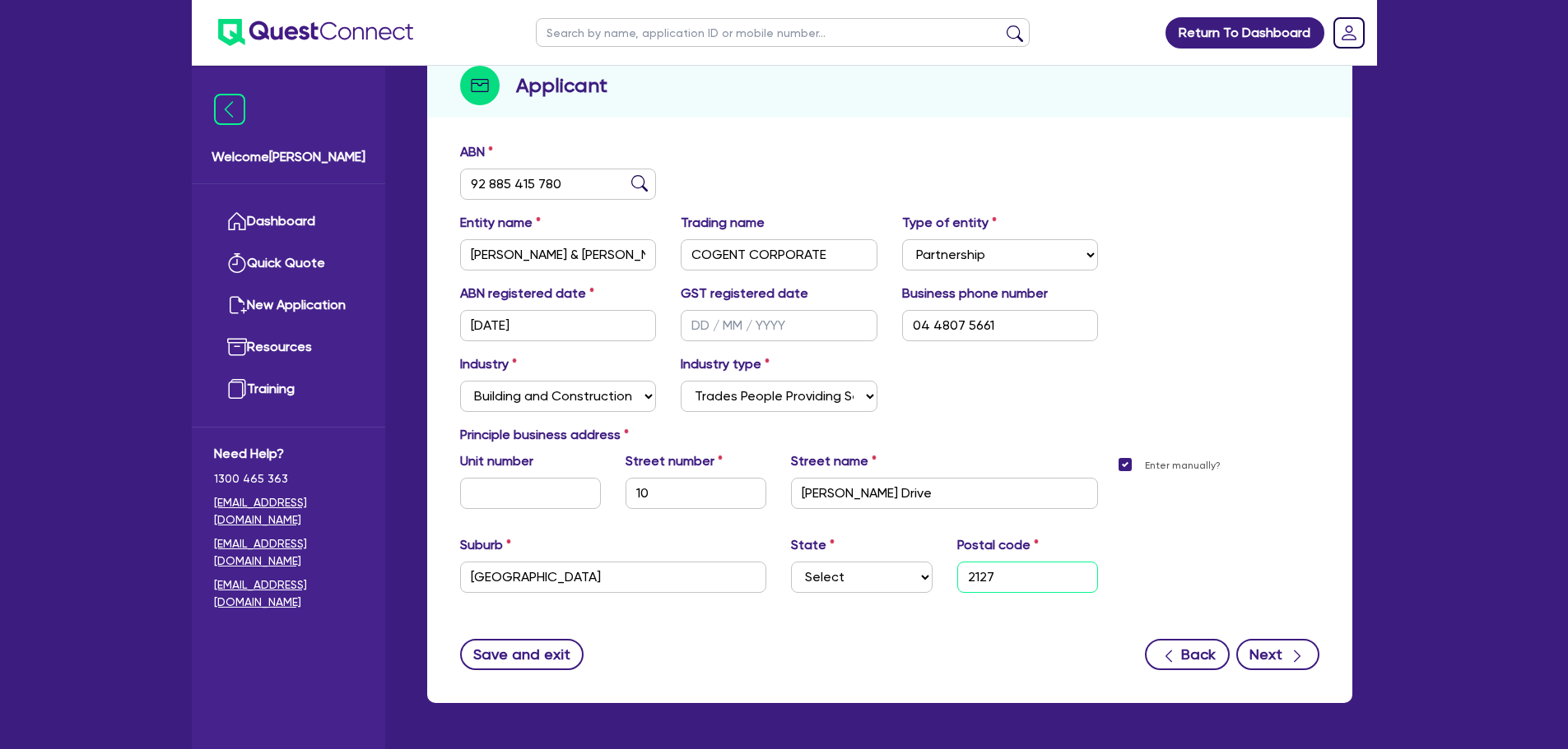
type input "2127"
click at [1254, 661] on button "Next" at bounding box center [1277, 654] width 83 height 32
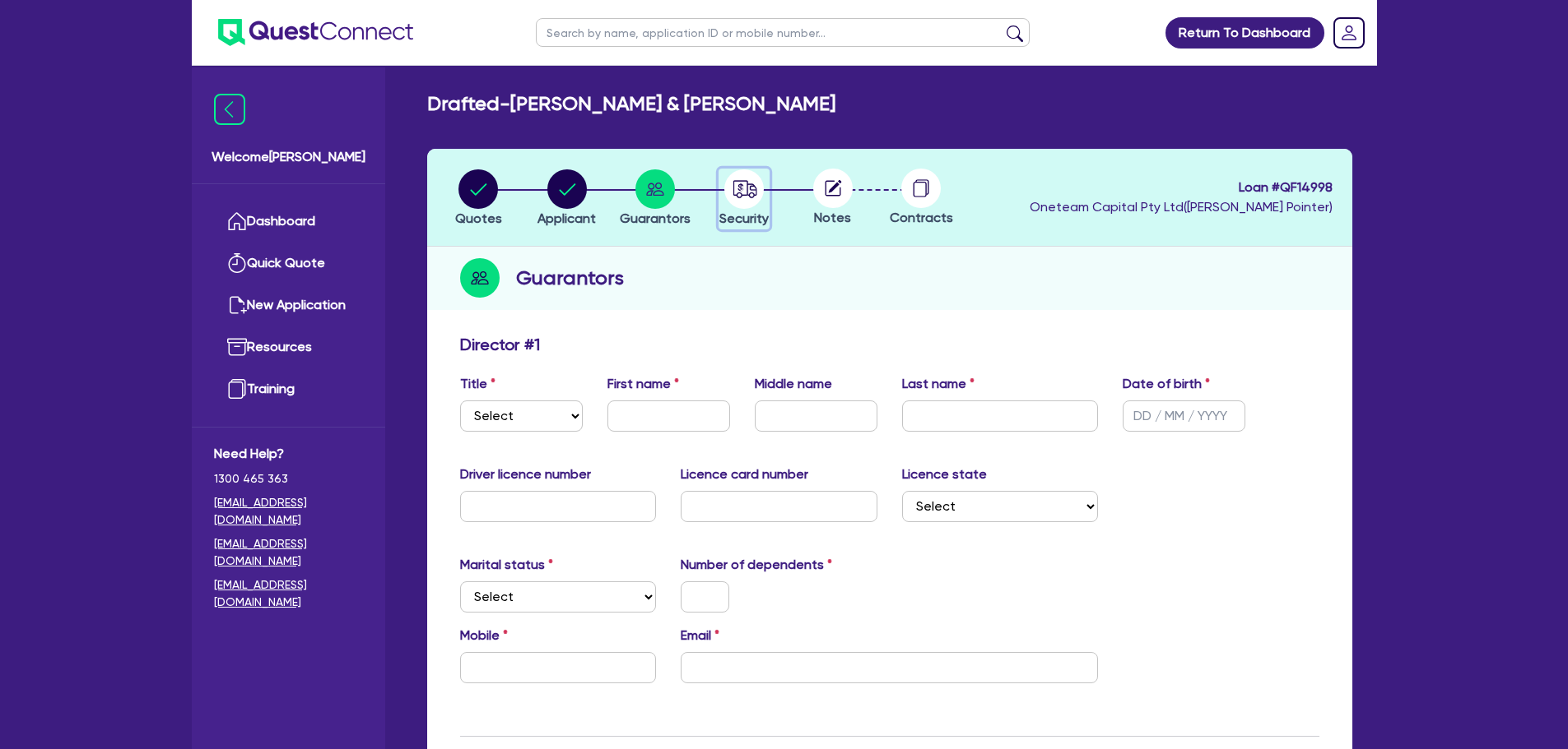
click at [746, 195] on icon "button" at bounding box center [745, 189] width 24 height 18
select select "PRIMARY_ASSETS"
select select "CONSTRUCTION_AND_EARTHMOVING_EQUIPMENT"
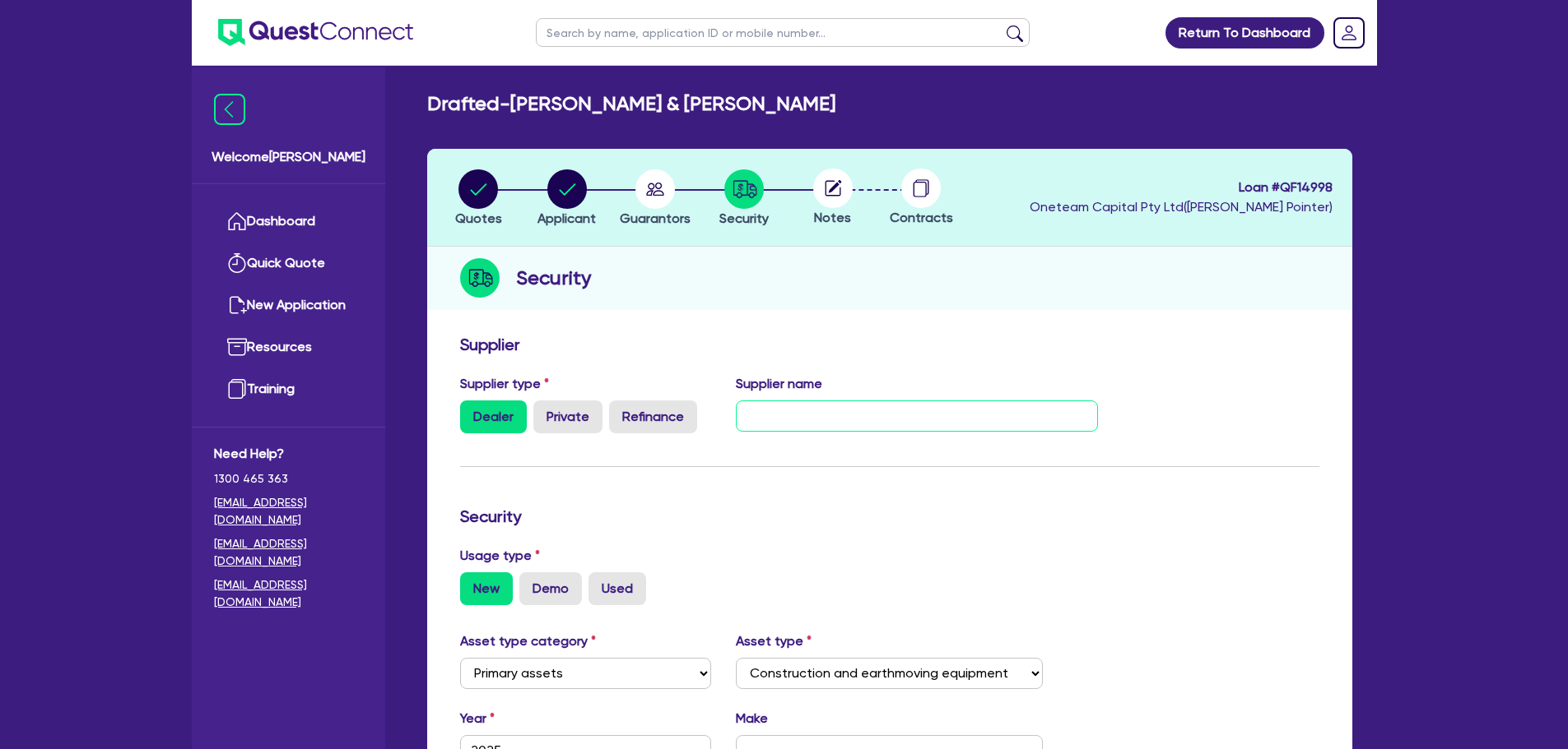
click at [774, 417] on input "text" at bounding box center [917, 416] width 362 height 32
type input "RDO Equipment PTY LTD"
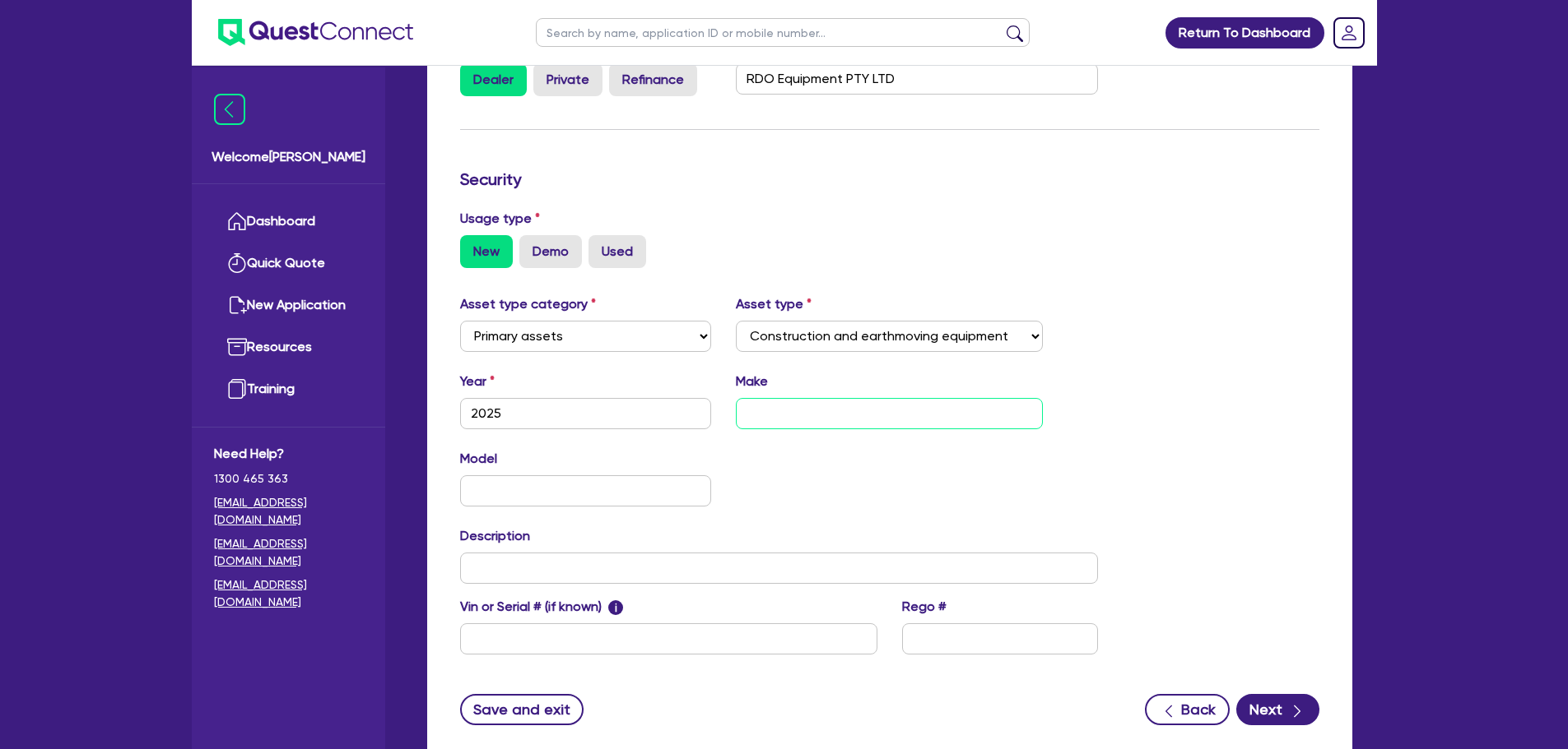
scroll to position [346, 0]
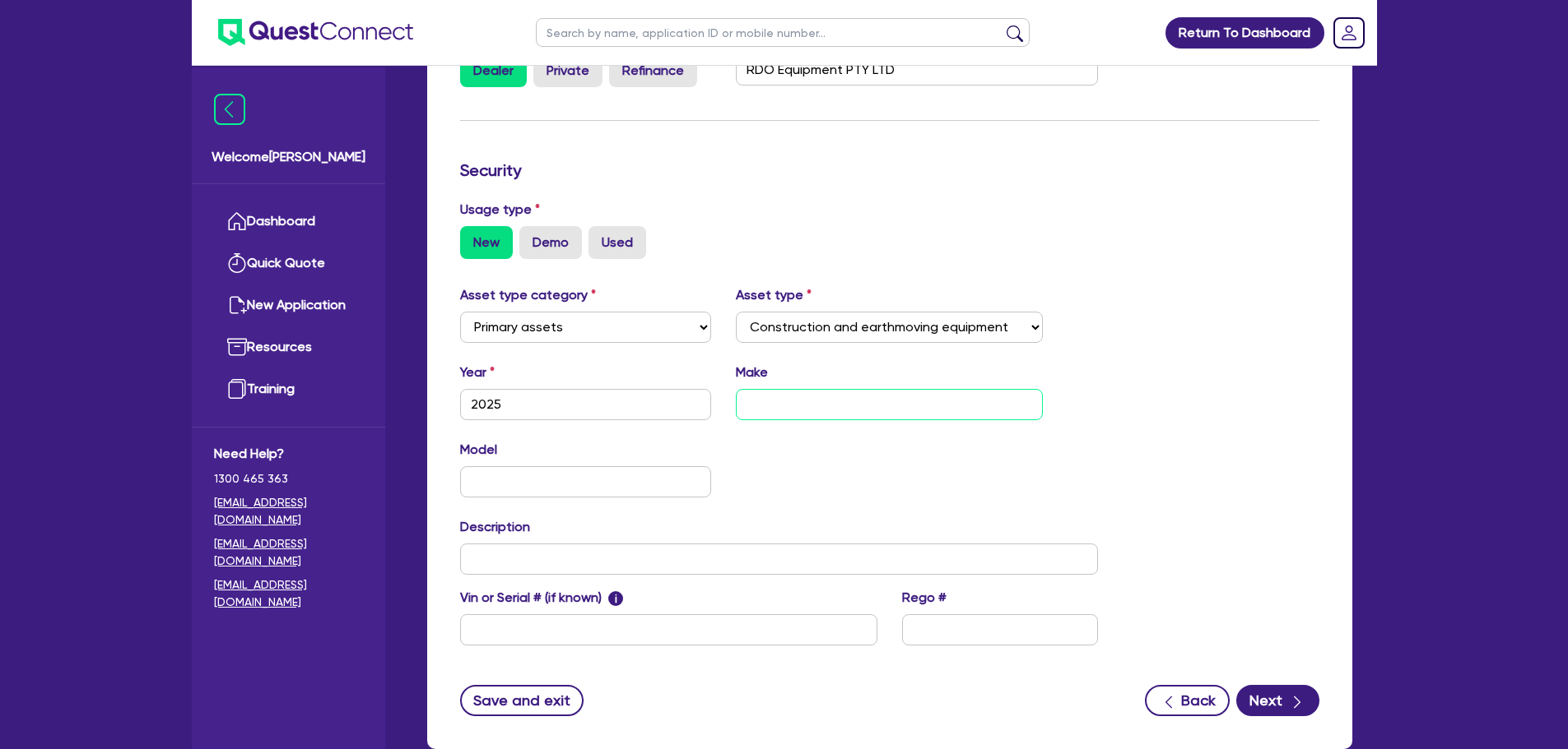
type input "B"
type input "v"
type input "Vermeer"
click at [646, 491] on input "text" at bounding box center [586, 482] width 252 height 32
type input "VSK25-100G"
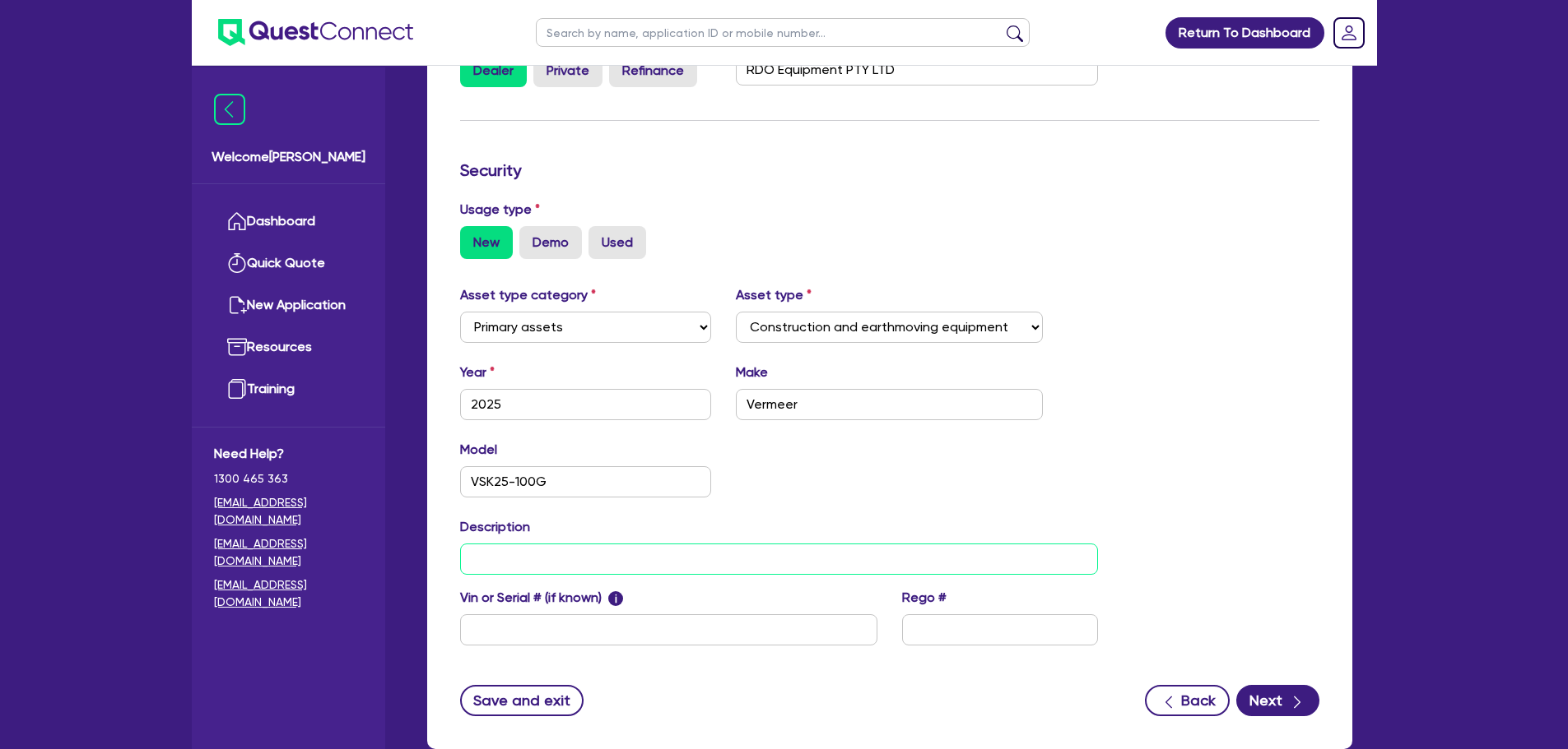
click at [700, 558] on input "text" at bounding box center [778, 559] width 638 height 32
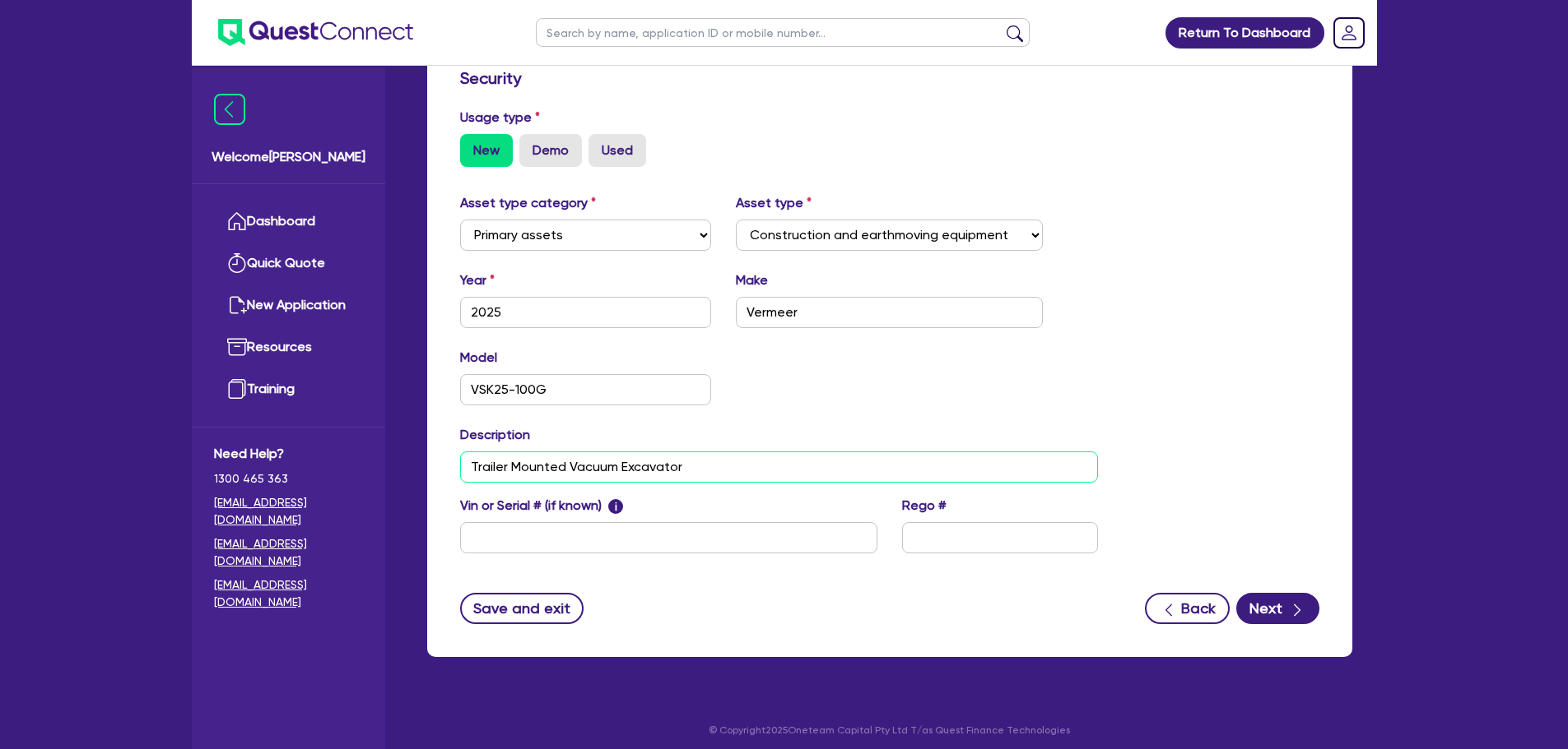
scroll to position [446, 0]
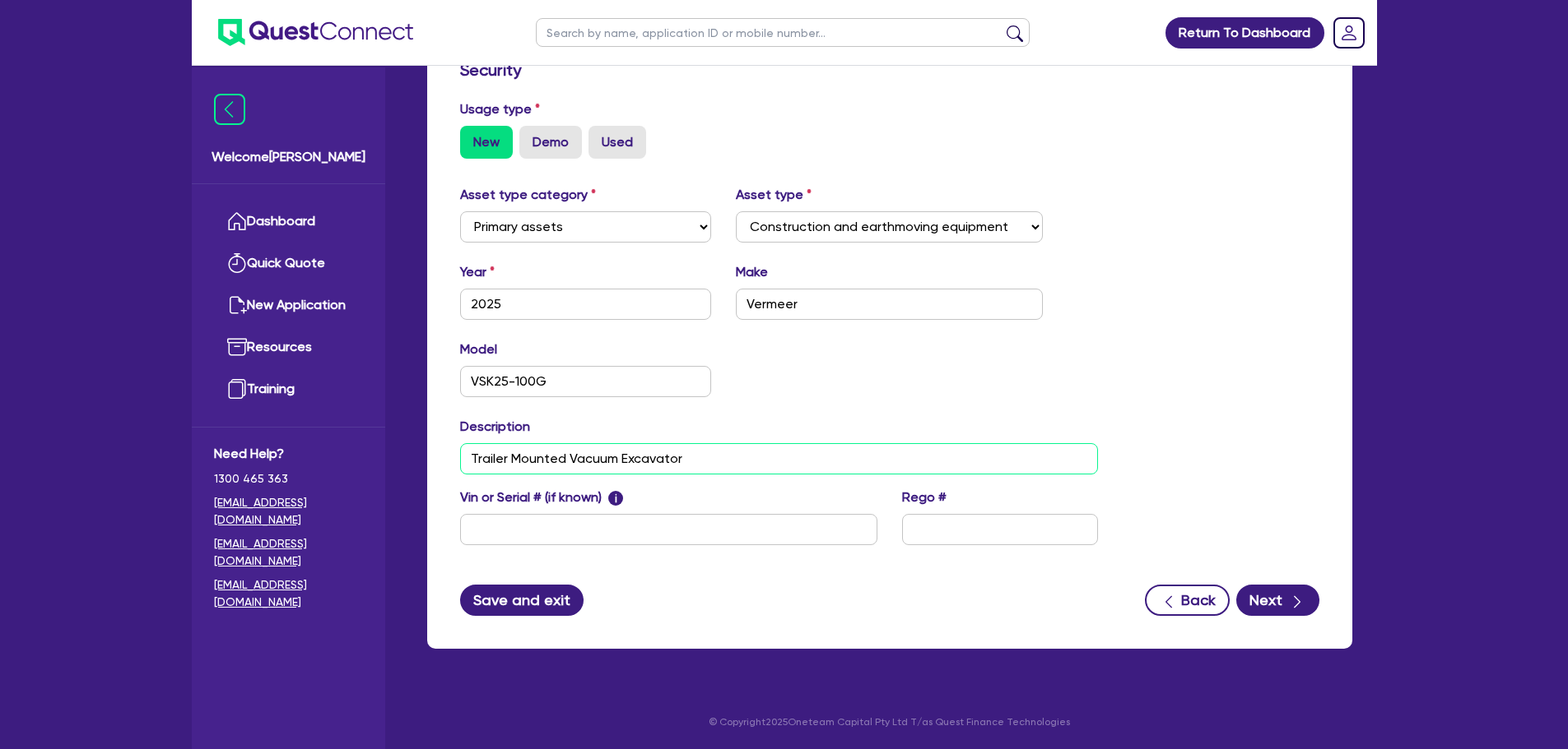
type input "Trailer Mounted Vacuum Excavator"
click at [498, 608] on button "Save and exit" at bounding box center [522, 600] width 124 height 32
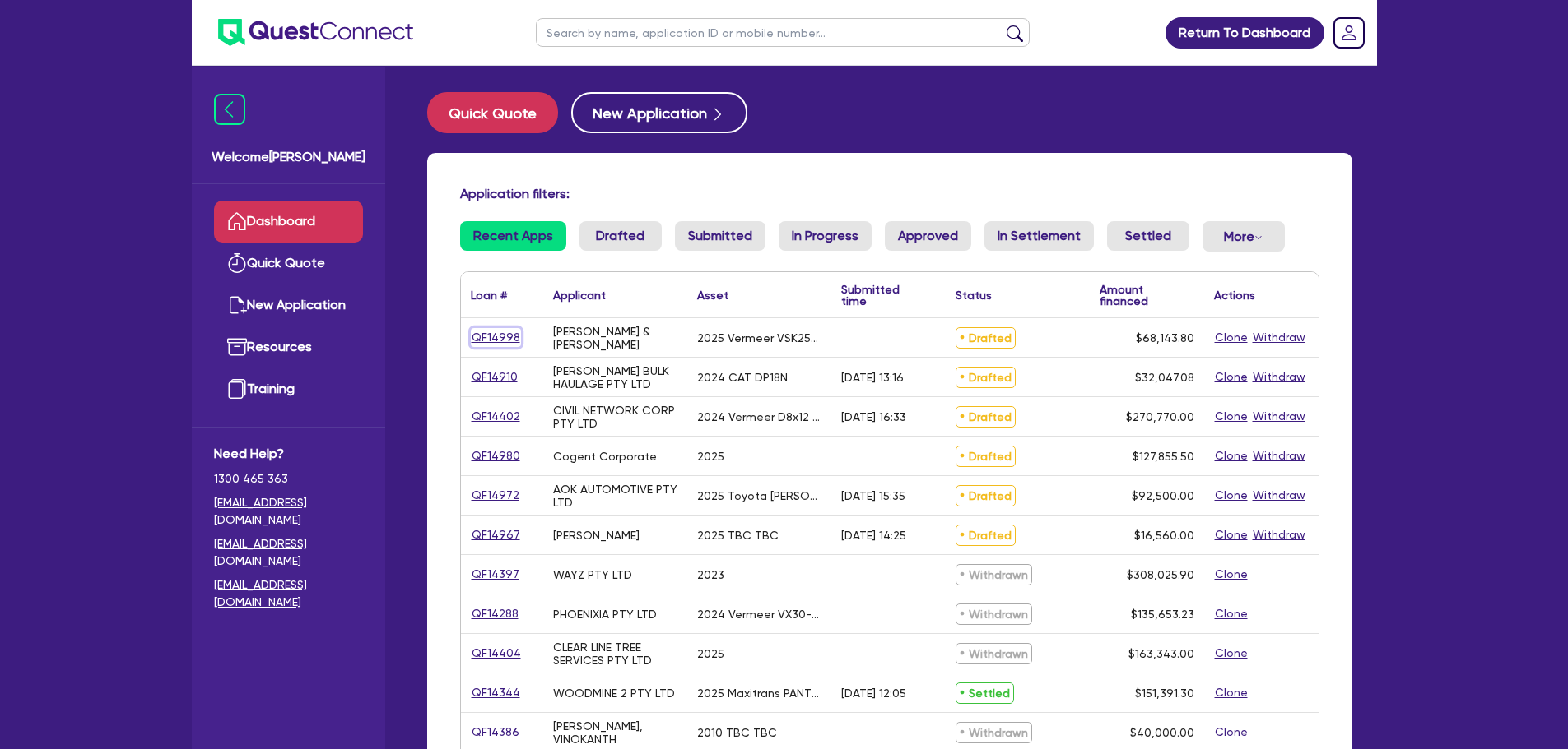
click at [485, 335] on link "QF14998" at bounding box center [496, 338] width 50 height 19
select select "PRIMARY_ASSETS"
select select "CONSTRUCTION_AND_EARTHMOVING_EQUIPMENT"
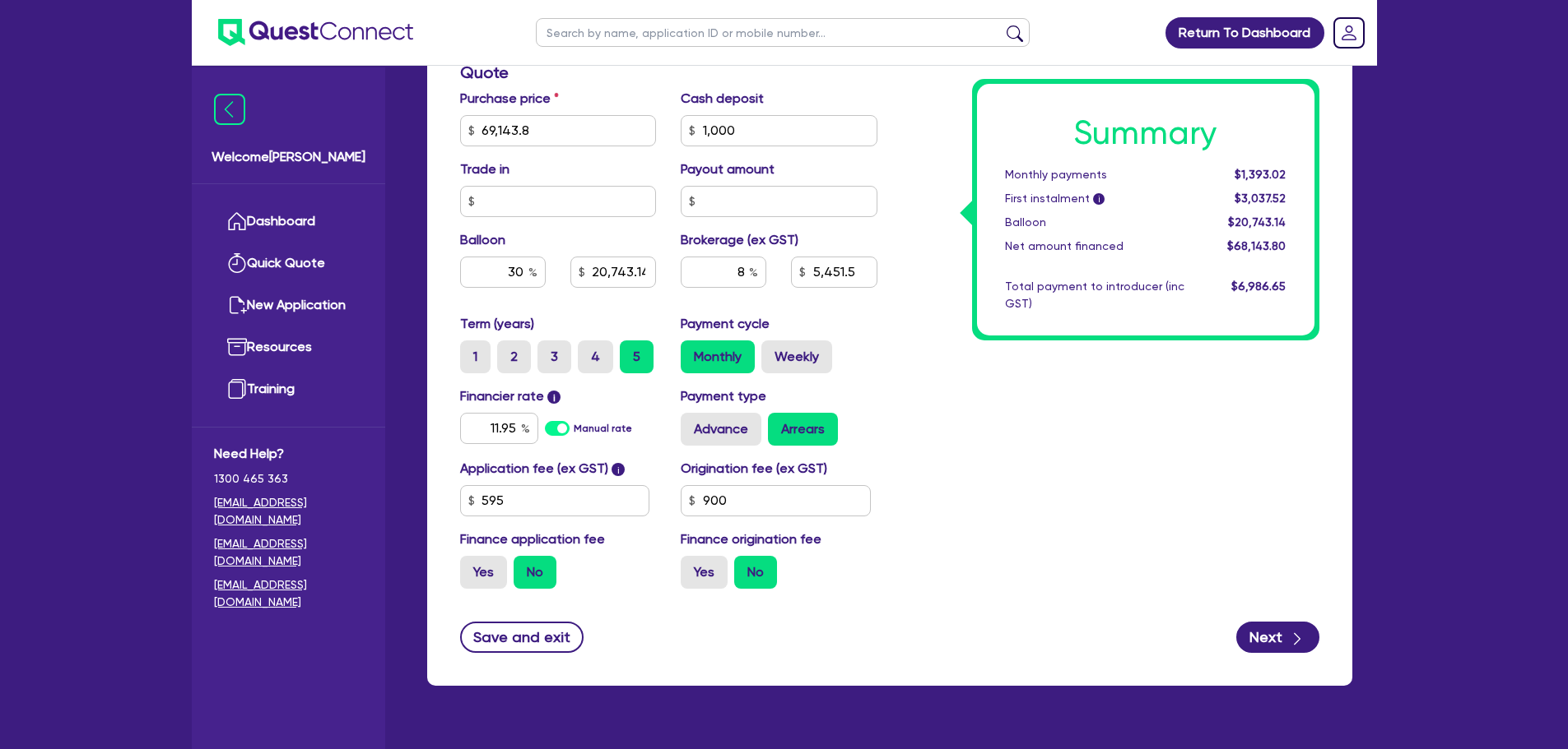
scroll to position [732, 0]
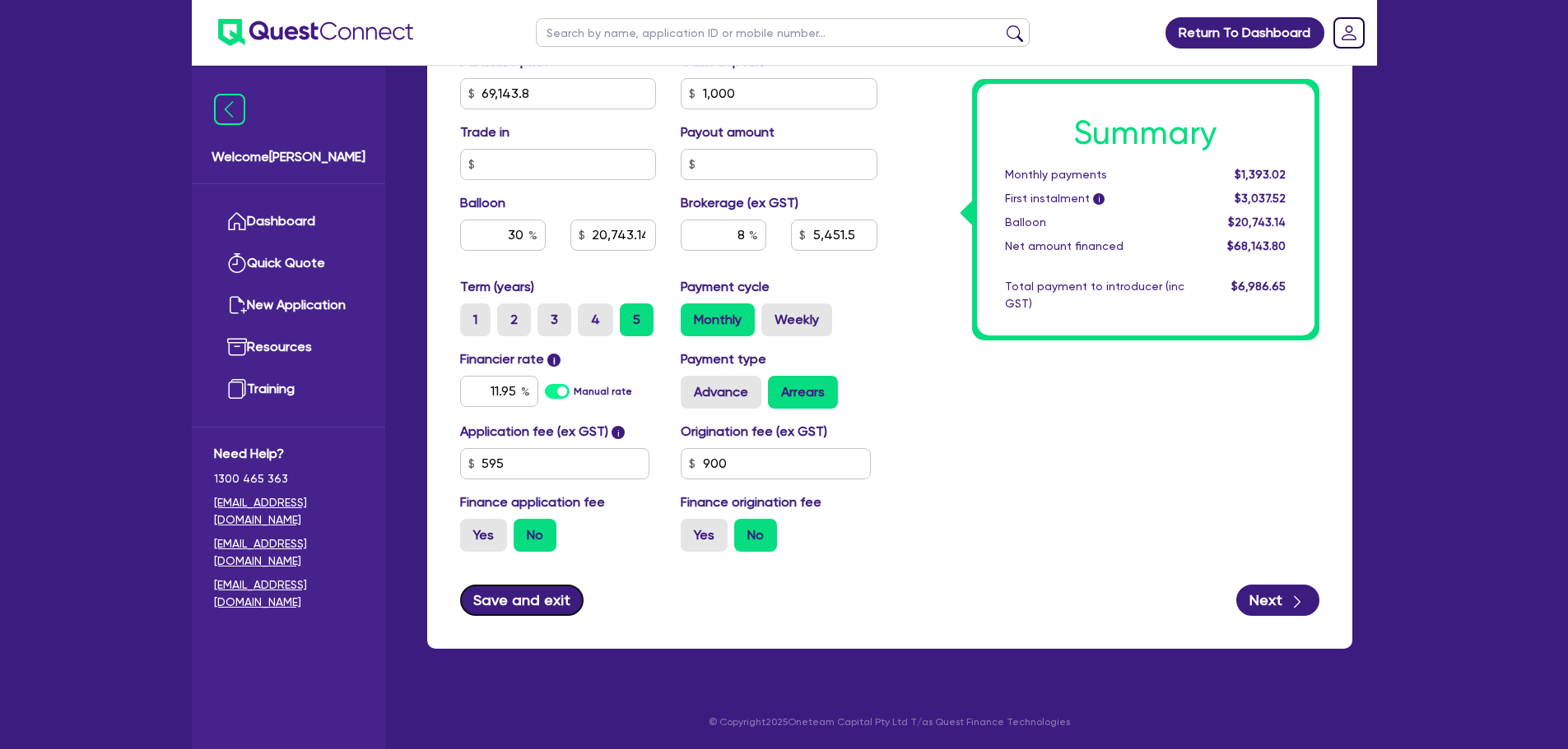
click at [538, 611] on button "Save and exit" at bounding box center [522, 600] width 124 height 32
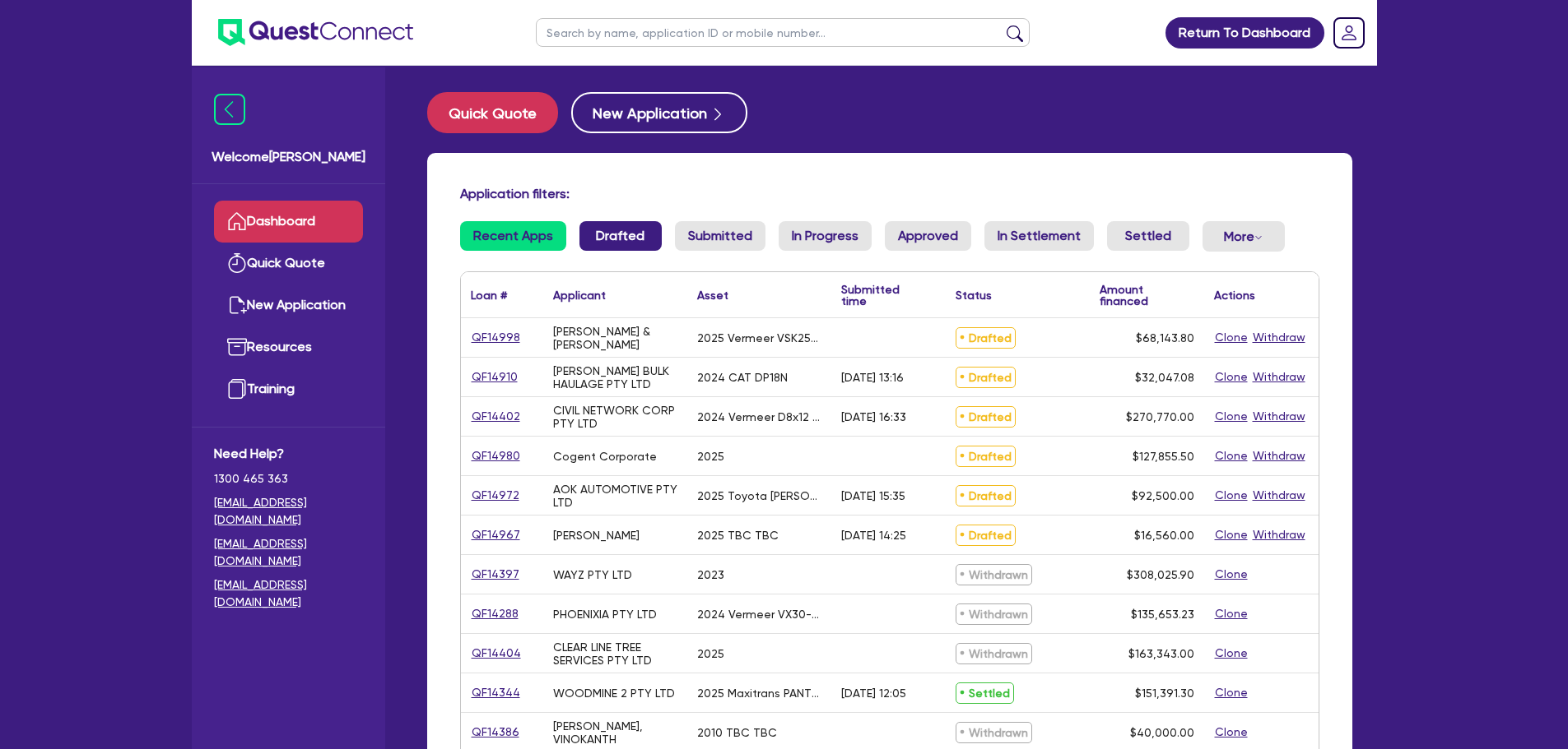
click at [608, 239] on link "Drafted" at bounding box center [621, 236] width 82 height 30
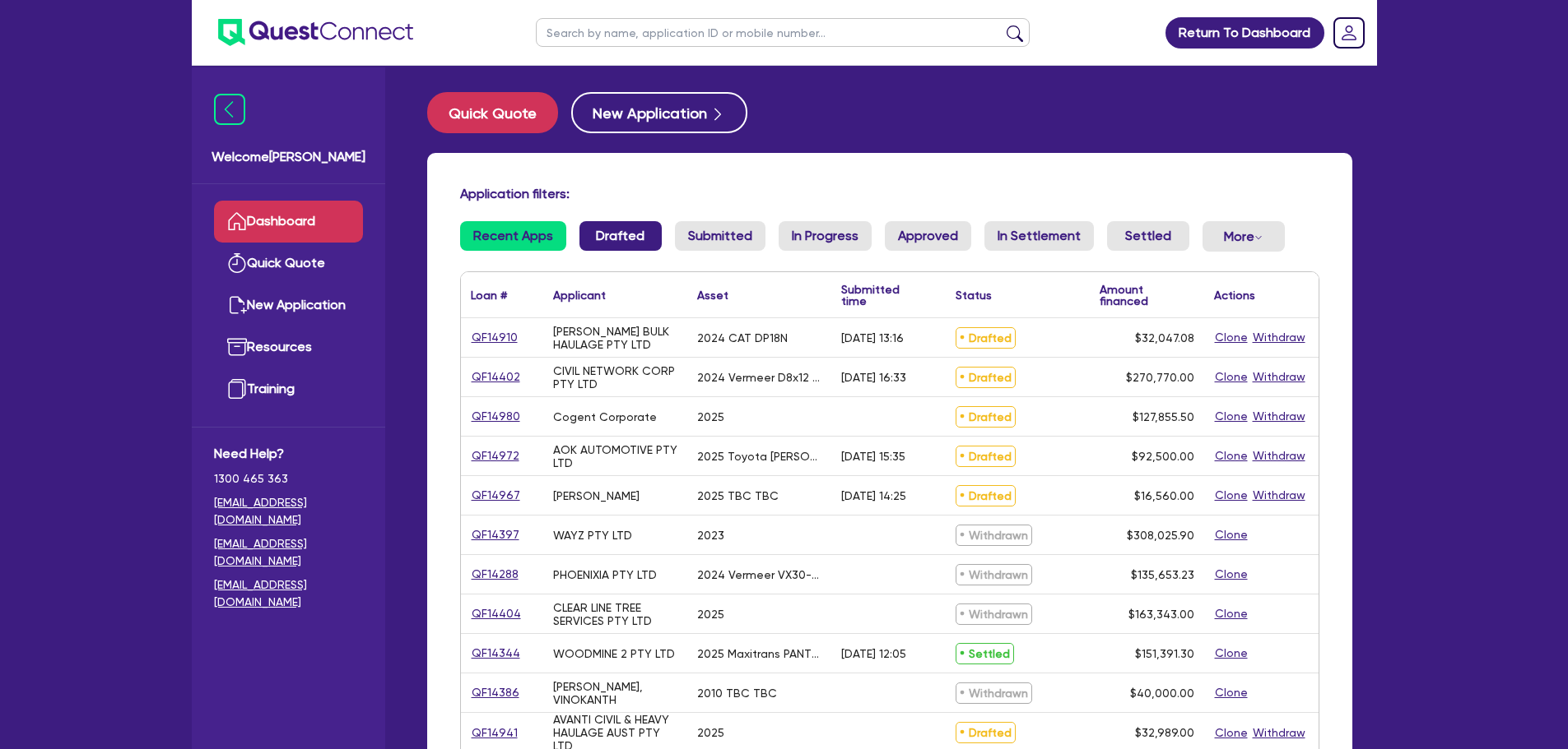
click at [618, 233] on link "Drafted" at bounding box center [621, 236] width 82 height 30
